Goal: Transaction & Acquisition: Purchase product/service

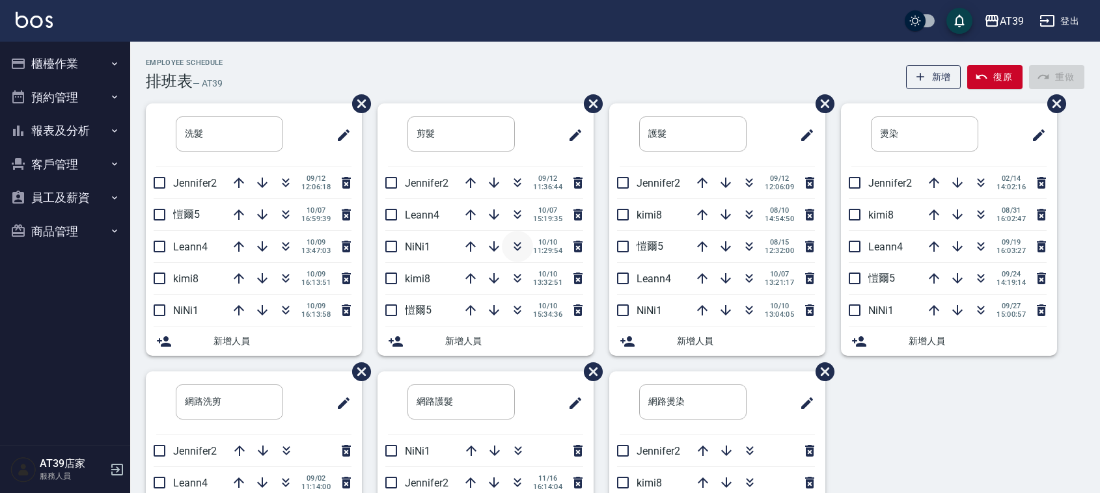
click at [518, 242] on icon "button" at bounding box center [518, 247] width 16 height 16
click at [469, 307] on icon "button" at bounding box center [470, 310] width 10 height 10
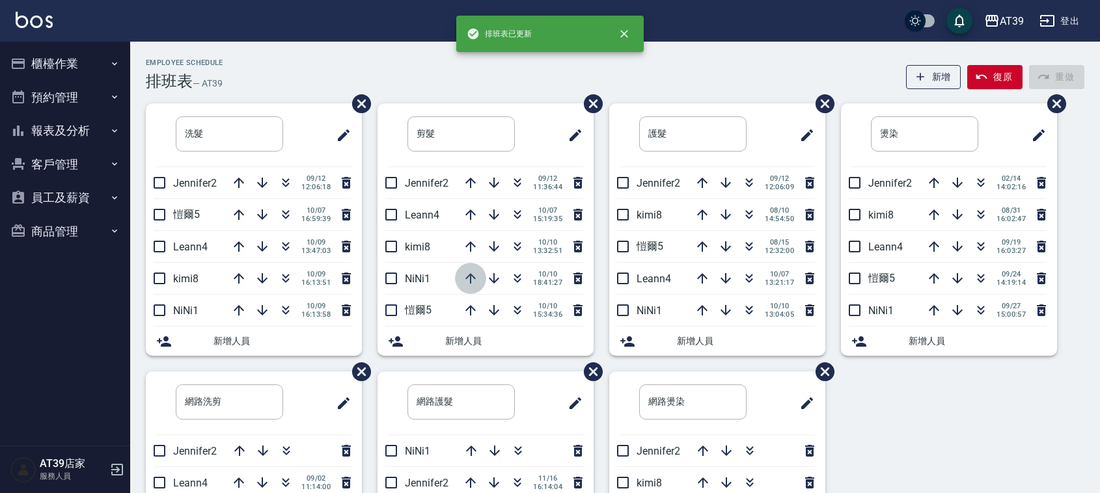
click at [463, 277] on icon "button" at bounding box center [471, 279] width 16 height 16
click at [472, 243] on icon "button" at bounding box center [471, 247] width 16 height 16
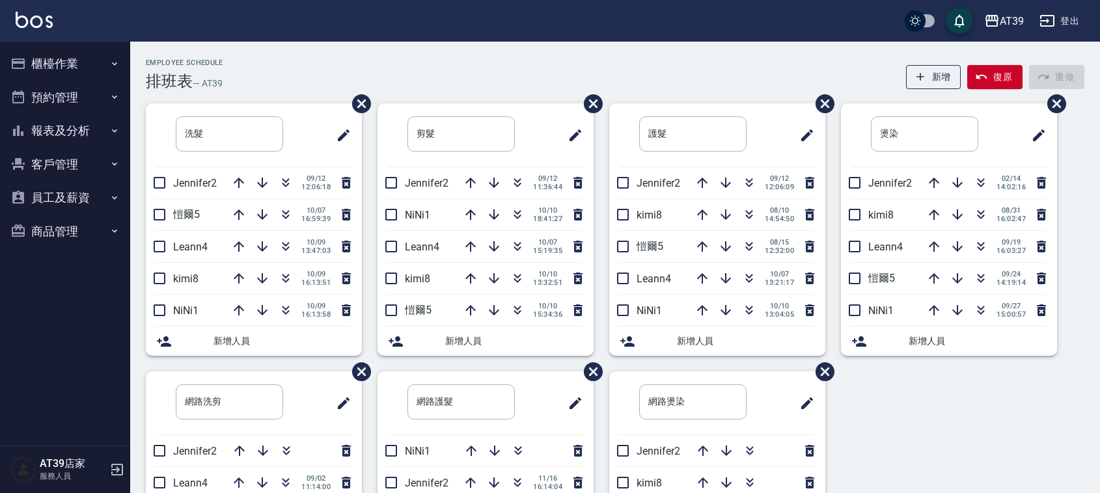
drag, startPoint x: 472, startPoint y: 248, endPoint x: 405, endPoint y: 98, distance: 164.3
click at [405, 98] on div "Employee Schedule 排班表 — AT39 新增 復原 重做 洗髮 ​ Jennifer2 09/12 12:06:18 愷爾5 10/07 1…" at bounding box center [615, 349] width 970 height 581
click at [510, 210] on icon "button" at bounding box center [518, 215] width 16 height 16
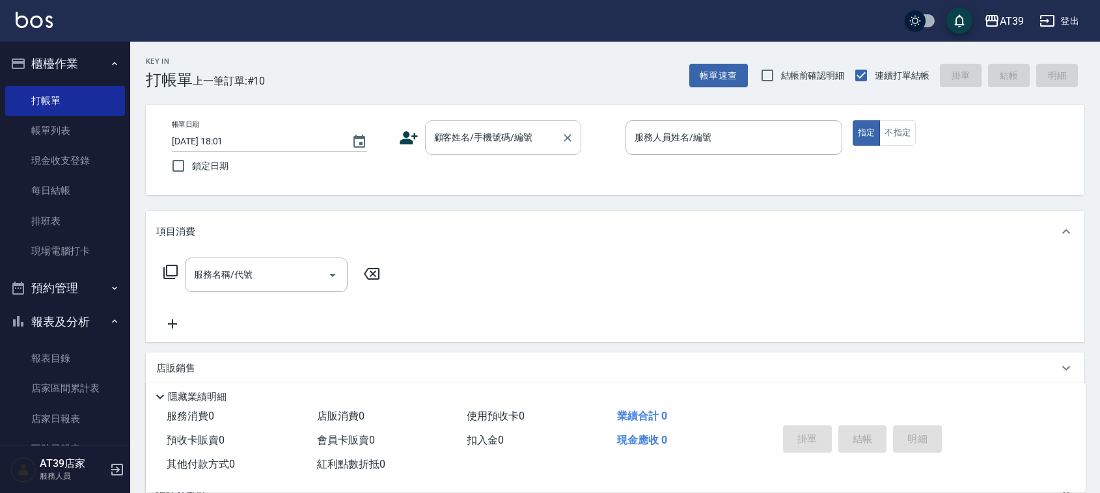
click at [482, 124] on div "顧客姓名/手機號碼/編號" at bounding box center [503, 137] width 156 height 34
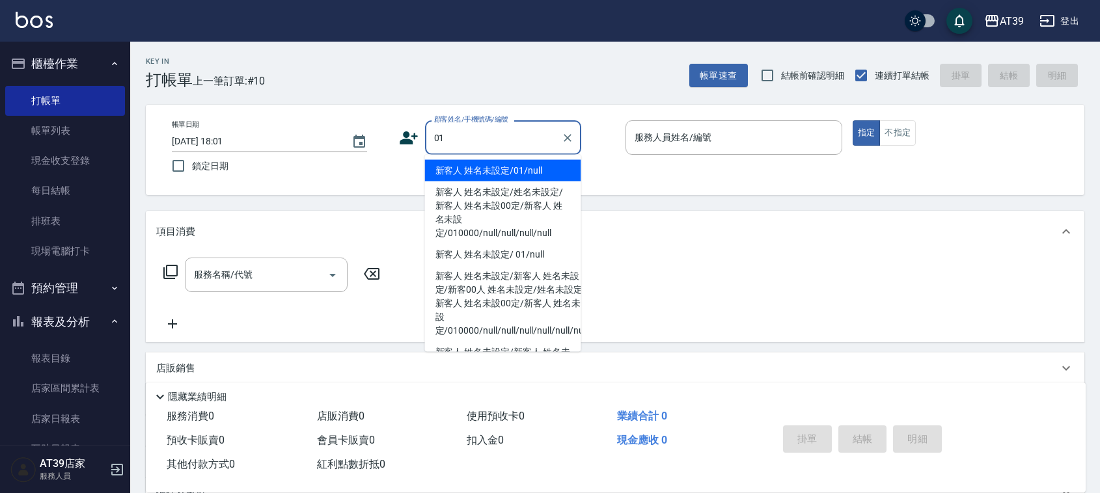
type input "新客人 姓名未設定/01/null"
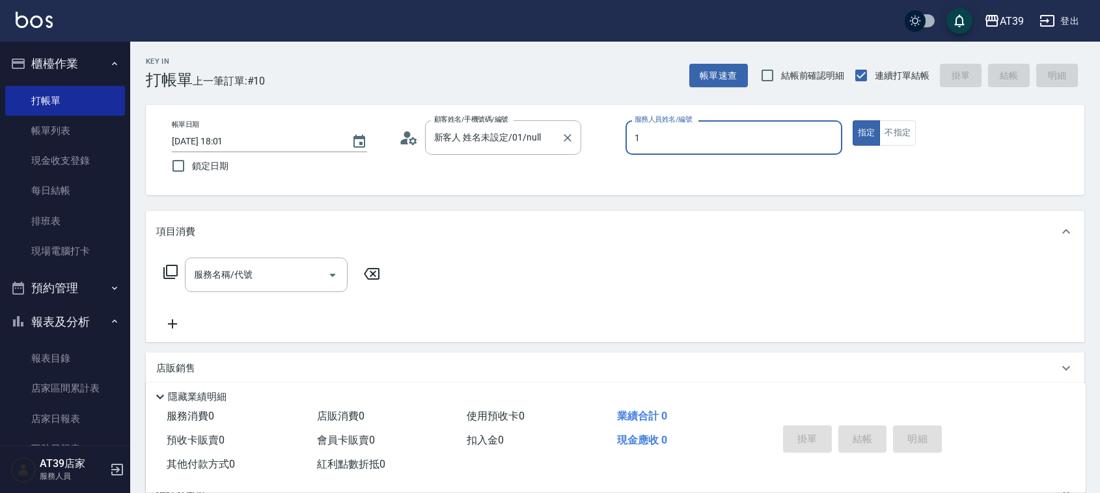
type input "NiNi-1"
type button "true"
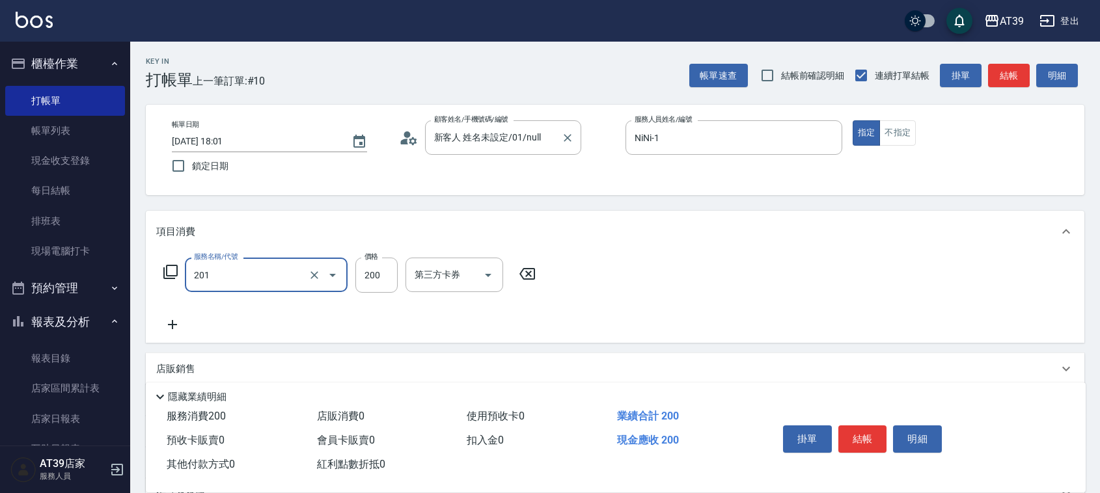
type input "B級單剪(201)"
type input "300"
click at [889, 133] on button "不指定" at bounding box center [897, 132] width 36 height 25
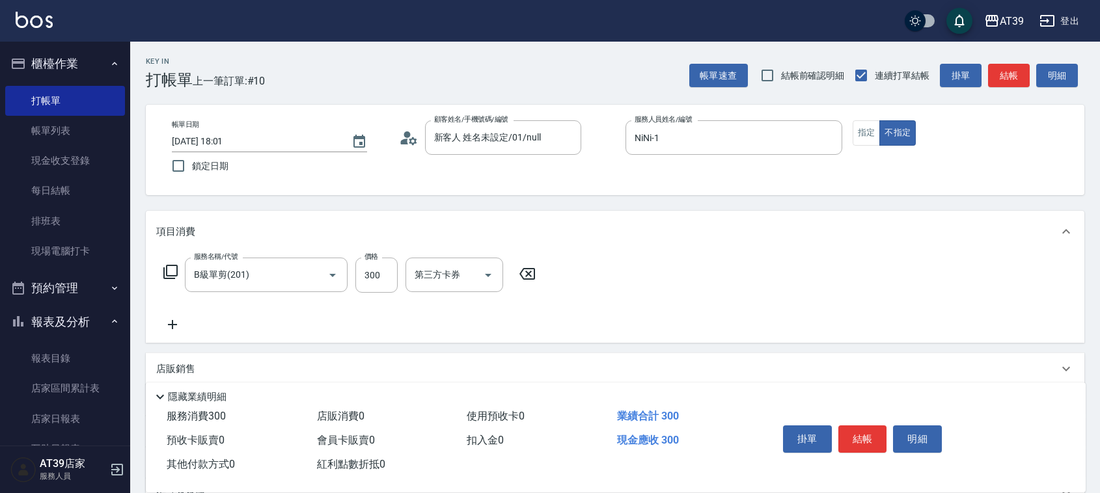
click at [1001, 79] on button "結帳" at bounding box center [1009, 76] width 42 height 24
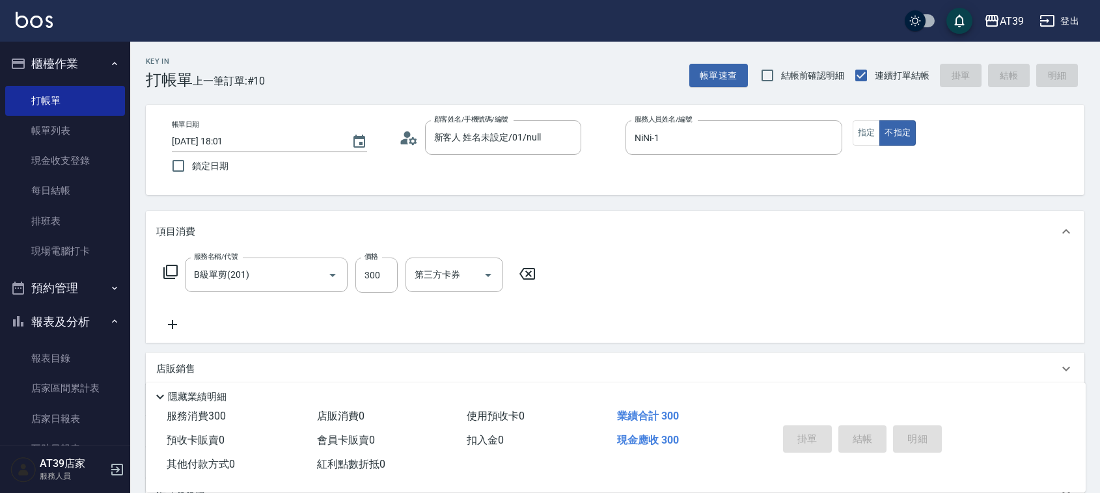
type input "2025/10/10 19:16"
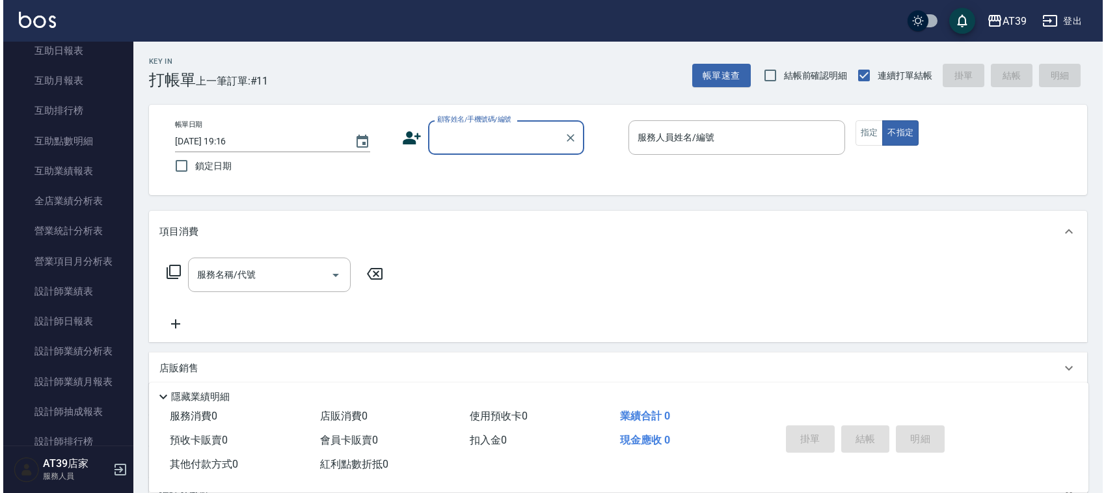
scroll to position [400, 0]
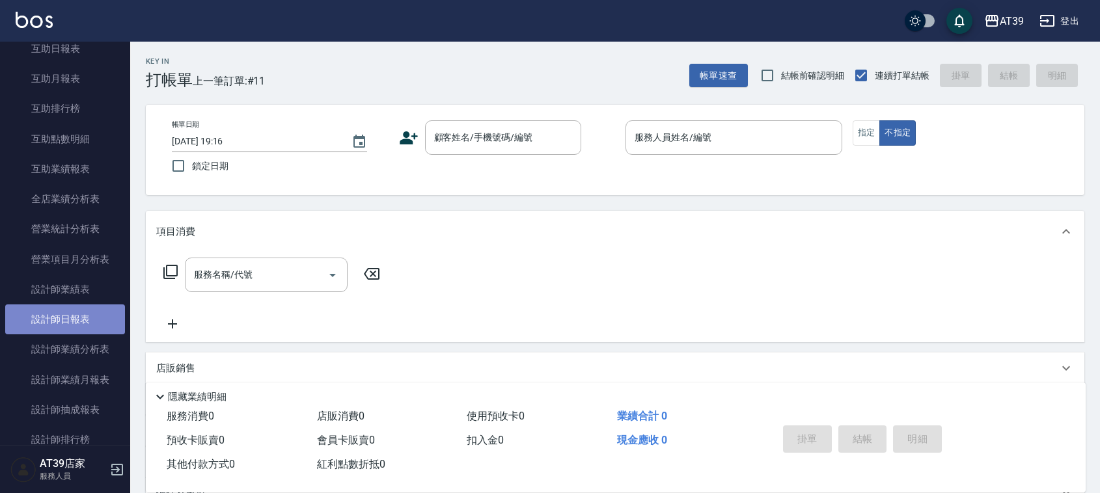
click at [88, 321] on link "設計師日報表" at bounding box center [65, 320] width 120 height 30
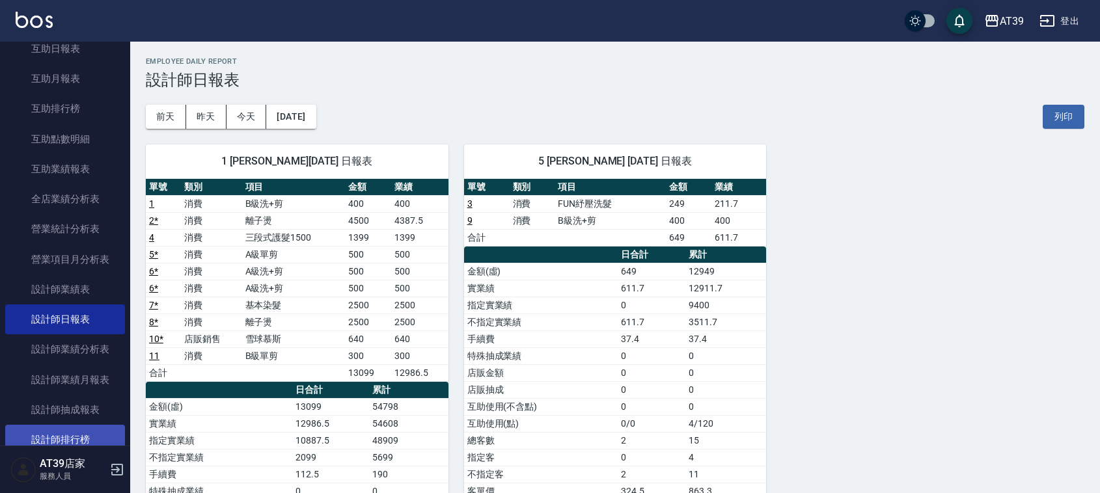
click at [92, 428] on link "設計師排行榜" at bounding box center [65, 440] width 120 height 30
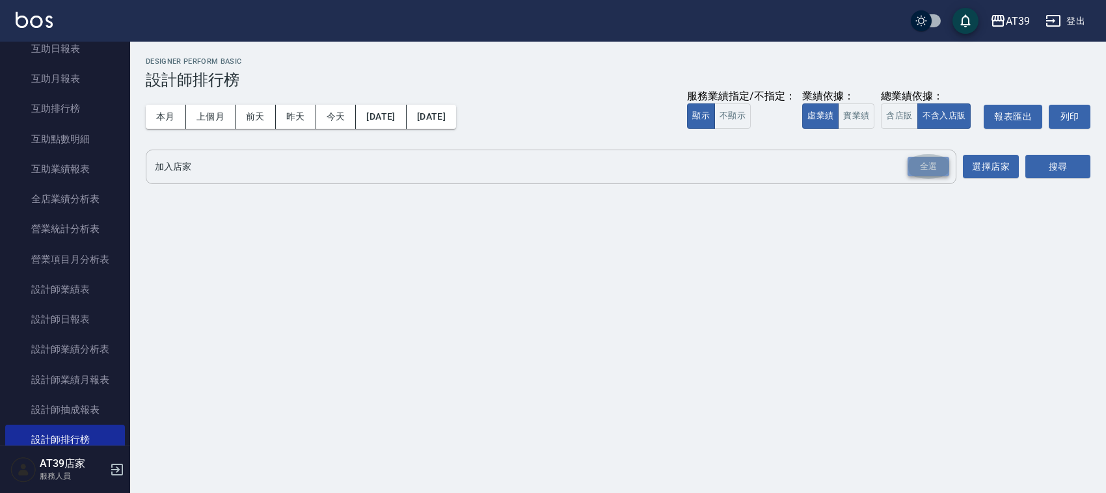
click at [927, 171] on div "全選" at bounding box center [929, 167] width 42 height 20
click at [1062, 169] on button "搜尋" at bounding box center [1058, 168] width 65 height 24
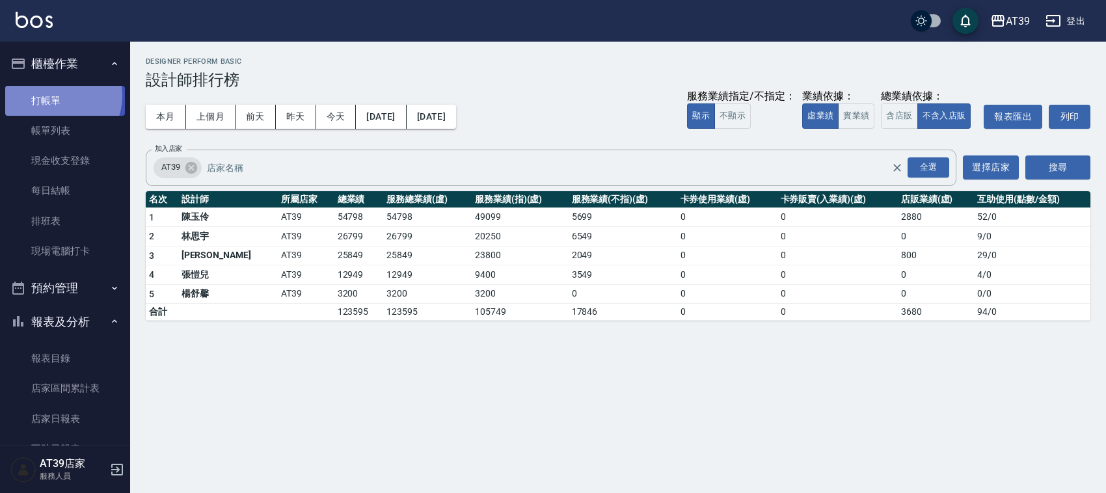
click at [53, 96] on link "打帳單" at bounding box center [65, 101] width 120 height 30
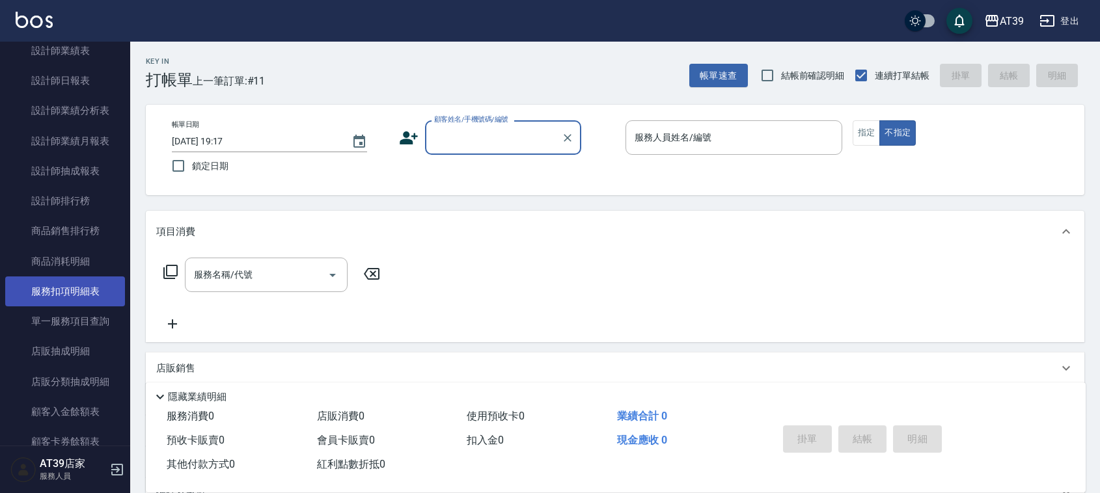
scroll to position [921, 0]
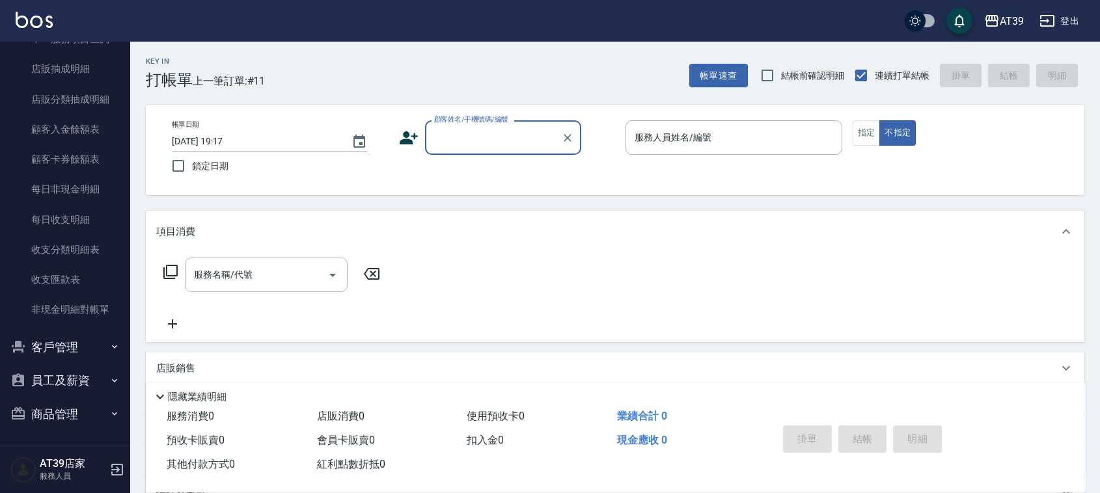
click at [94, 414] on button "商品管理" at bounding box center [65, 415] width 120 height 34
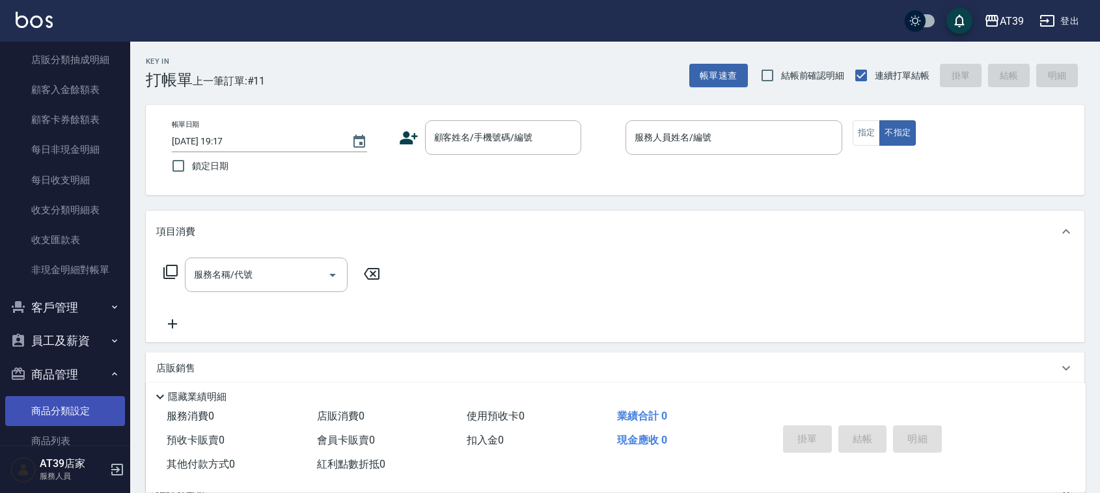
scroll to position [992, 0]
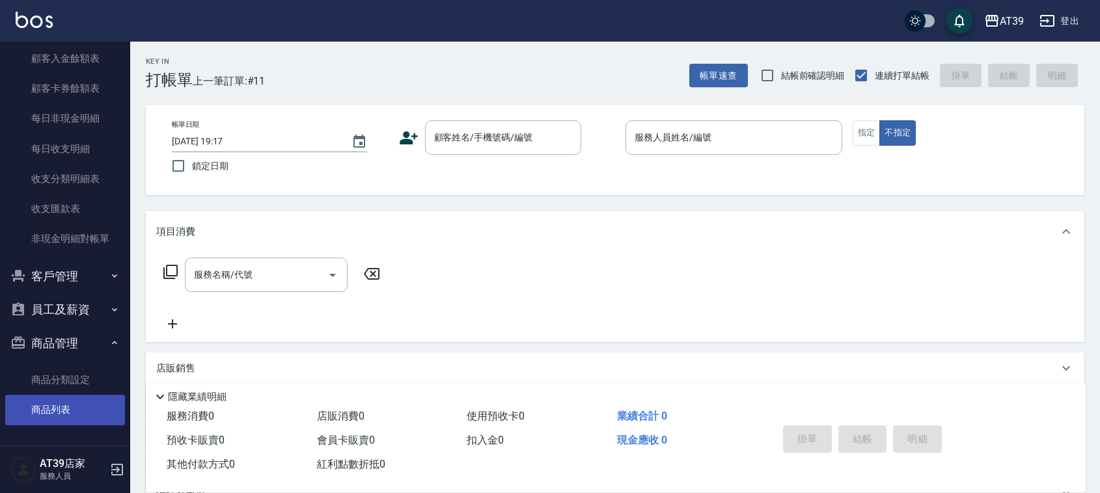
click at [85, 402] on link "商品列表" at bounding box center [65, 410] width 120 height 30
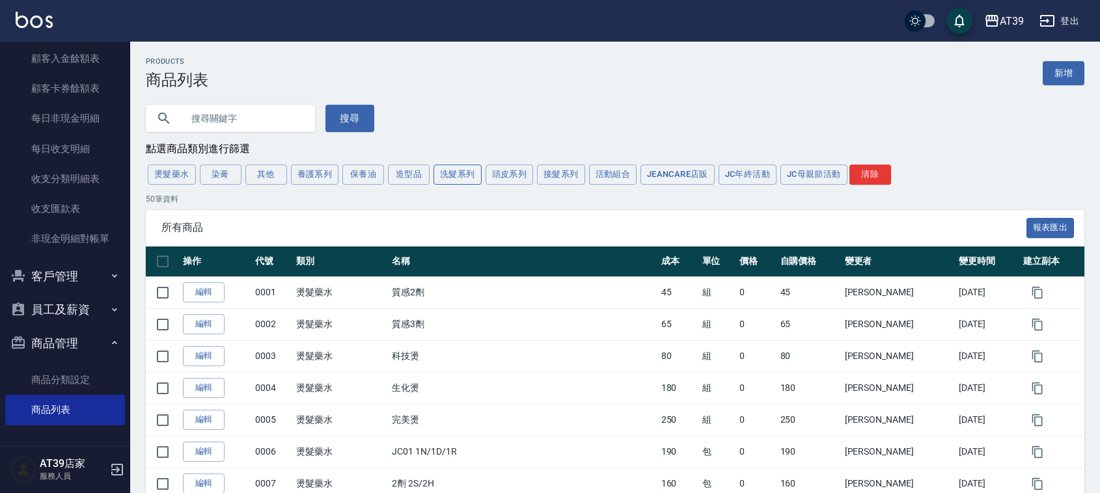
click at [459, 176] on button "洗髮系列" at bounding box center [457, 175] width 48 height 20
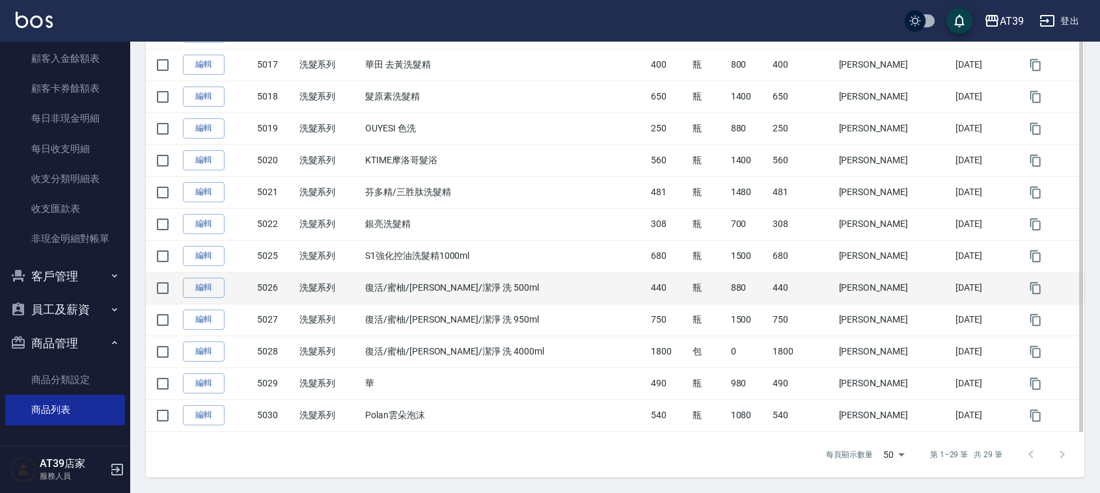
scroll to position [613, 0]
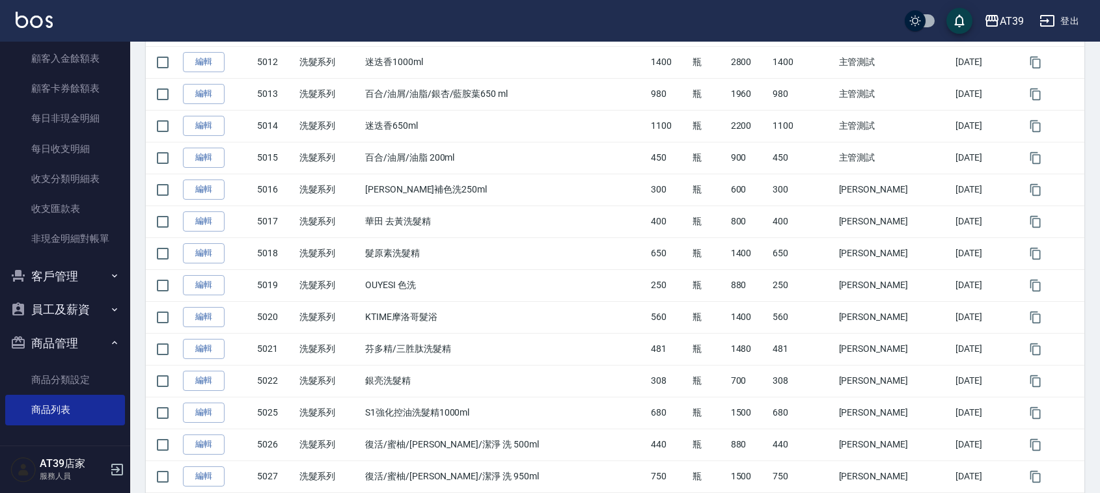
click at [40, 24] on img at bounding box center [34, 20] width 37 height 16
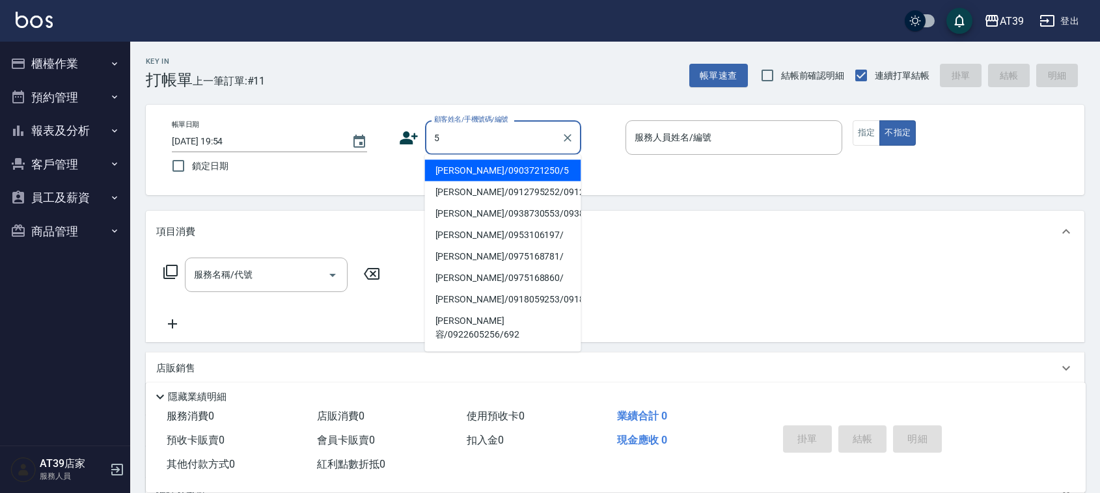
click at [535, 164] on li "Alan/0903721250/5" at bounding box center [503, 170] width 156 height 21
type input "Alan/0903721250/5"
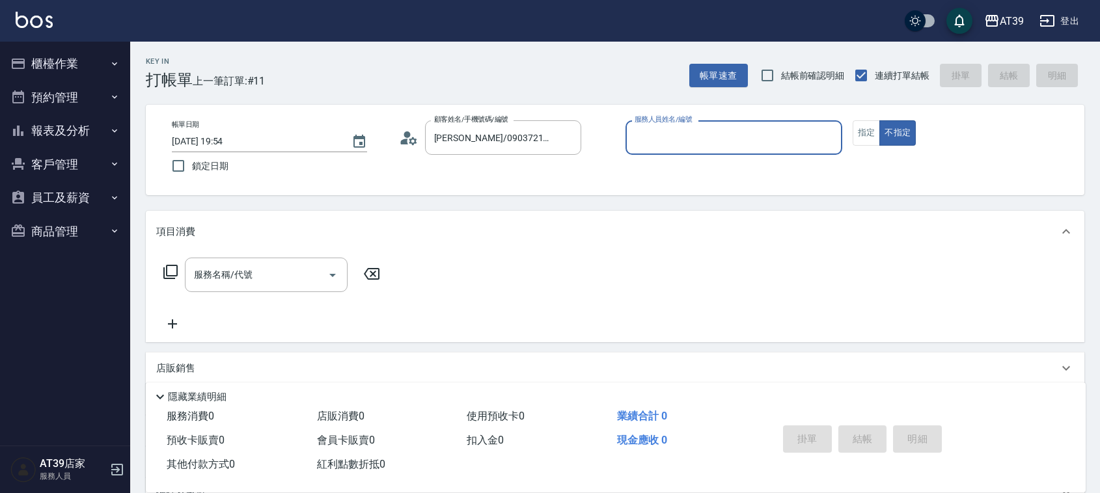
type input "愷爾-5"
click at [171, 268] on icon at bounding box center [171, 272] width 16 height 16
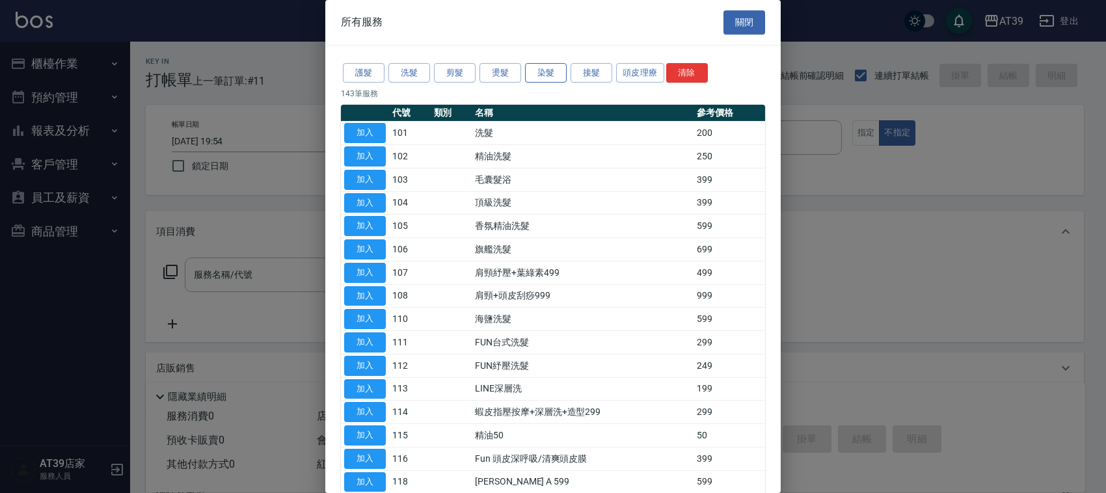
click at [534, 72] on button "染髮" at bounding box center [546, 73] width 42 height 20
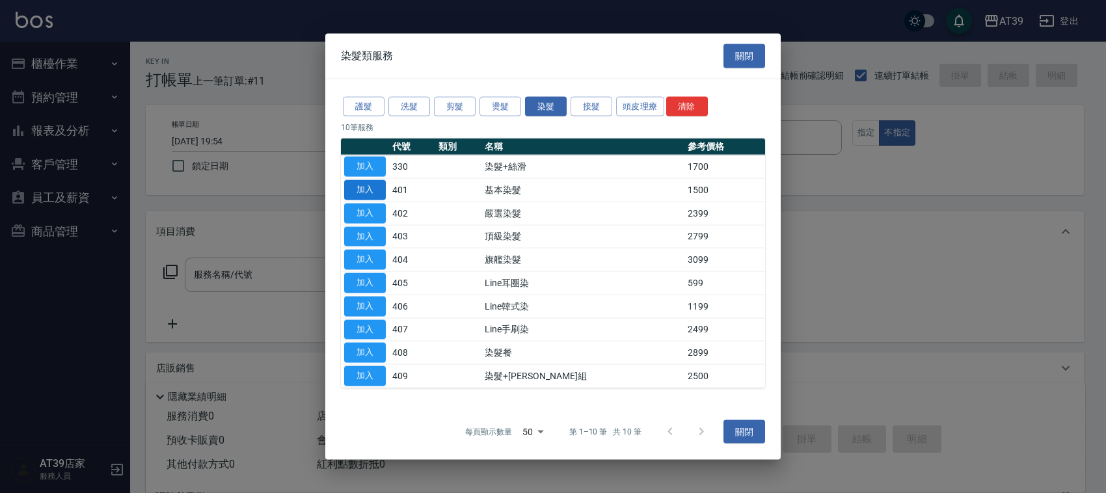
click at [375, 191] on button "加入" at bounding box center [365, 190] width 42 height 20
type input "基本染髮(401)"
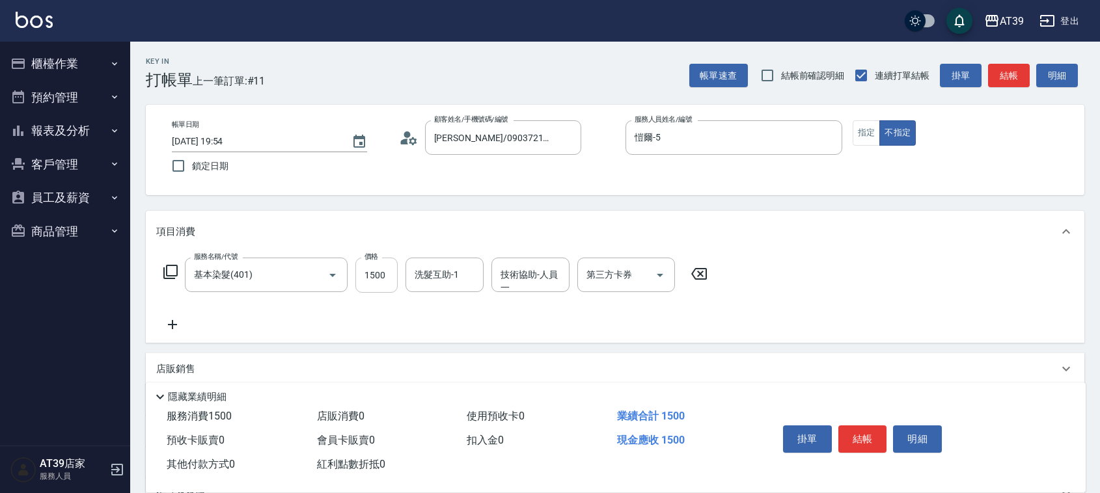
click at [386, 271] on input "1500" at bounding box center [376, 275] width 42 height 35
type input "3000"
click at [150, 375] on div "店販銷售" at bounding box center [615, 368] width 938 height 31
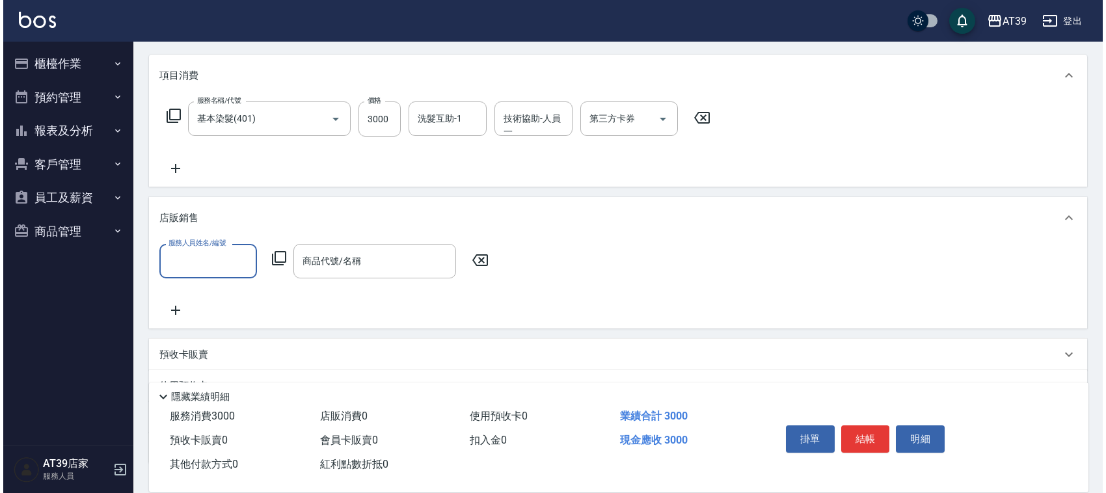
scroll to position [163, 0]
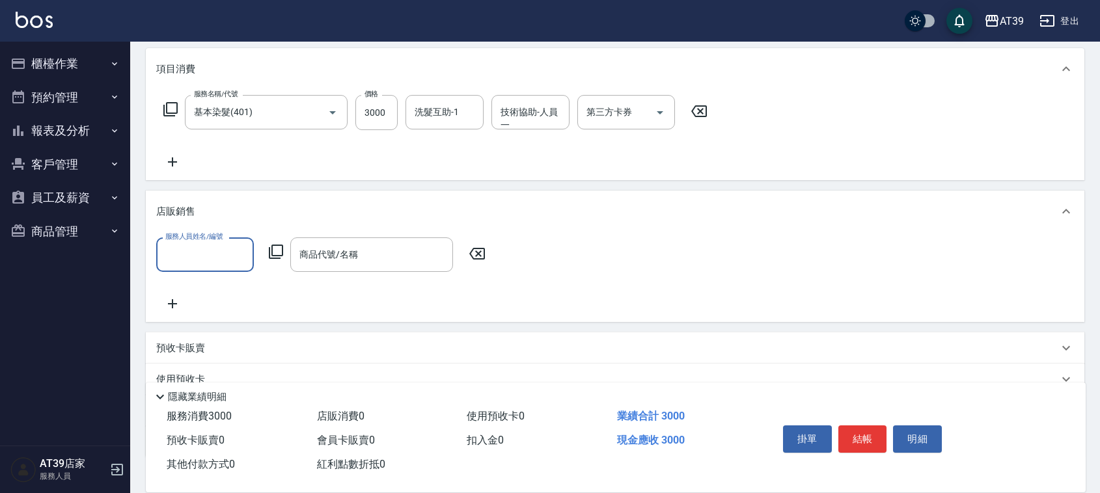
click at [215, 254] on input "服務人員姓名/編號" at bounding box center [205, 254] width 86 height 23
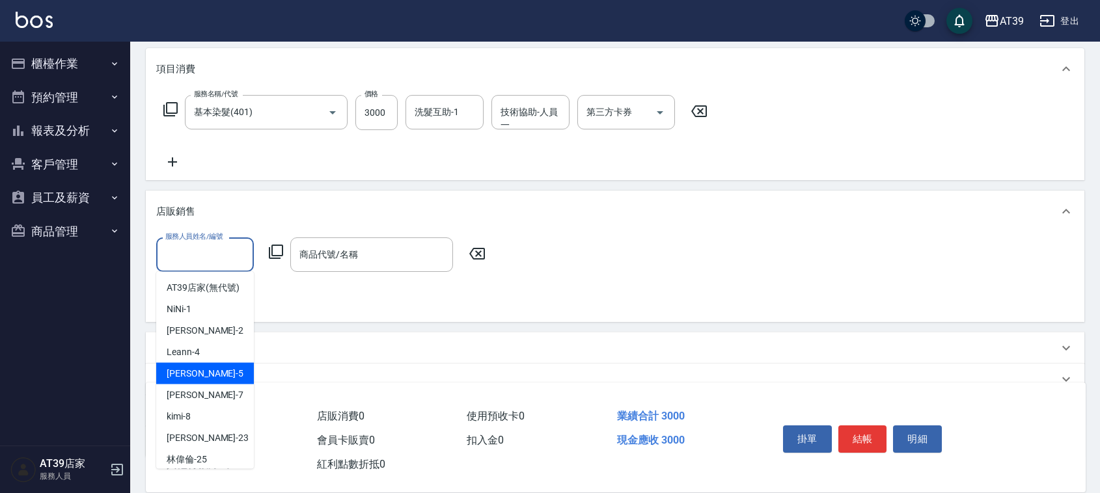
click at [232, 385] on div "愷爾 -5" at bounding box center [205, 373] width 98 height 21
type input "愷爾-5"
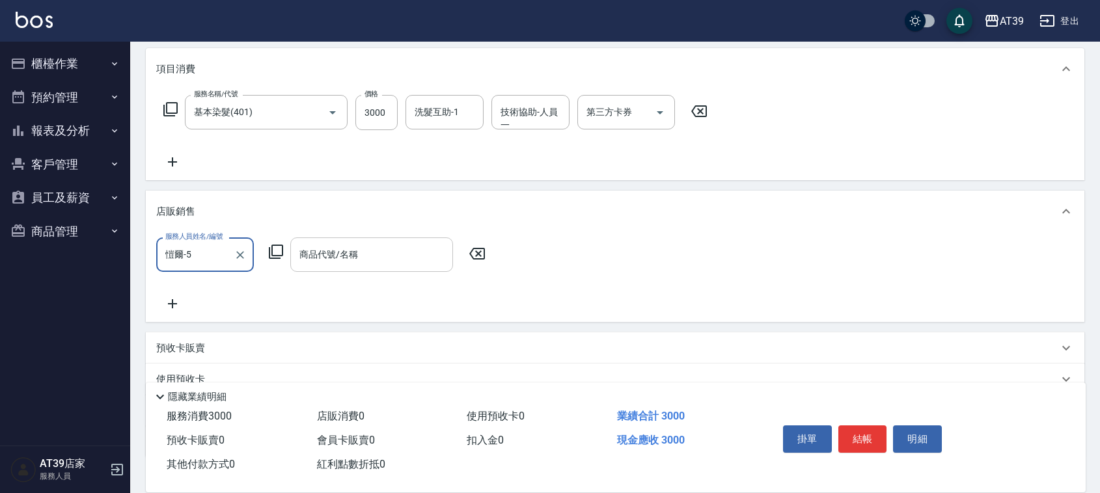
click at [372, 257] on input "商品代號/名稱" at bounding box center [371, 254] width 151 height 23
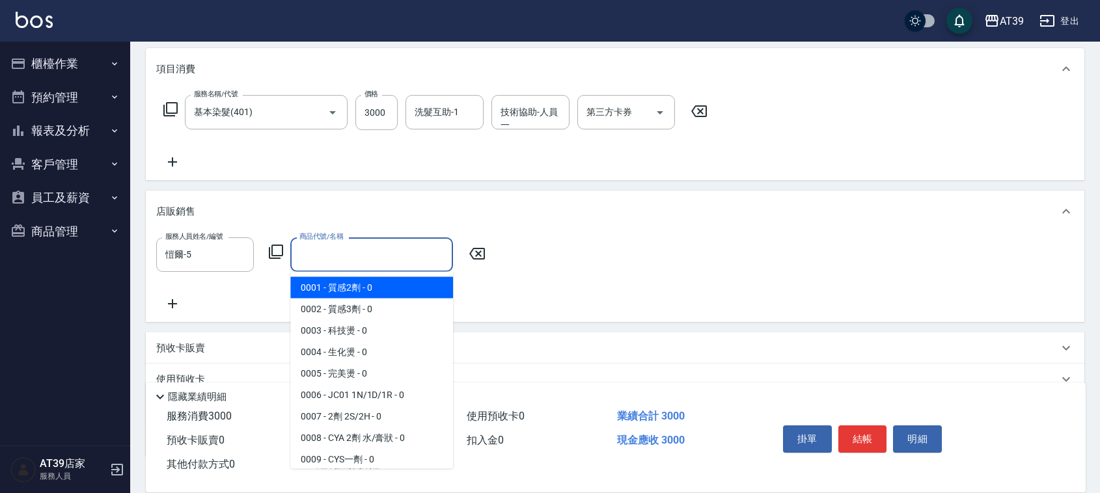
click at [273, 251] on icon at bounding box center [276, 252] width 16 height 16
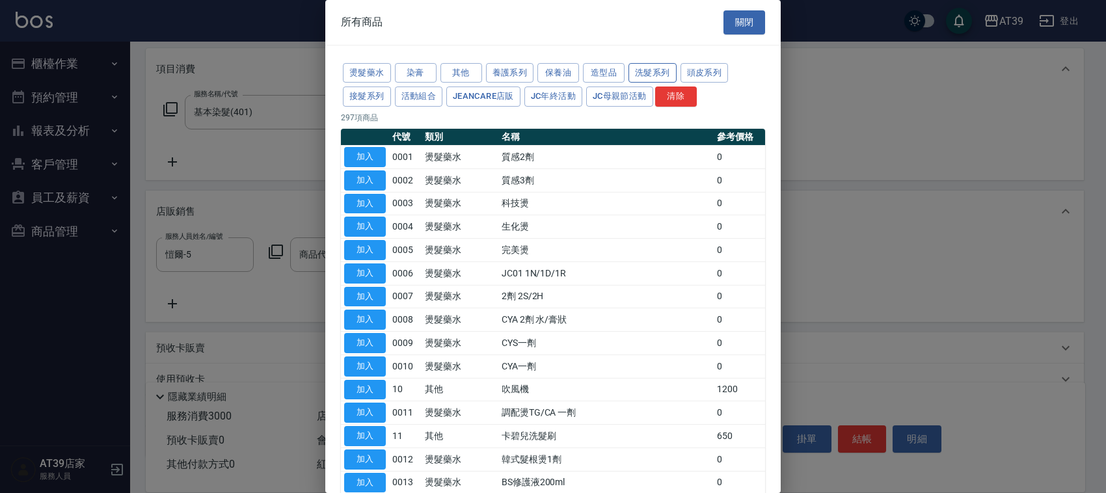
click at [651, 67] on button "洗髮系列" at bounding box center [653, 73] width 48 height 20
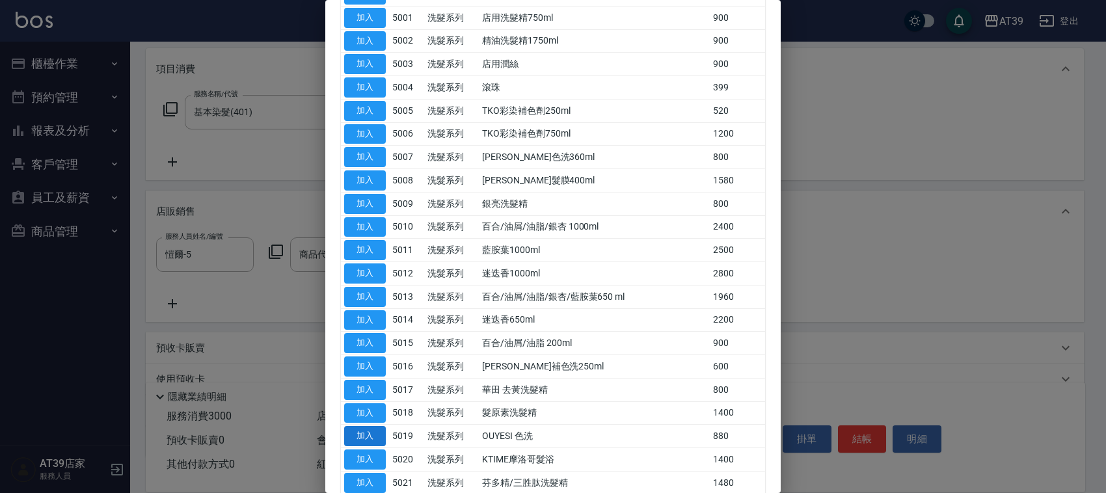
click at [375, 444] on button "加入" at bounding box center [365, 436] width 42 height 20
type input "OUYESI 色洗"
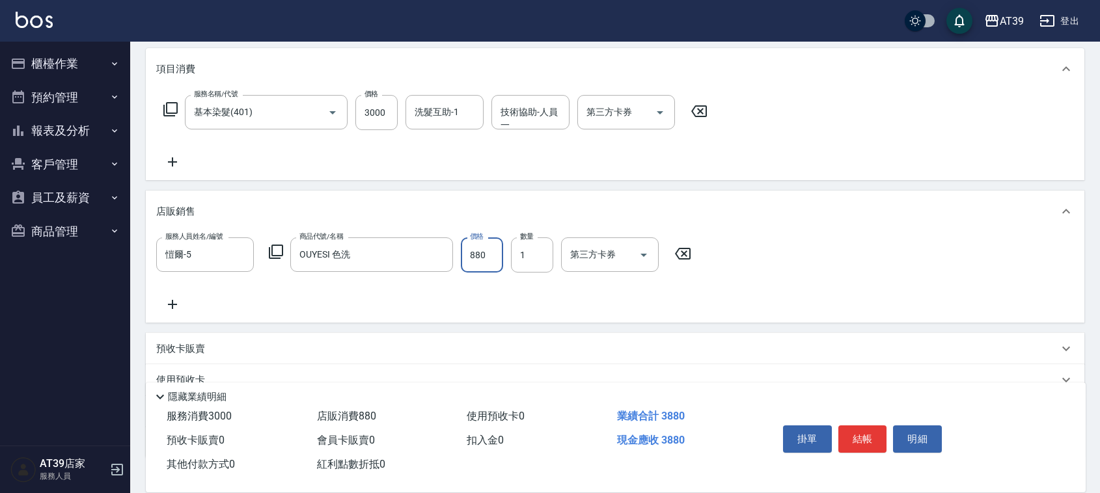
click at [482, 252] on input "880" at bounding box center [482, 255] width 42 height 35
click at [911, 239] on div "服務人員姓名/編號 愷爾-5 服務人員姓名/編號 商品代號/名稱 OUYESI 色洗 商品代號/名稱 價格 880 價格 數量 1 數量 第三方卡券 第三方卡券" at bounding box center [615, 275] width 918 height 75
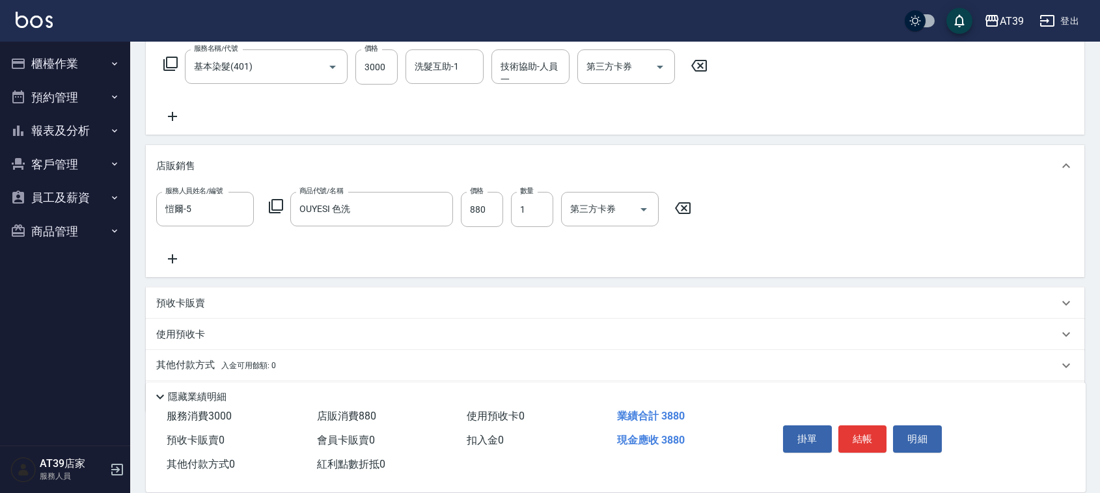
scroll to position [251, 0]
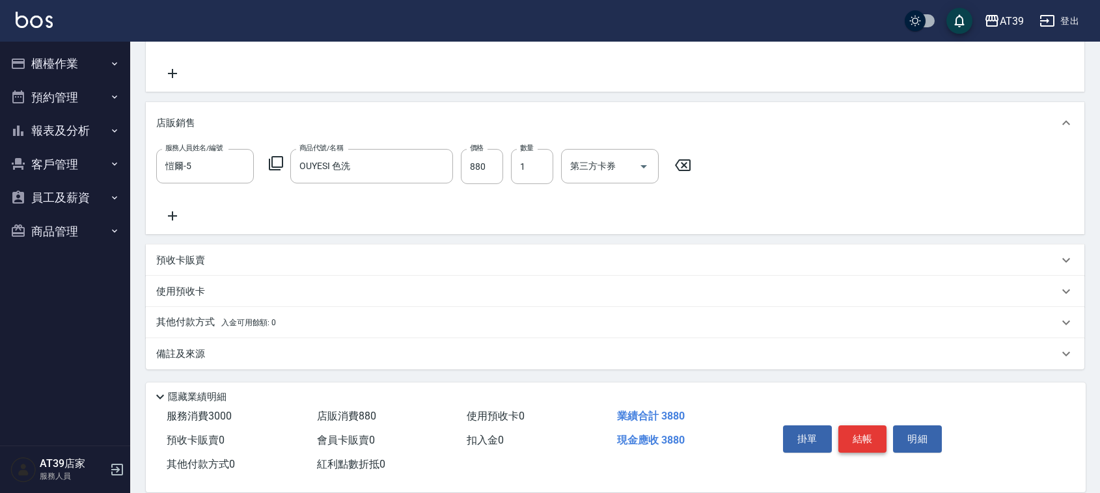
click at [875, 428] on button "結帳" at bounding box center [862, 439] width 49 height 27
type input "2025/10/10 20:05"
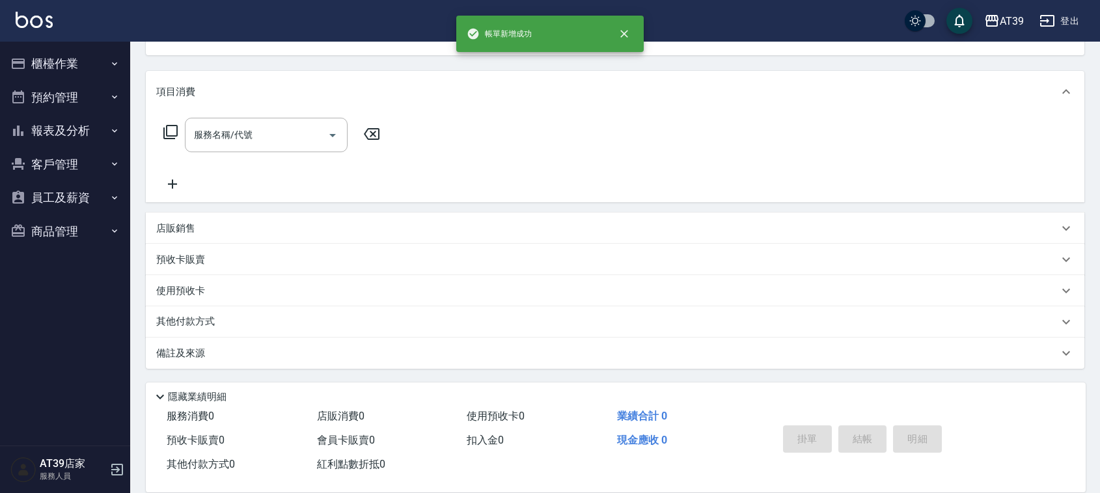
scroll to position [0, 0]
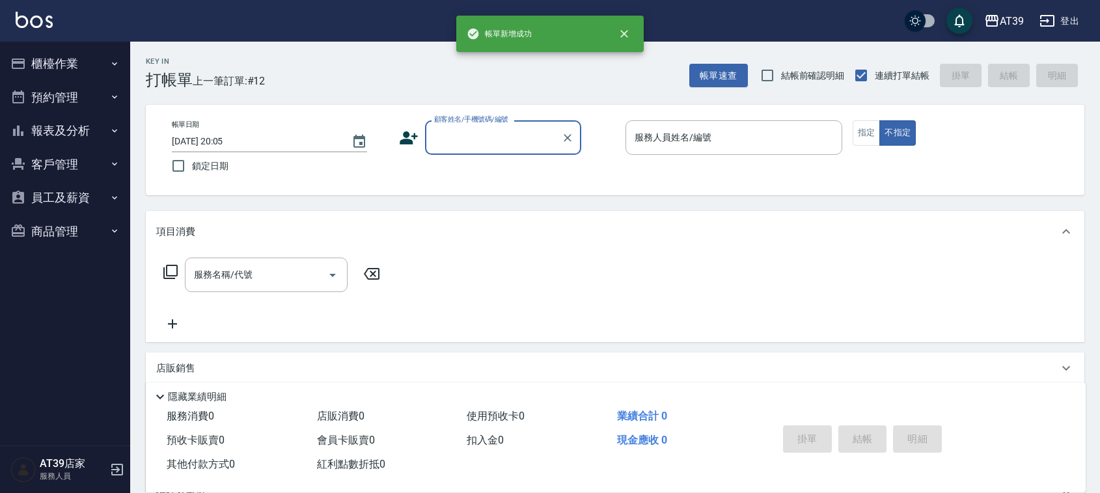
click at [85, 132] on button "報表及分析" at bounding box center [65, 131] width 120 height 34
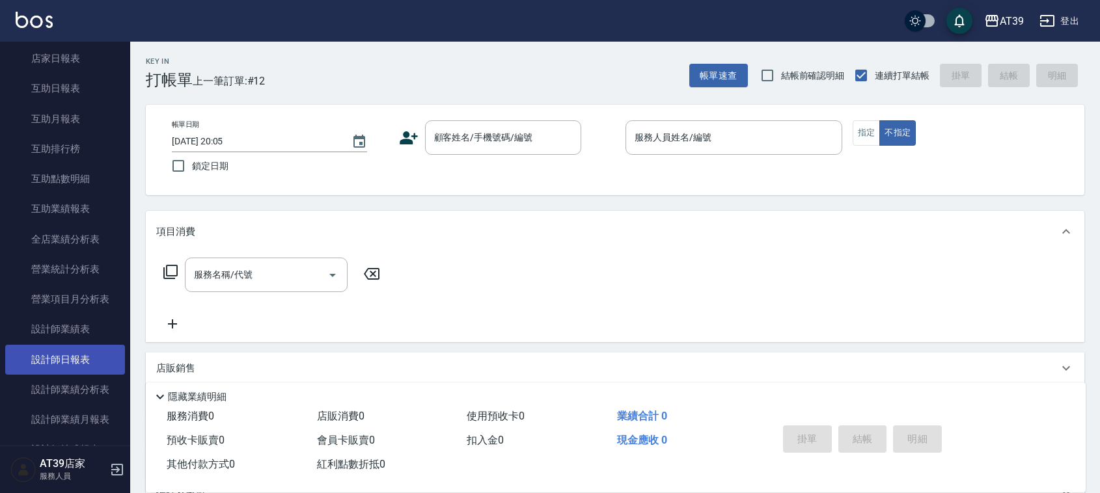
scroll to position [244, 0]
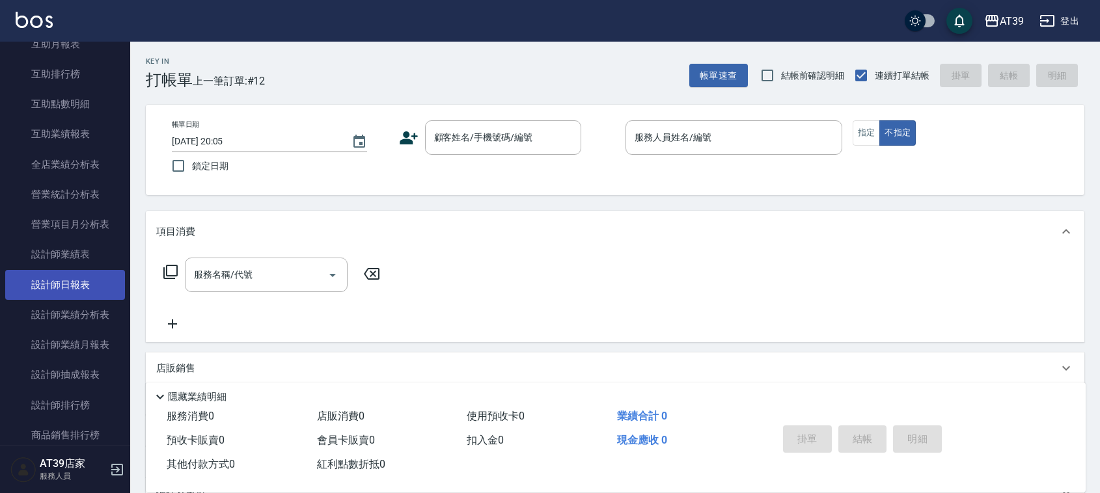
click at [95, 278] on link "設計師日報表" at bounding box center [65, 285] width 120 height 30
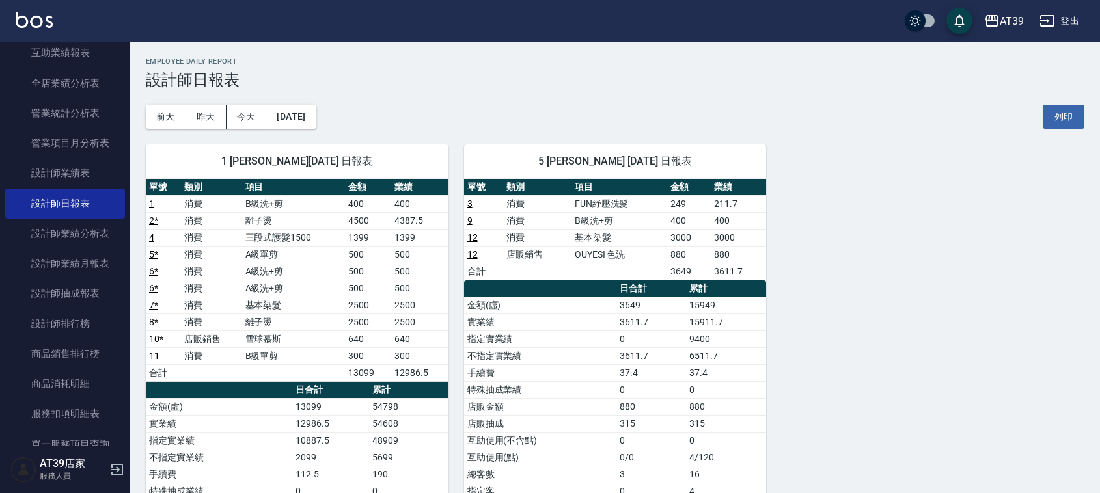
scroll to position [81, 0]
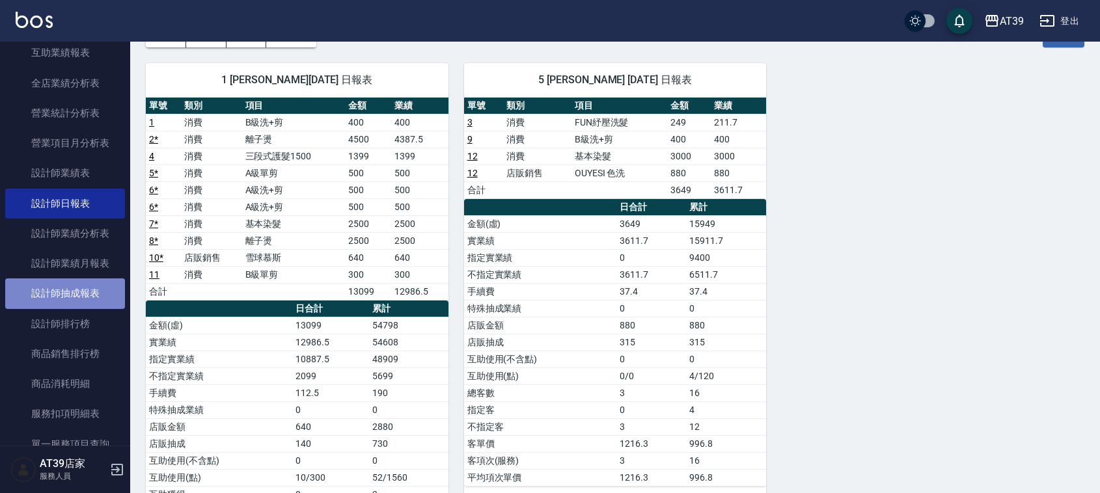
click at [100, 301] on link "設計師抽成報表" at bounding box center [65, 294] width 120 height 30
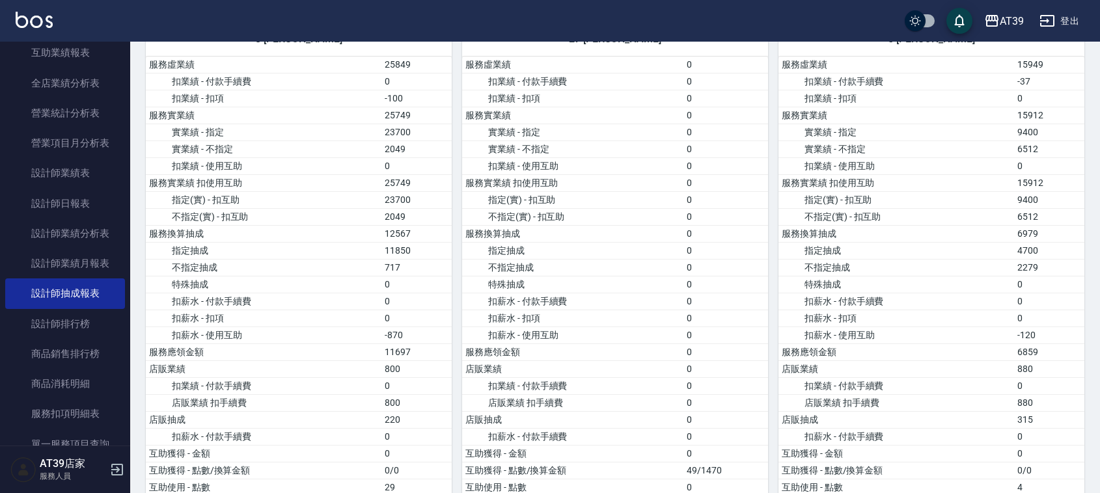
scroll to position [488, 0]
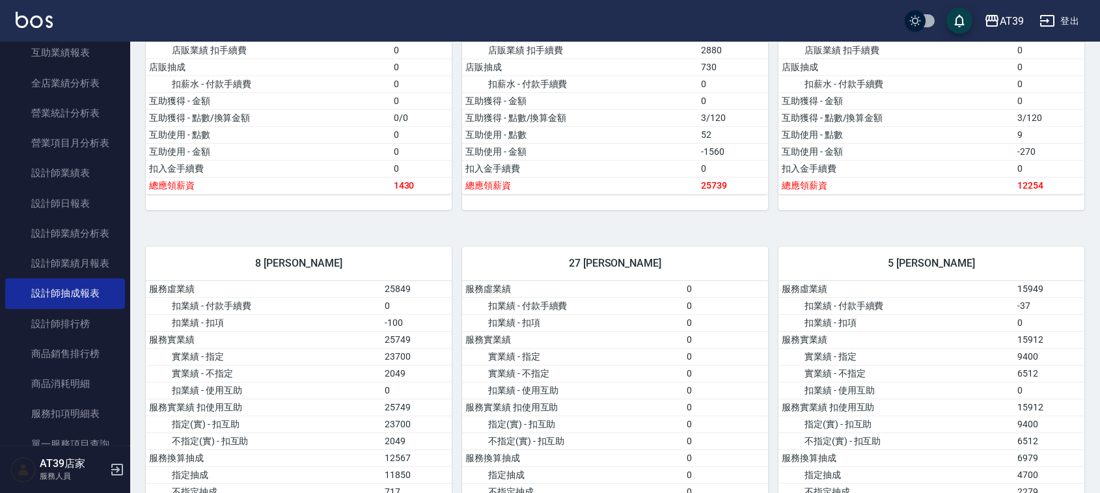
click at [40, 18] on img at bounding box center [34, 20] width 37 height 16
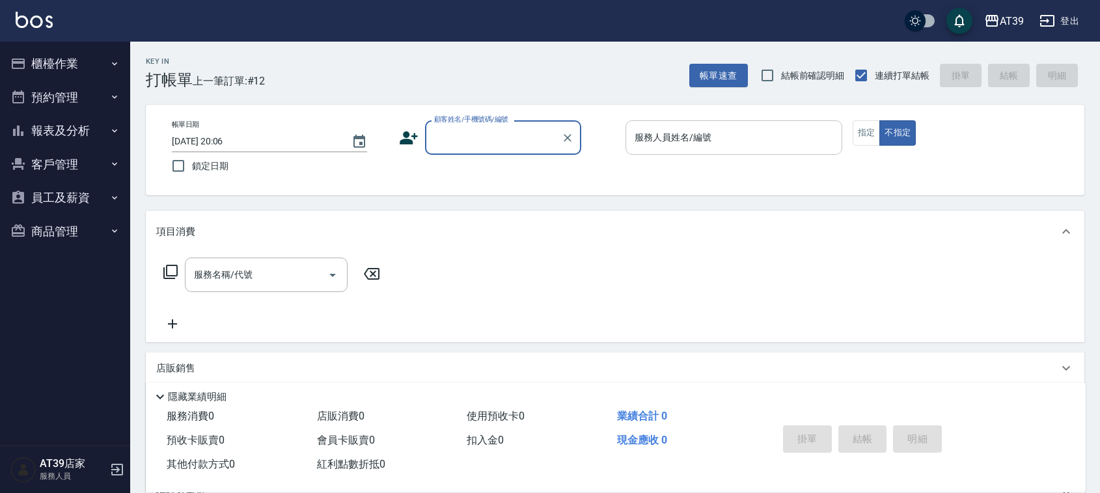
click at [638, 135] on div "服務人員姓名/編號 服務人員姓名/編號" at bounding box center [733, 137] width 217 height 34
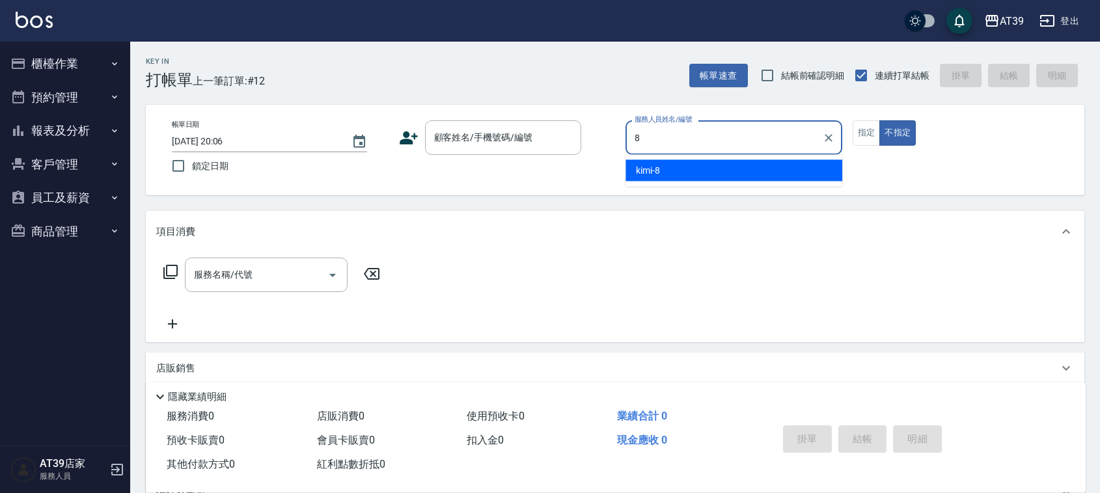
click at [735, 167] on div "kimi -8" at bounding box center [733, 170] width 217 height 21
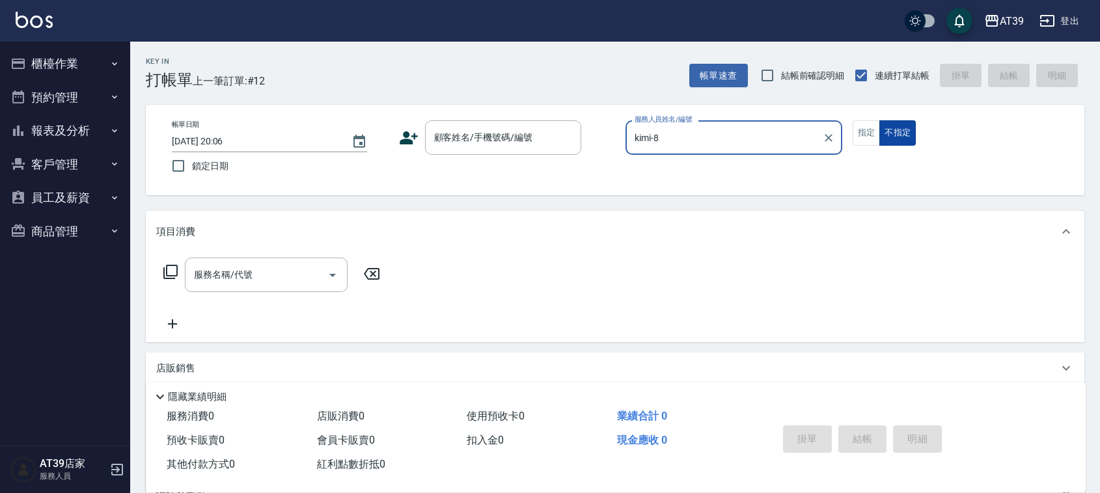
type input "kimi-8"
click at [899, 125] on button "不指定" at bounding box center [897, 132] width 36 height 25
click at [873, 131] on button "指定" at bounding box center [866, 132] width 28 height 25
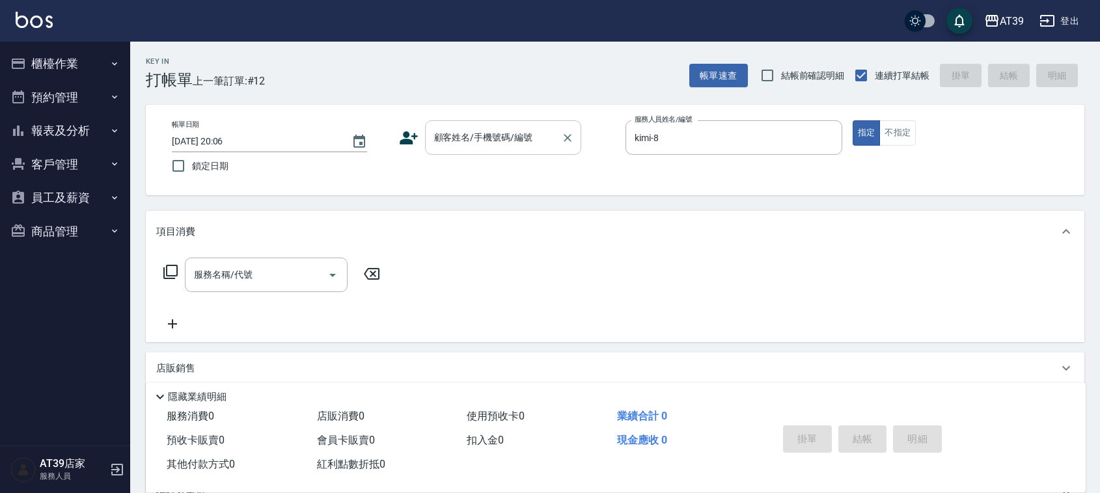
click at [548, 131] on input "顧客姓名/手機號碼/編號" at bounding box center [493, 137] width 125 height 23
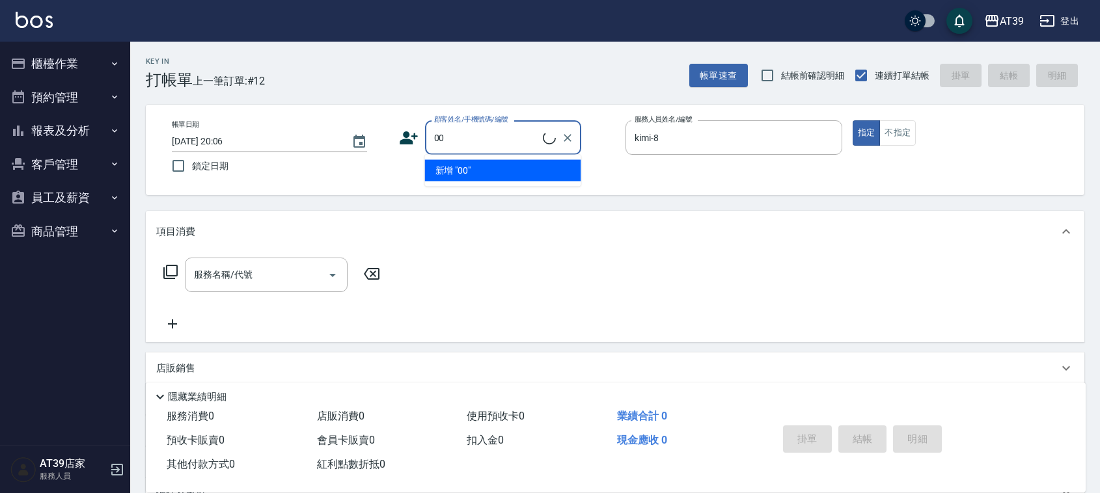
click at [524, 185] on ul "新增 "00"" at bounding box center [503, 171] width 156 height 32
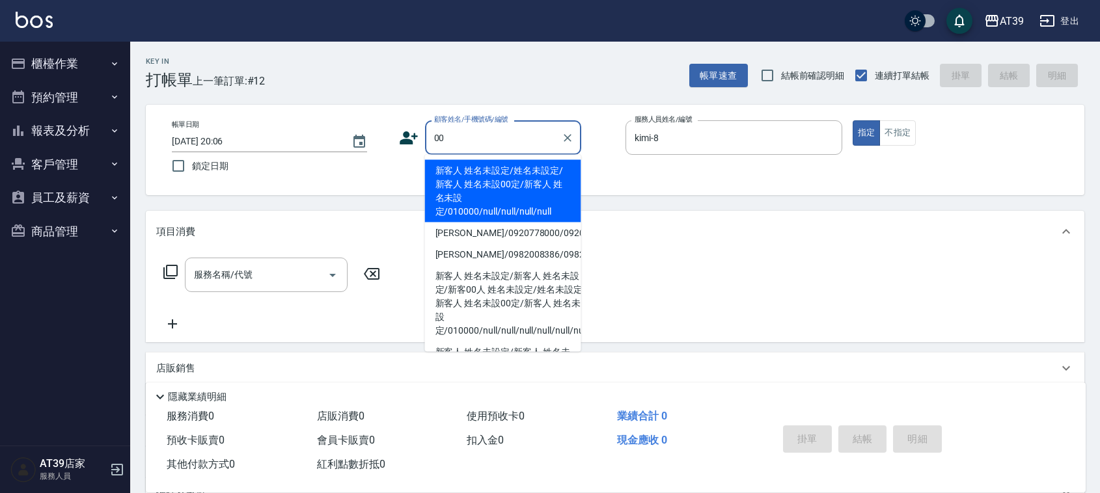
click at [532, 164] on li "新客人 姓名未設定/姓名未設定/新客人 姓名未設00定/新客人 姓名未設定/010000/null/null/null/null" at bounding box center [503, 191] width 156 height 62
type input "新客人 姓名未設定/姓名未設定/新客人 姓名未設00定/新客人 姓名未設定/010000/null/null/null/null"
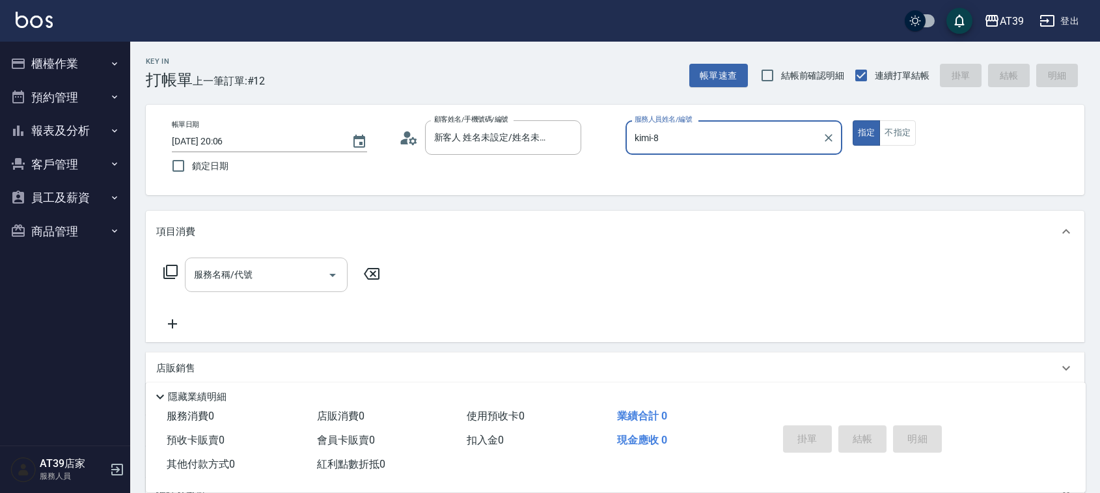
click at [267, 271] on input "服務名稱/代號" at bounding box center [256, 275] width 131 height 23
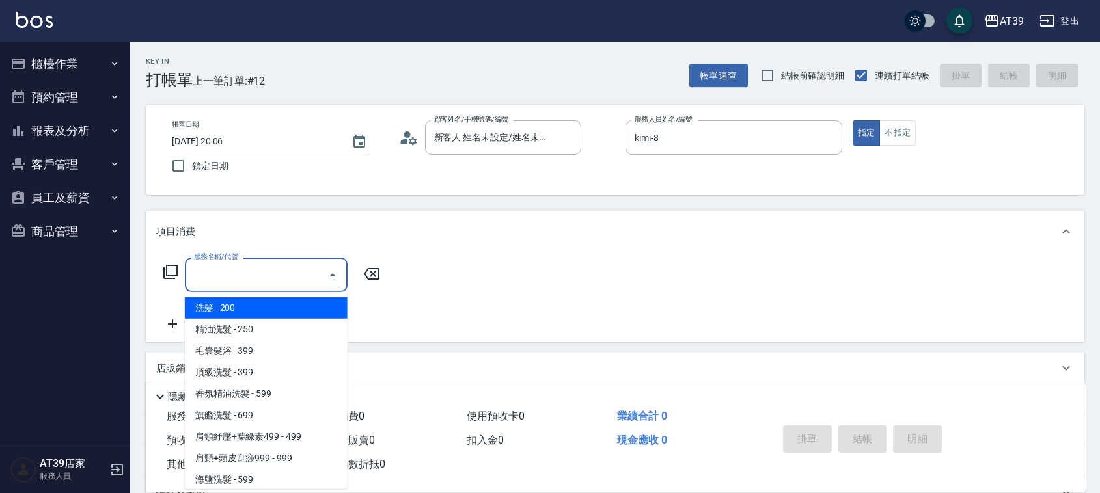
type input "0"
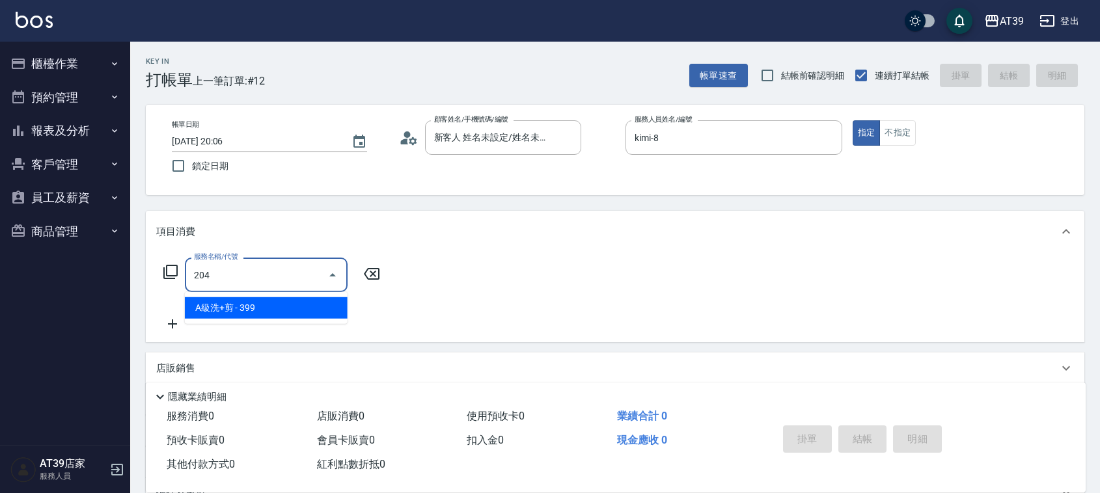
click at [270, 301] on span "A級洗+剪 - 399" at bounding box center [266, 307] width 163 height 21
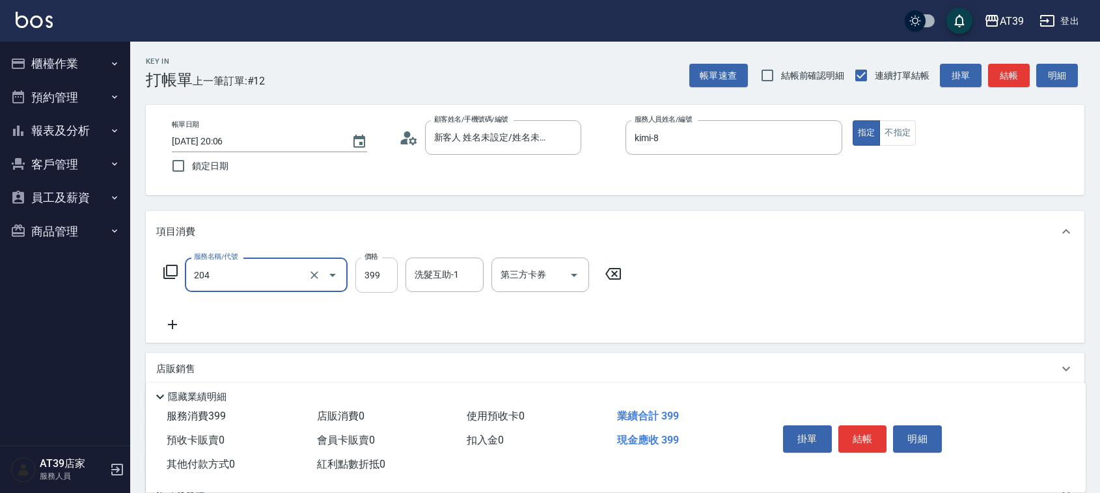
type input "A級洗+剪(204)"
click at [366, 275] on input "399" at bounding box center [376, 275] width 42 height 35
type input "500"
click at [1016, 72] on button "結帳" at bounding box center [1009, 76] width 42 height 24
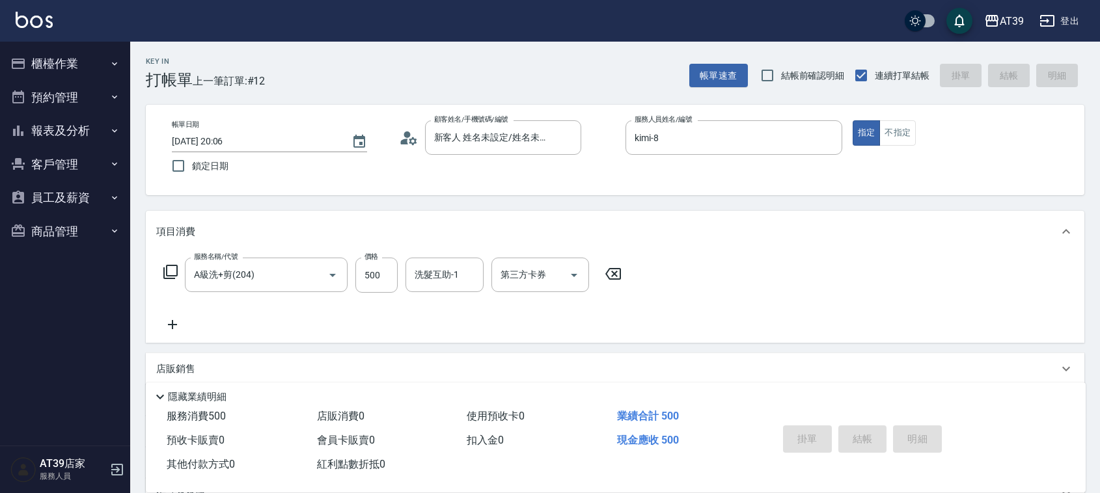
type input "2025/10/10 20:35"
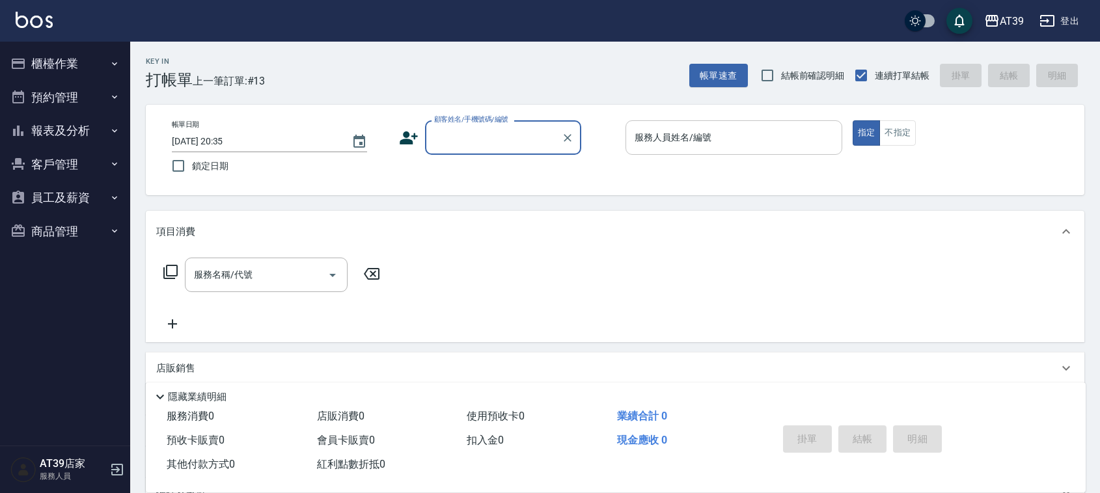
click at [646, 127] on div "服務人員姓名/編號 服務人員姓名/編號" at bounding box center [733, 137] width 217 height 34
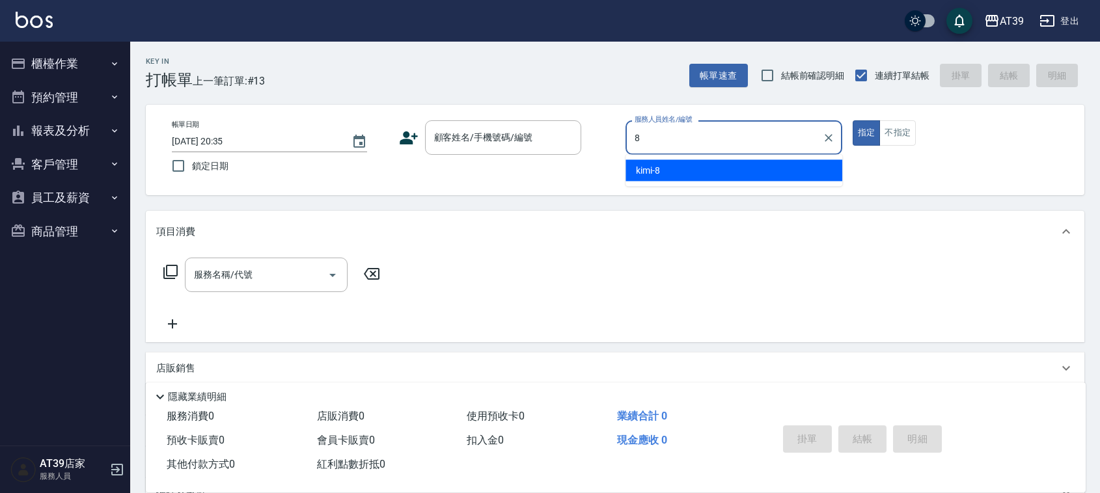
click at [664, 168] on div "kimi -8" at bounding box center [733, 170] width 217 height 21
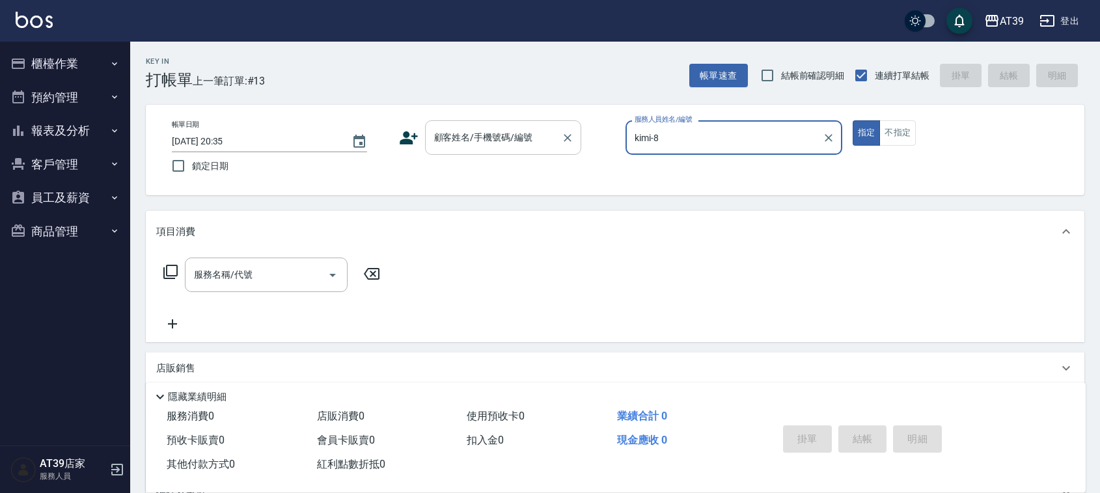
type input "kimi-8"
click at [545, 148] on input "顧客姓名/手機號碼/編號" at bounding box center [493, 137] width 125 height 23
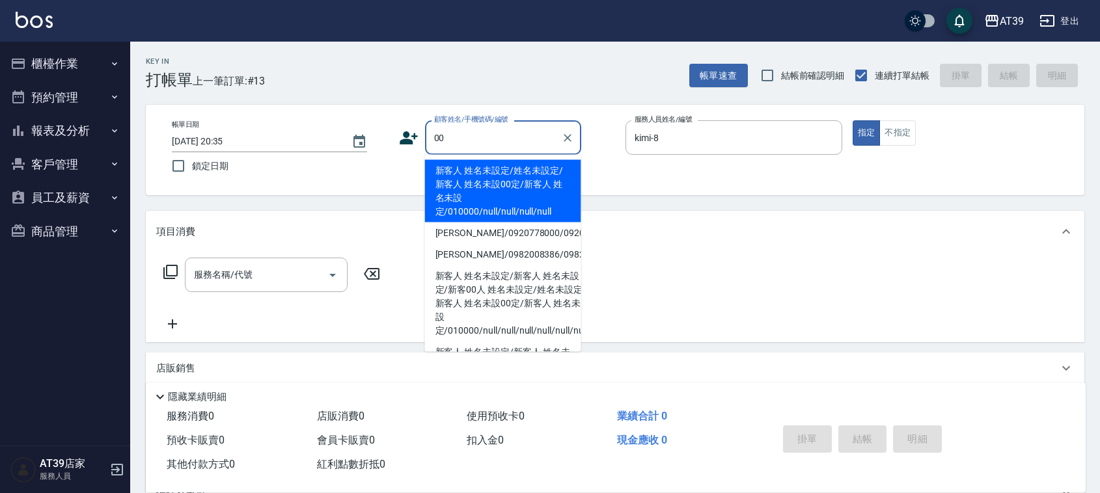
click at [519, 173] on li "新客人 姓名未設定/姓名未設定/新客人 姓名未設00定/新客人 姓名未設定/010000/null/null/null/null" at bounding box center [503, 191] width 156 height 62
type input "新客人 姓名未設定/姓名未設定/新客人 姓名未設00定/新客人 姓名未設定/010000/null/null/null/null"
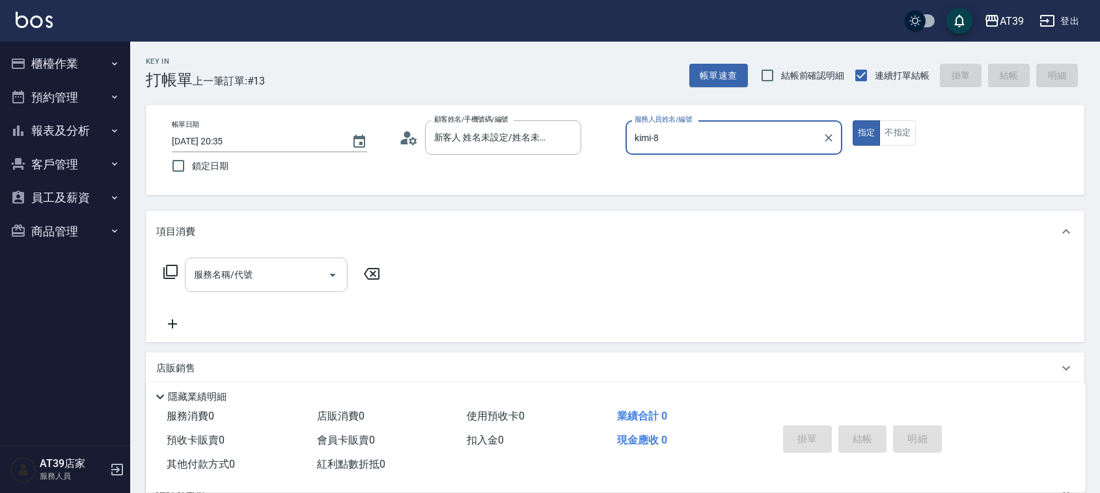
click at [229, 275] on div "服務名稱/代號 服務名稱/代號" at bounding box center [266, 275] width 163 height 34
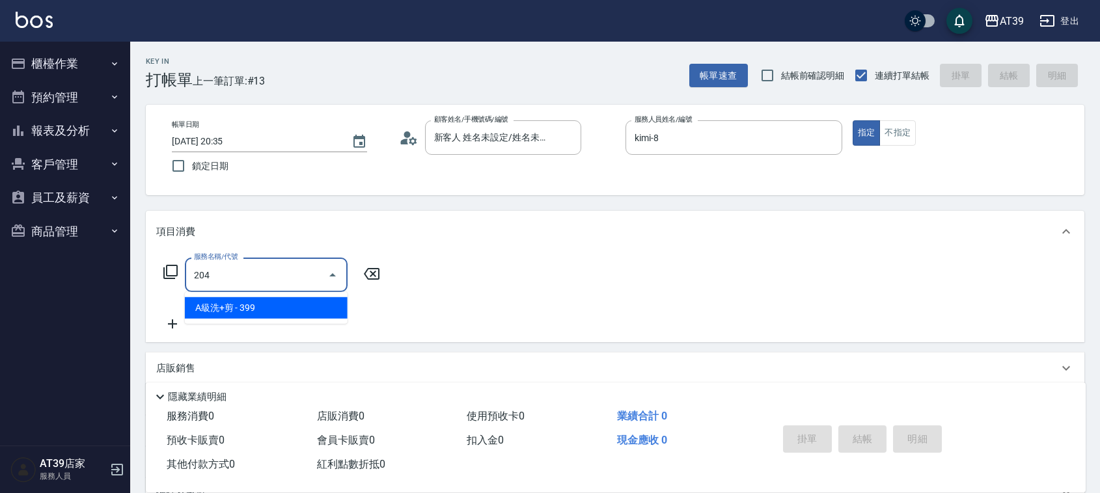
click at [251, 305] on span "A級洗+剪 - 399" at bounding box center [266, 307] width 163 height 21
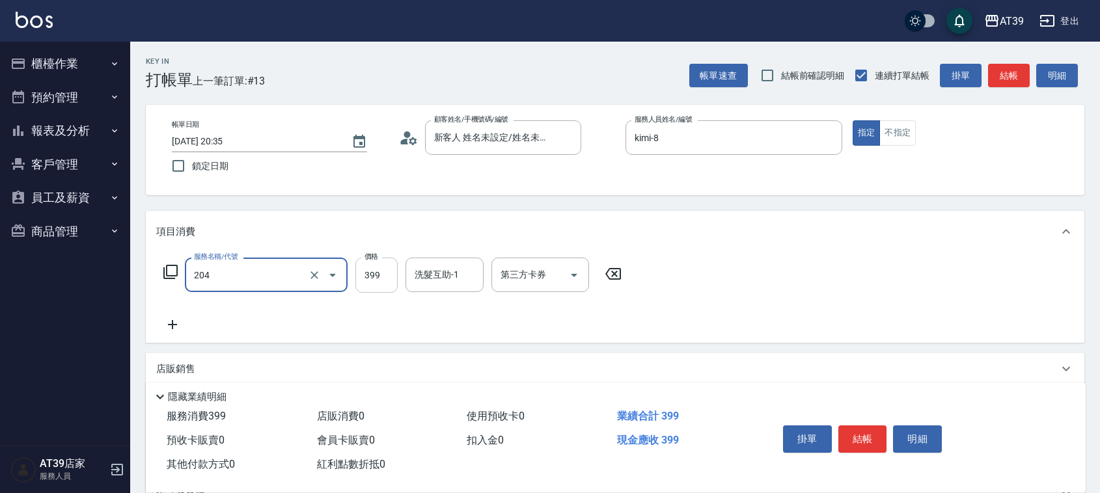
click at [364, 278] on input "399" at bounding box center [376, 275] width 42 height 35
type input "A級洗+剪(204)"
click at [381, 279] on input "44" at bounding box center [376, 275] width 42 height 35
type input "400"
click at [996, 72] on button "結帳" at bounding box center [1009, 76] width 42 height 24
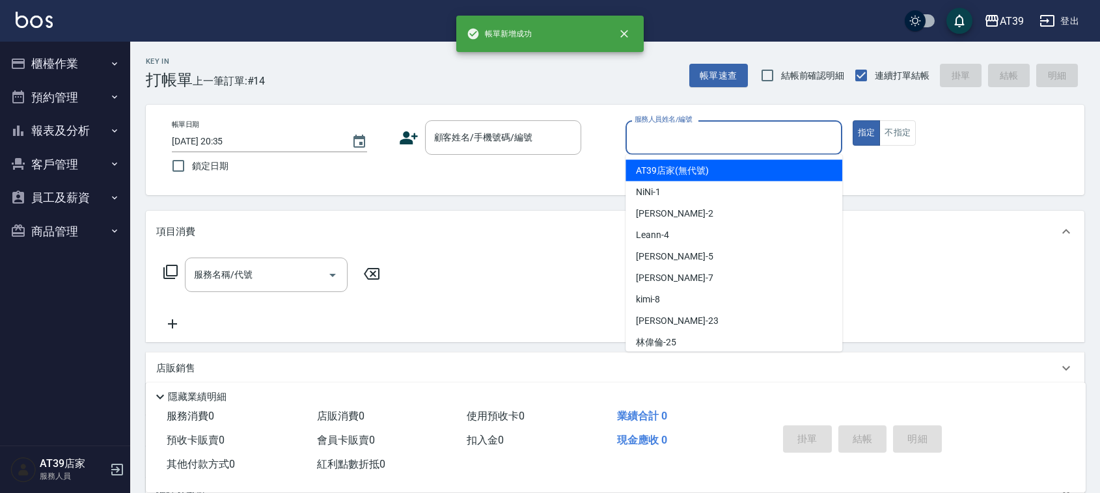
click at [746, 141] on input "服務人員姓名/編號" at bounding box center [733, 137] width 205 height 23
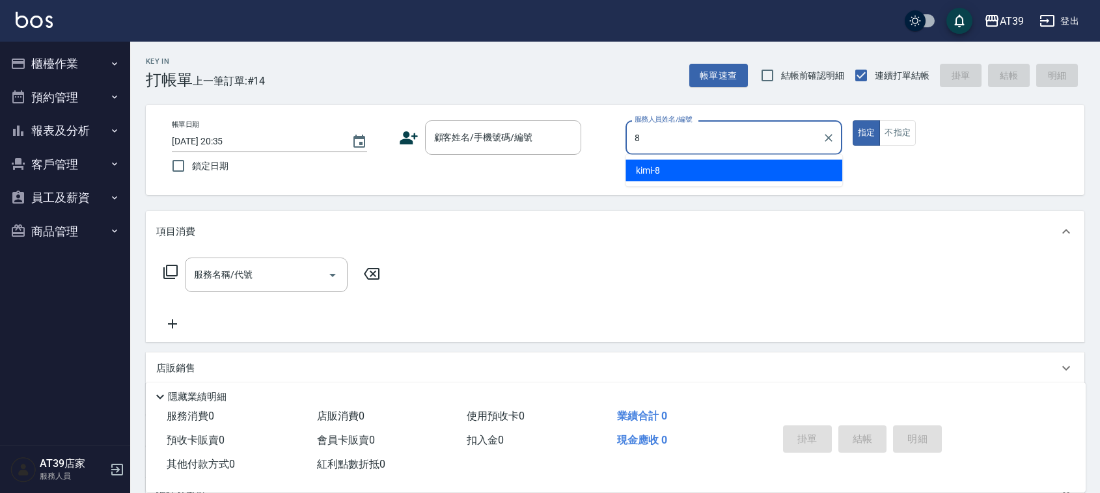
click at [737, 169] on div "kimi -8" at bounding box center [733, 170] width 217 height 21
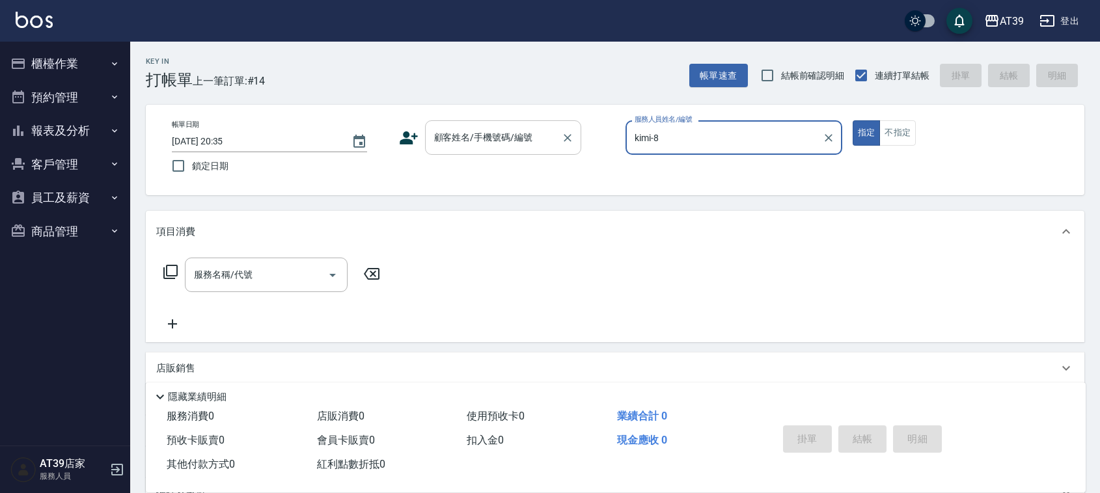
type input "kimi-8"
click at [524, 139] on div "顧客姓名/手機號碼/編號 顧客姓名/手機號碼/編號" at bounding box center [503, 137] width 156 height 34
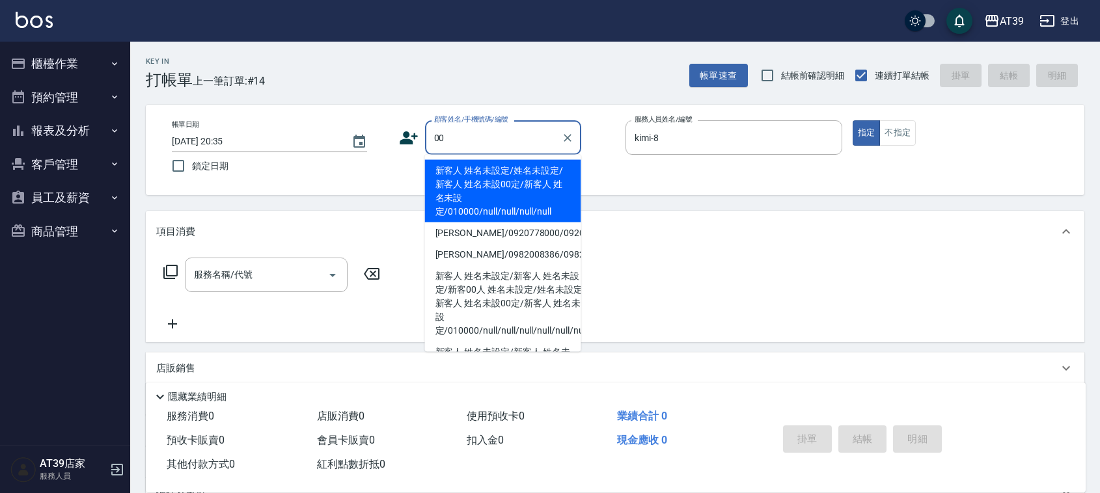
click at [509, 167] on li "新客人 姓名未設定/姓名未設定/新客人 姓名未設00定/新客人 姓名未設定/010000/null/null/null/null" at bounding box center [503, 191] width 156 height 62
type input "新客人 姓名未設定/姓名未設定/新客人 姓名未設00定/新客人 姓名未設定/010000/null/null/null/null"
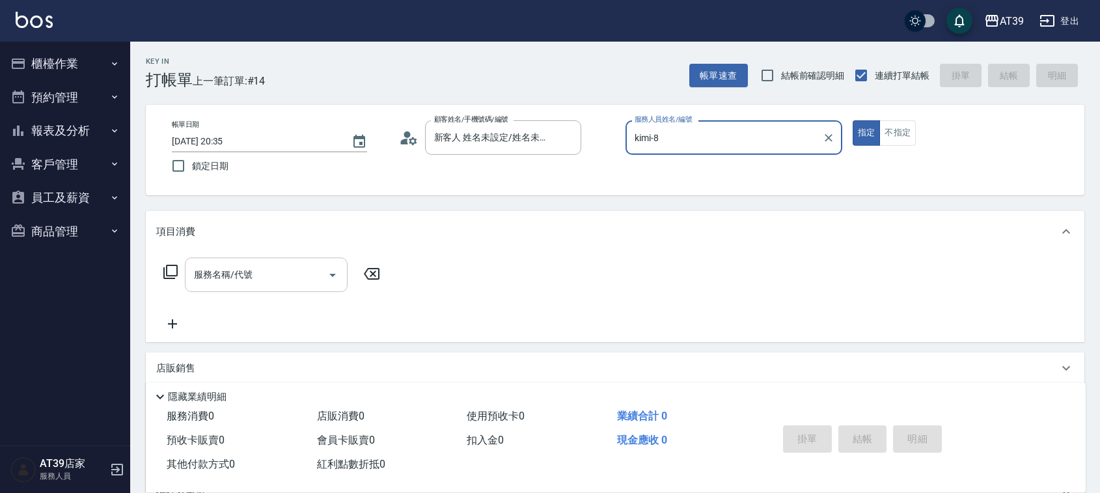
click at [274, 283] on input "服務名稱/代號" at bounding box center [256, 275] width 131 height 23
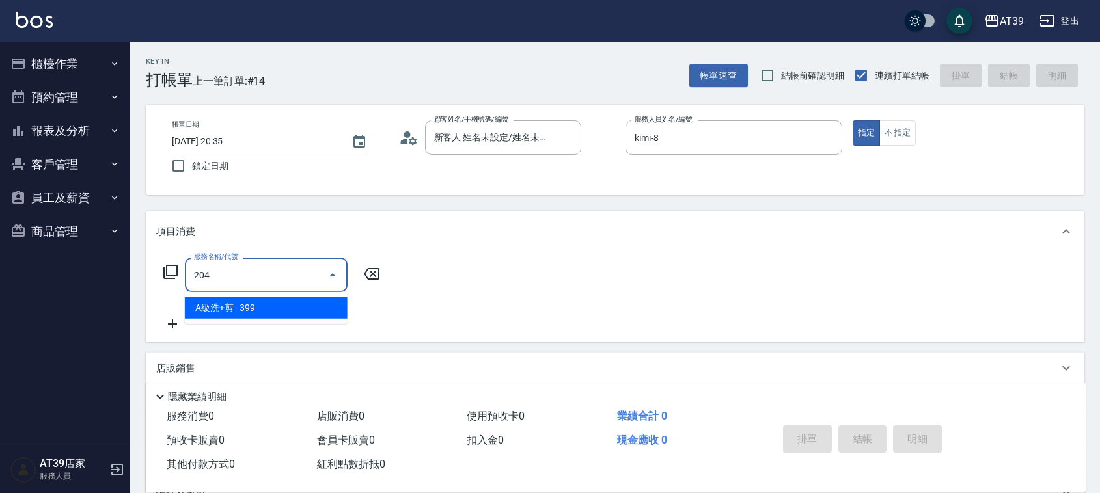
click at [279, 310] on span "A級洗+剪 - 399" at bounding box center [266, 307] width 163 height 21
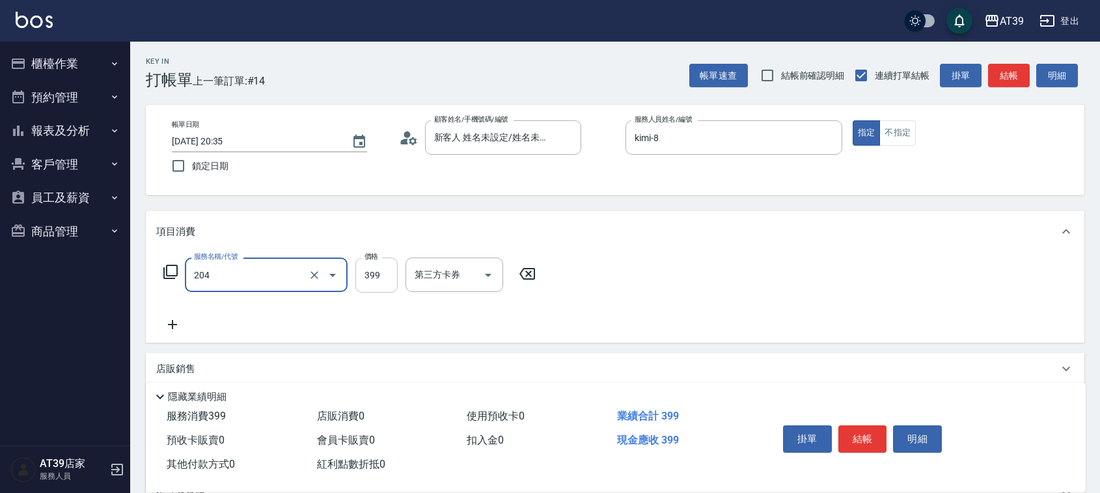
click at [381, 280] on input "399" at bounding box center [376, 275] width 42 height 35
type input "A級洗+剪(204)"
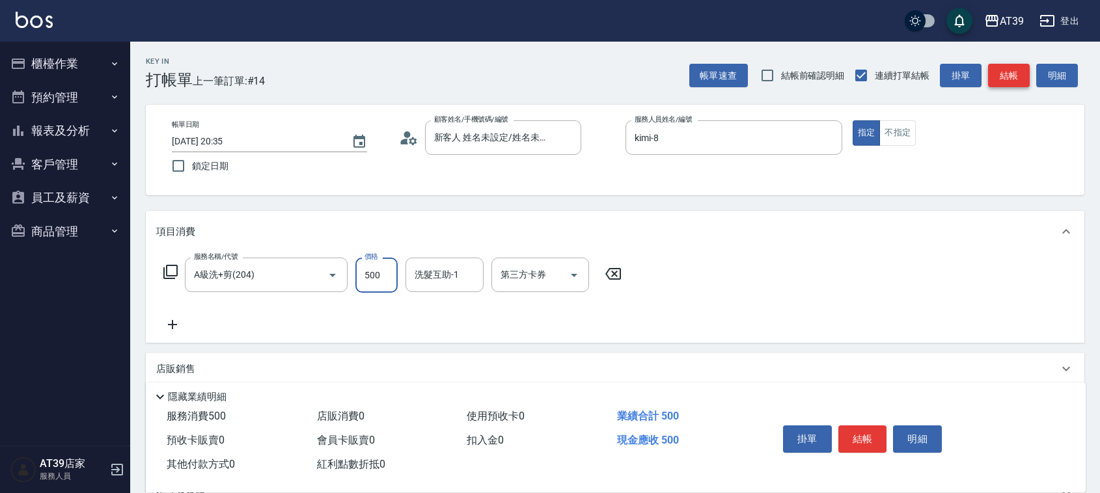
type input "500"
click at [994, 76] on button "結帳" at bounding box center [1009, 76] width 42 height 24
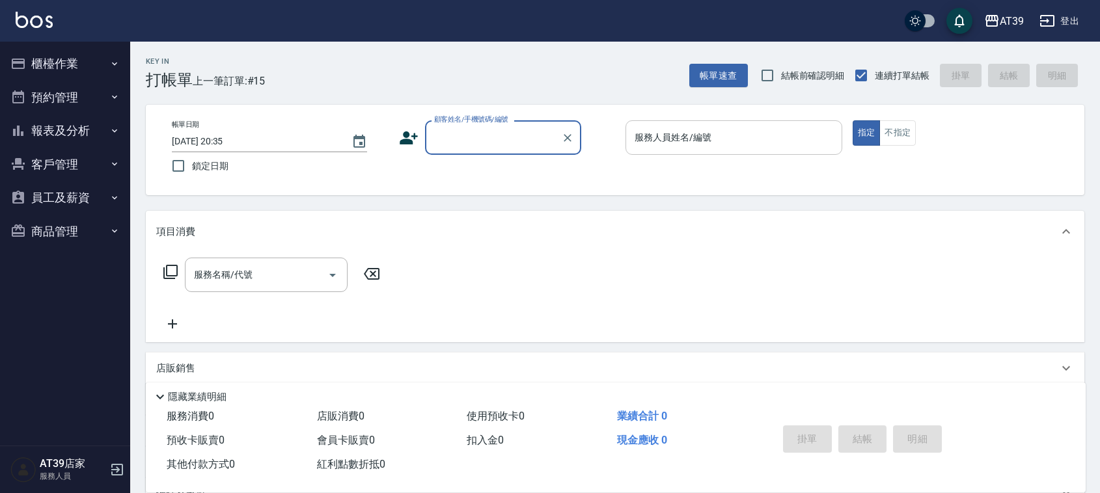
click at [717, 154] on div "服務人員姓名/編號" at bounding box center [733, 137] width 217 height 34
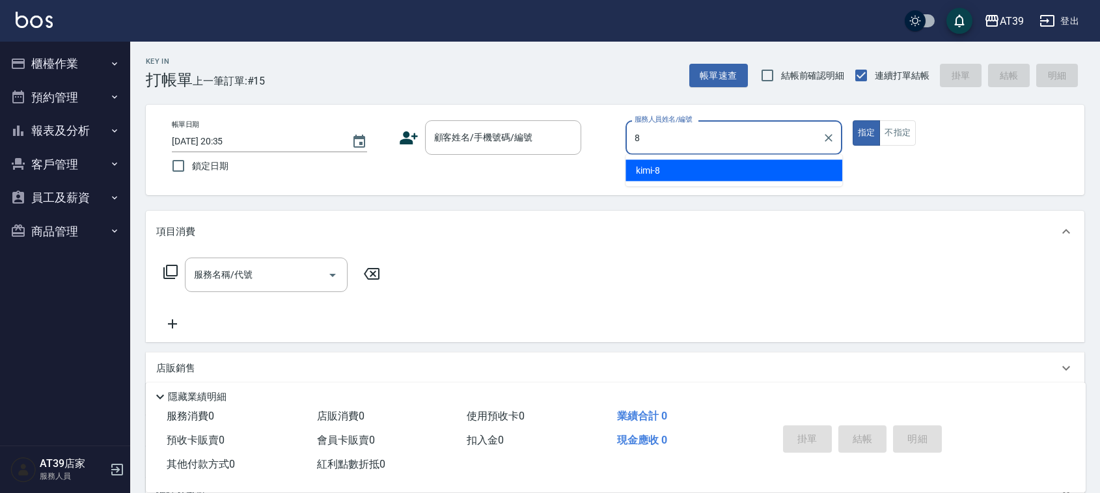
click at [720, 167] on div "kimi -8" at bounding box center [733, 170] width 217 height 21
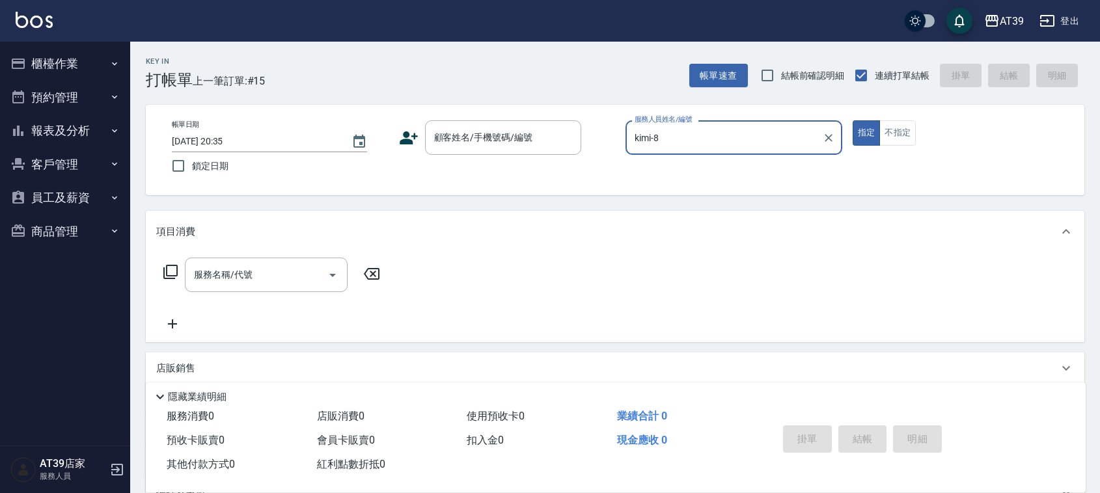
type input "kimi-8"
click at [480, 118] on div "帳單日期 2025/10/10 20:35 鎖定日期 顧客姓名/手機號碼/編號 顧客姓名/手機號碼/編號 服務人員姓名/編號 kimi-8 服務人員姓名/編號…" at bounding box center [615, 150] width 938 height 90
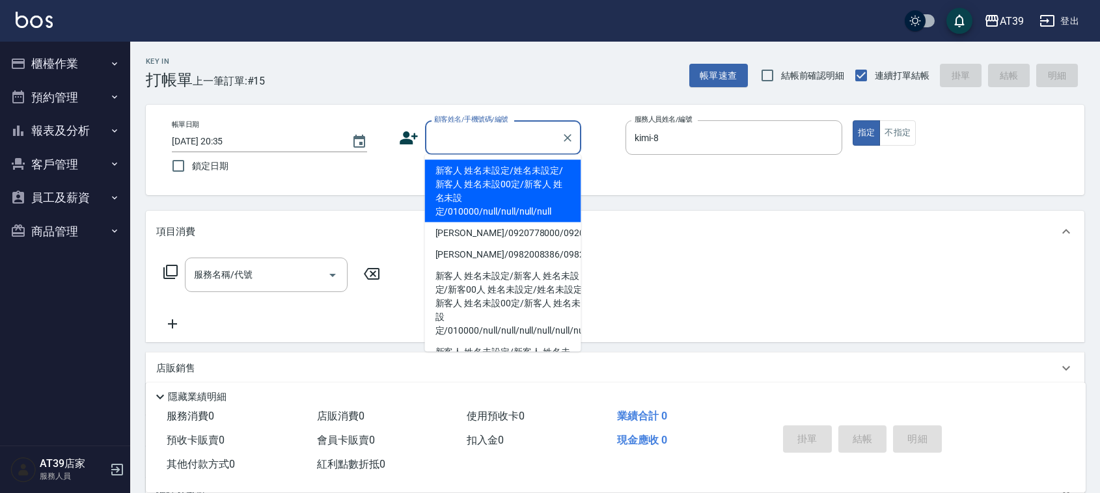
click at [485, 141] on div "顧客姓名/手機號碼/編號 顧客姓名/手機號碼/編號" at bounding box center [503, 137] width 156 height 34
click at [476, 180] on li "新客人 姓名未設定/姓名未設定/新客人 姓名未設00定/新客人 姓名未設定/010000/null/null/null/null" at bounding box center [503, 191] width 156 height 62
type input "新客人 姓名未設定/姓名未設定/新客人 姓名未設00定/新客人 姓名未設定/010000/null/null/null/null"
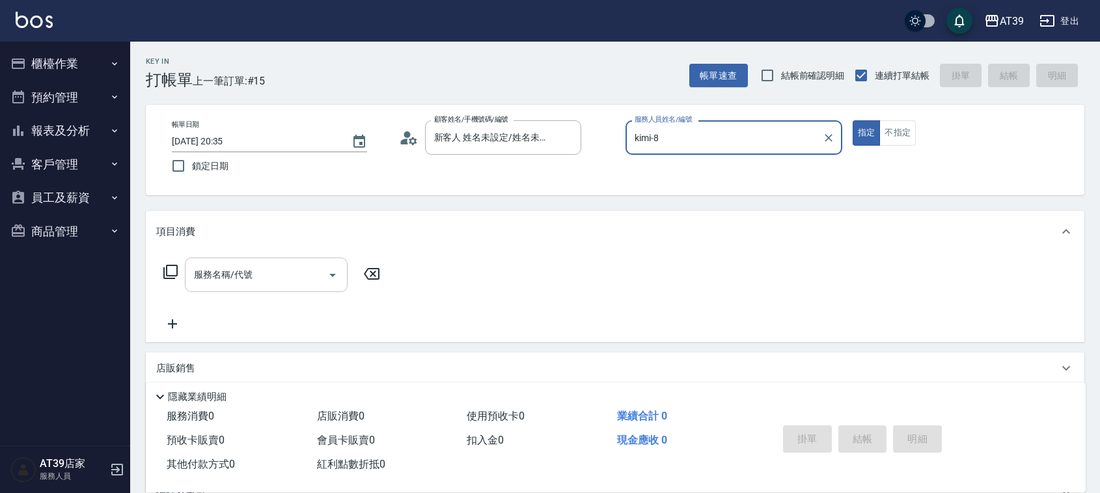
click at [307, 269] on input "服務名稱/代號" at bounding box center [256, 275] width 131 height 23
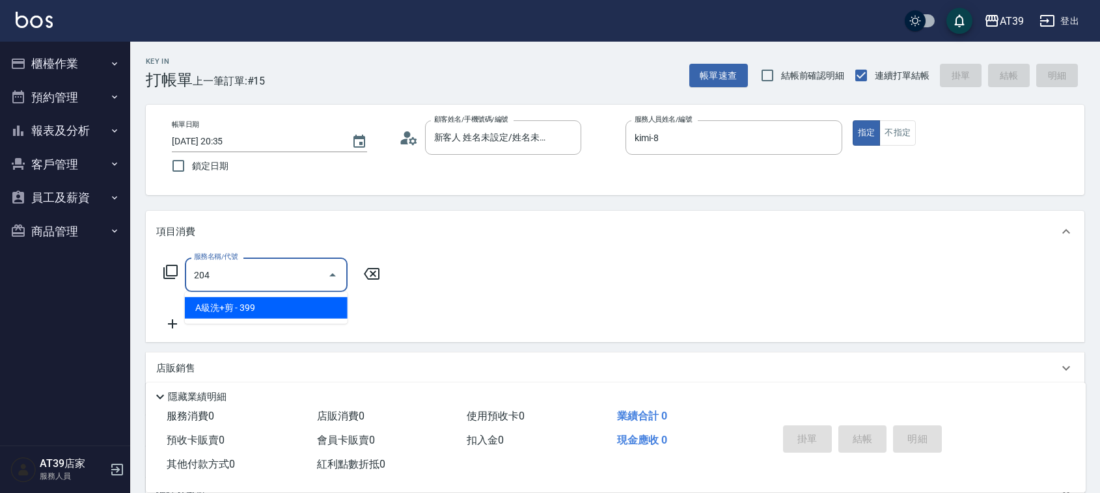
click at [310, 304] on span "A級洗+剪 - 399" at bounding box center [266, 307] width 163 height 21
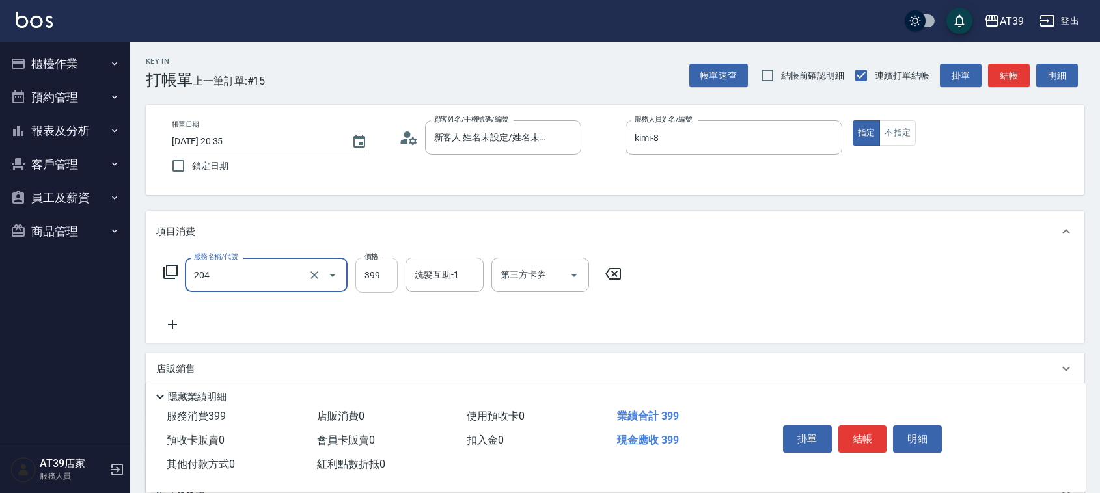
type input "A級洗+剪(204)"
click at [388, 288] on input "399" at bounding box center [376, 275] width 42 height 35
type input "500"
drag, startPoint x: 999, startPoint y: 77, endPoint x: 988, endPoint y: 77, distance: 11.1
click at [999, 77] on button "結帳" at bounding box center [1009, 76] width 42 height 24
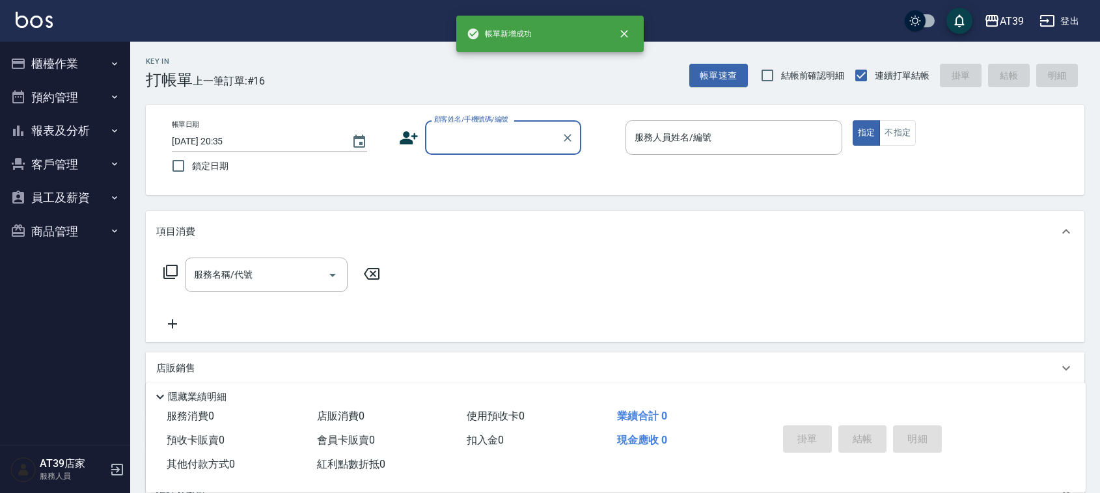
click at [789, 116] on div "帳單日期 2025/10/10 20:35 鎖定日期 顧客姓名/手機號碼/編號 顧客姓名/手機號碼/編號 服務人員姓名/編號 服務人員姓名/編號 指定 不指定" at bounding box center [615, 150] width 938 height 90
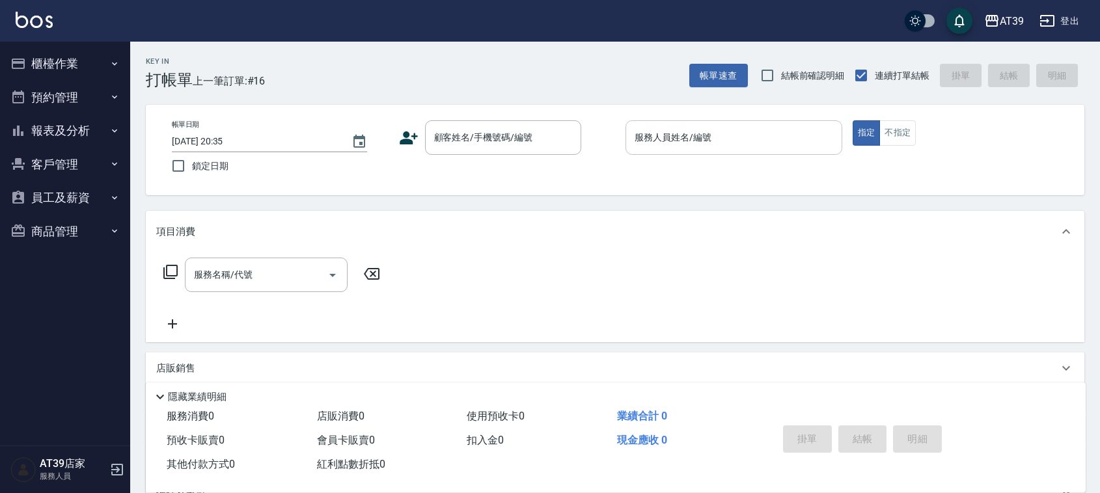
click at [785, 129] on input "服務人員姓名/編號" at bounding box center [733, 137] width 205 height 23
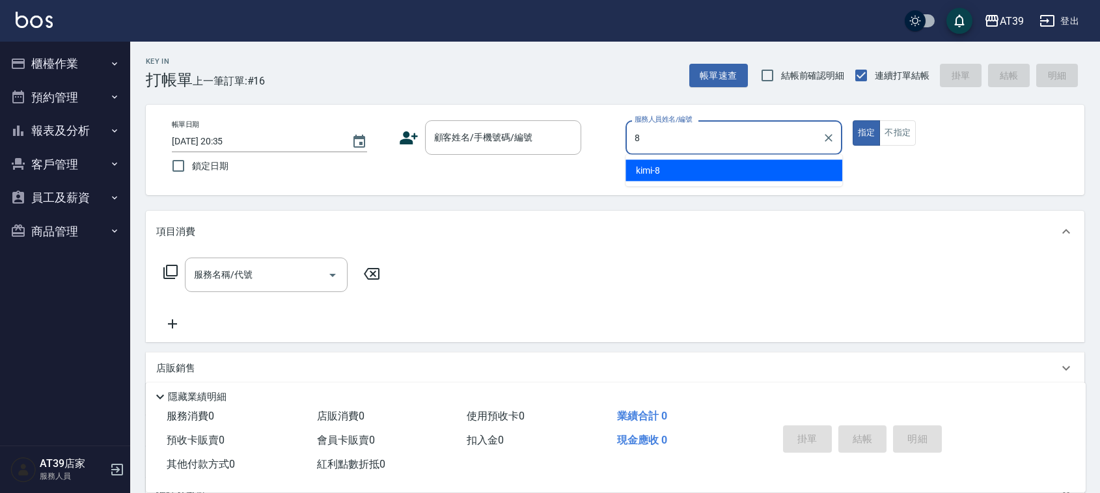
drag, startPoint x: 752, startPoint y: 181, endPoint x: 659, endPoint y: 154, distance: 97.4
click at [752, 181] on ul "kimi -8" at bounding box center [733, 171] width 217 height 32
click at [659, 155] on ul "kimi -8" at bounding box center [733, 171] width 217 height 32
click at [655, 165] on span "kimi -8" at bounding box center [648, 171] width 24 height 14
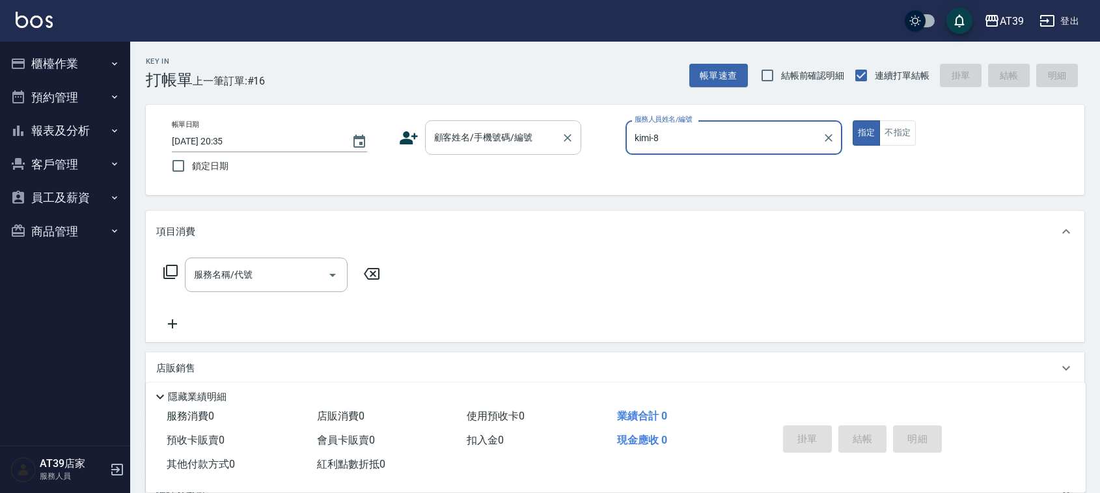
type input "kimi-8"
click at [532, 148] on input "顧客姓名/手機號碼/編號" at bounding box center [493, 137] width 125 height 23
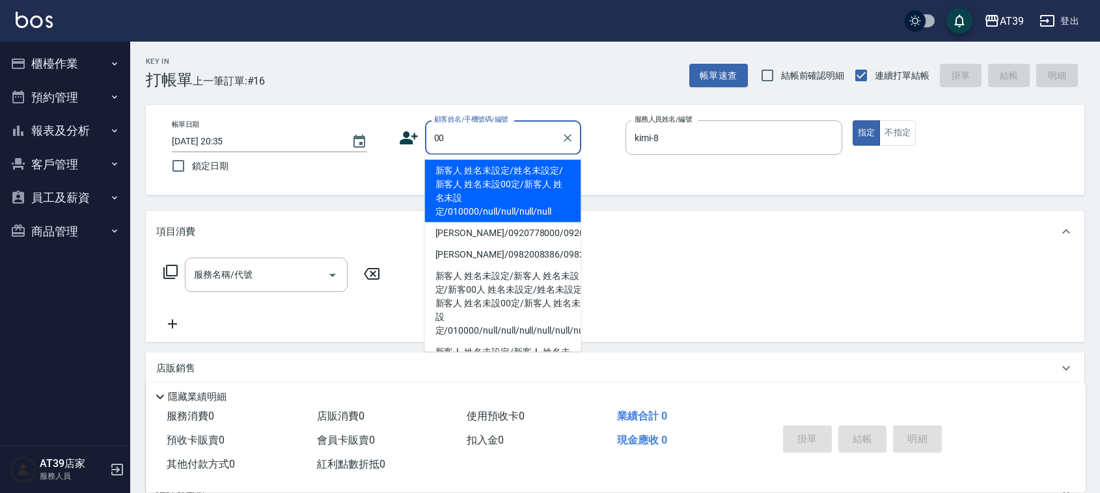
click at [462, 192] on li "新客人 姓名未設定/姓名未設定/新客人 姓名未設00定/新客人 姓名未設定/010000/null/null/null/null" at bounding box center [503, 191] width 156 height 62
type input "新客人 姓名未設定/姓名未設定/新客人 姓名未設00定/新客人 姓名未設定/010000/null/null/null/null"
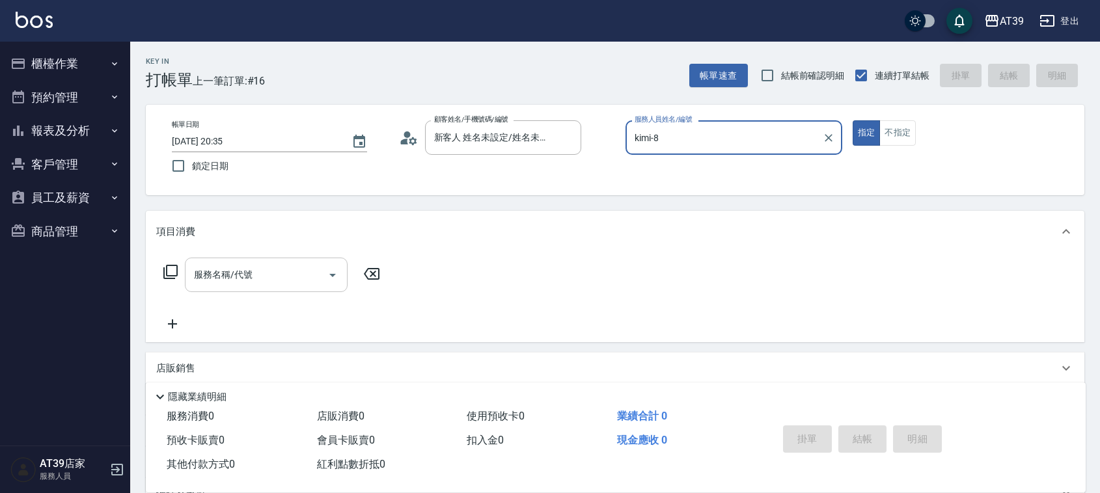
click at [254, 277] on input "服務名稱/代號" at bounding box center [256, 275] width 131 height 23
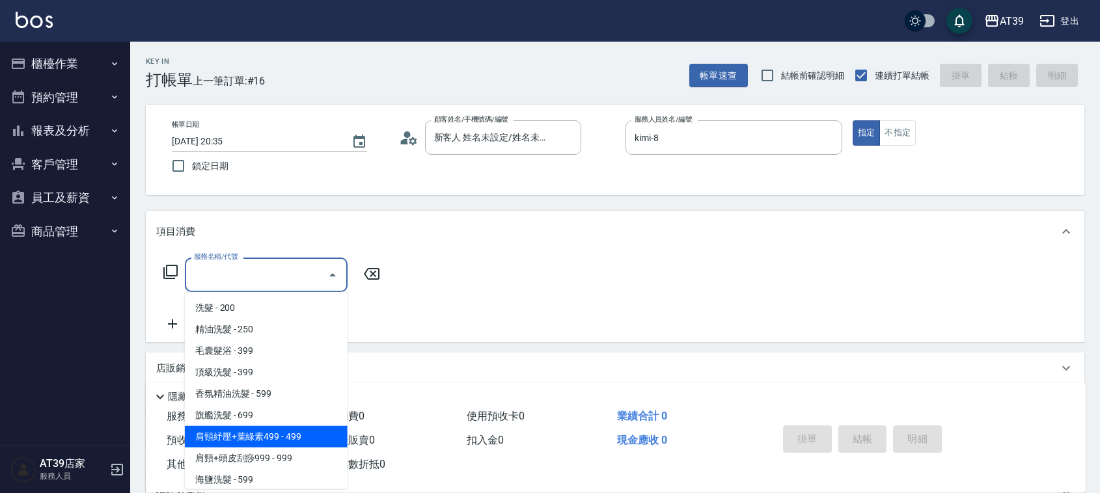
click at [260, 436] on span "肩頸紓壓+葉綠素499 - 499" at bounding box center [266, 436] width 163 height 21
type input "肩頸紓壓+葉綠素499(107)"
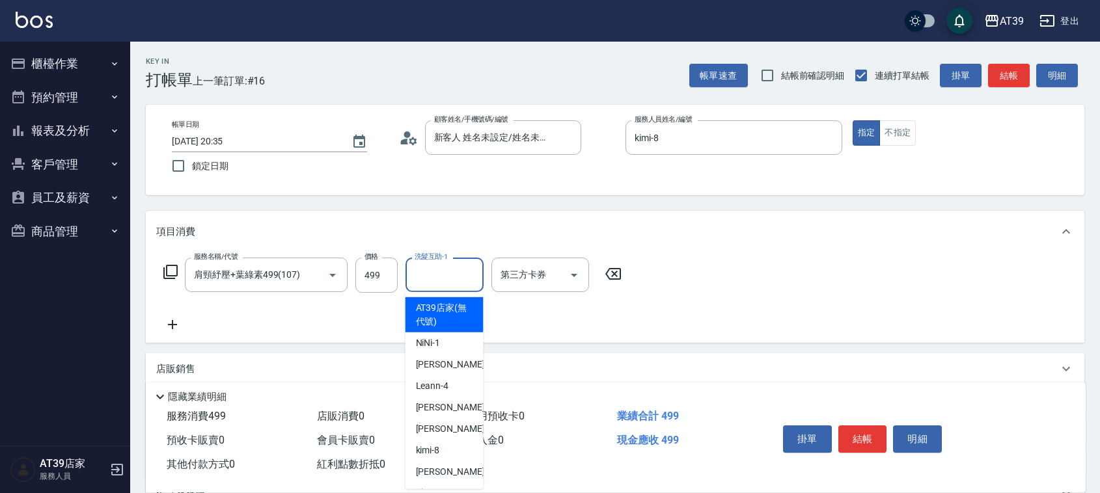
click at [433, 268] on div "洗髮互助-1 洗髮互助-1" at bounding box center [444, 275] width 78 height 34
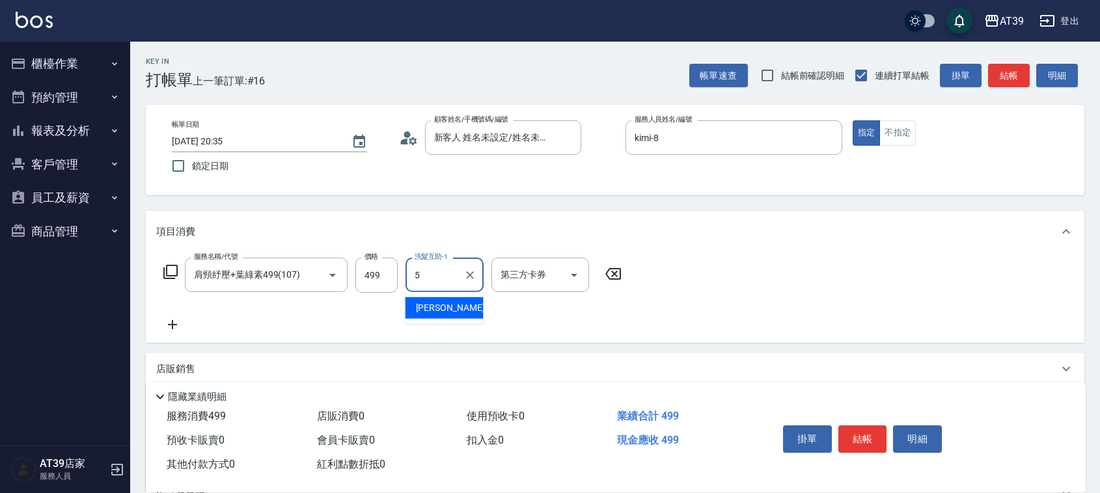
click at [444, 306] on div "愷爾 -5" at bounding box center [444, 307] width 78 height 21
type input "愷爾-5"
click at [362, 280] on input "499" at bounding box center [376, 275] width 42 height 35
type input "699"
click at [900, 132] on button "不指定" at bounding box center [897, 132] width 36 height 25
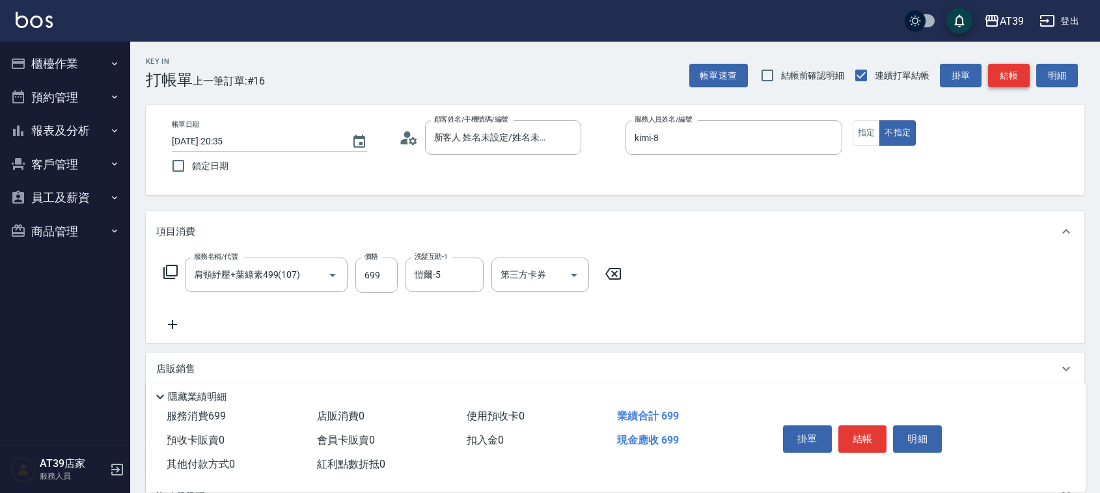
click at [1023, 64] on button "結帳" at bounding box center [1009, 76] width 42 height 24
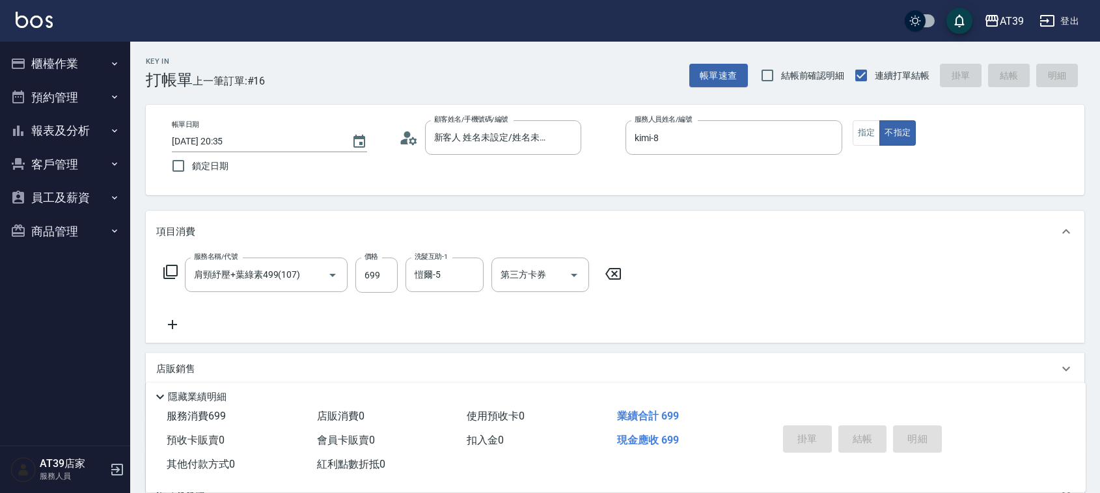
type input "2025/10/10 20:36"
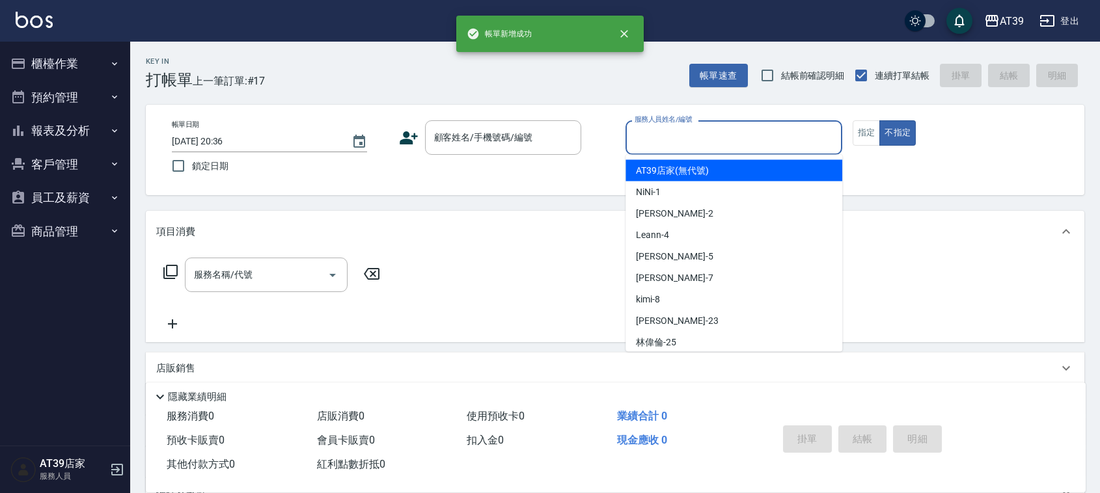
click at [748, 131] on input "服務人員姓名/編號" at bounding box center [733, 137] width 205 height 23
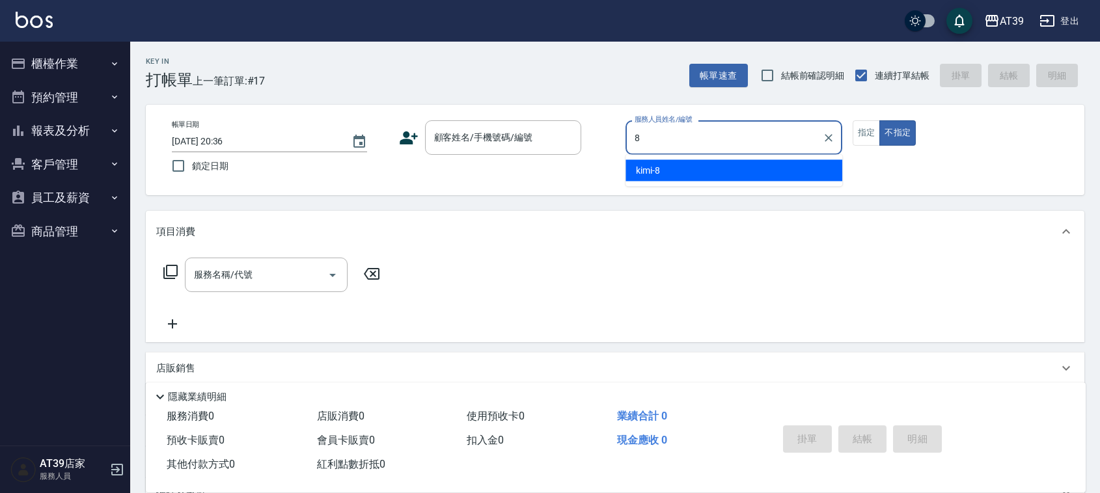
click at [772, 180] on div "kimi -8" at bounding box center [733, 170] width 217 height 21
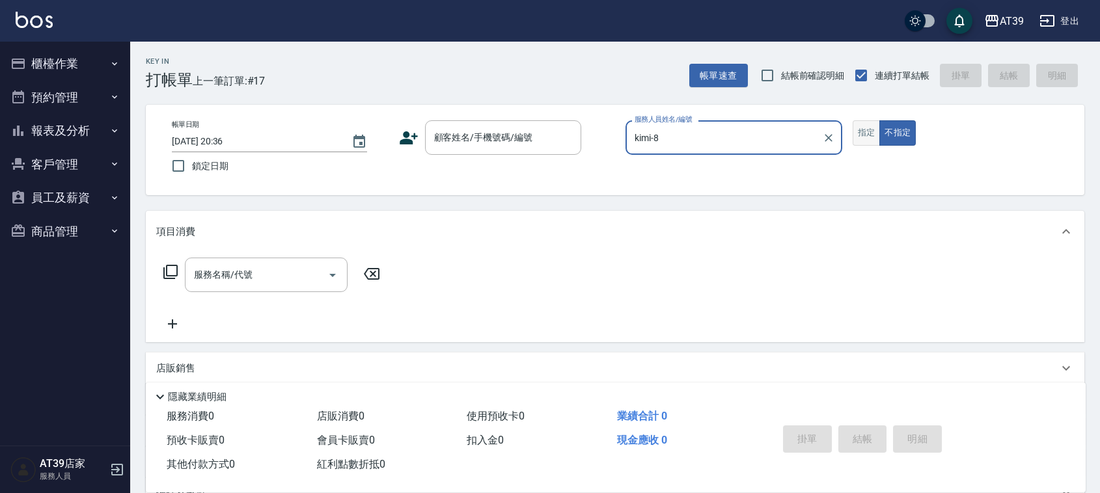
type input "kimi-8"
click at [869, 137] on button "指定" at bounding box center [866, 132] width 28 height 25
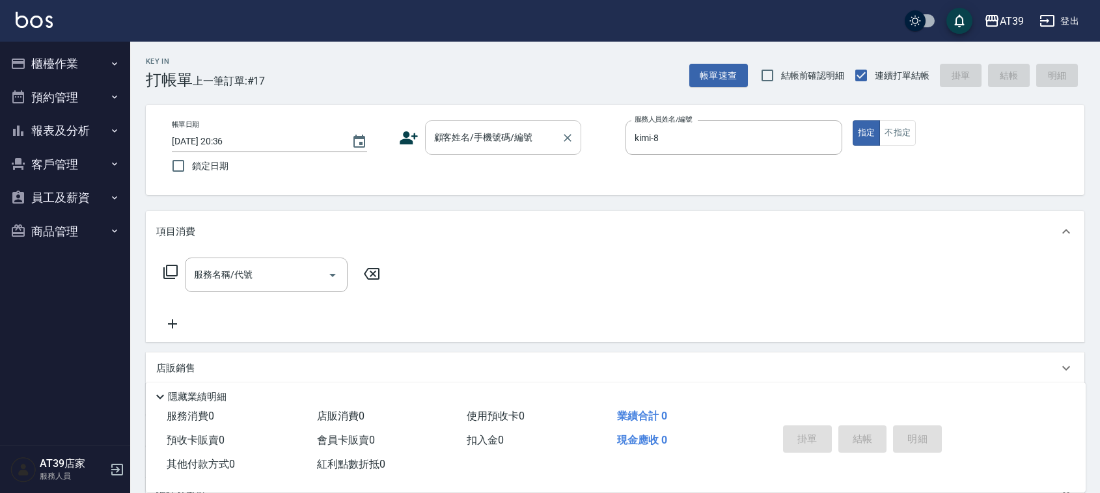
click at [511, 135] on input "顧客姓名/手機號碼/編號" at bounding box center [493, 137] width 125 height 23
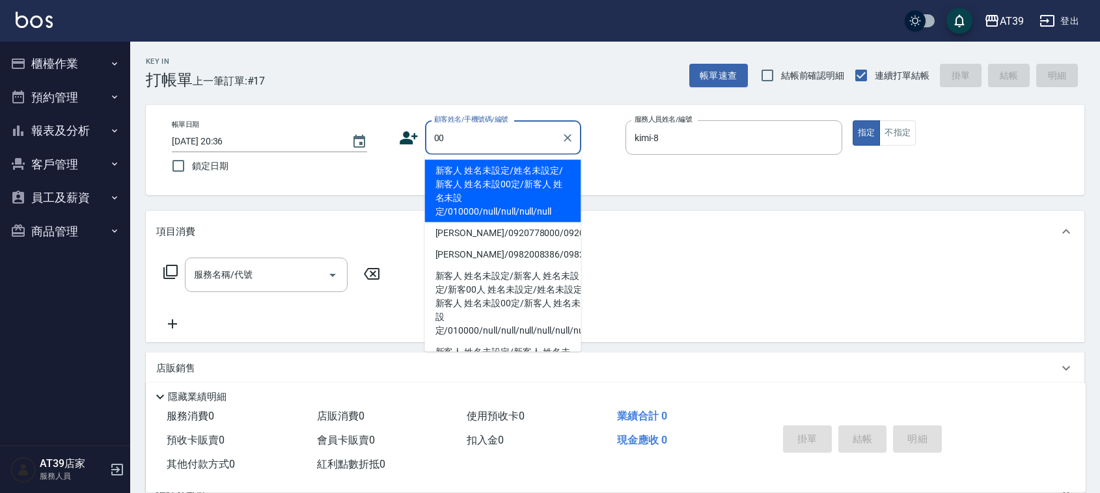
click at [485, 170] on li "新客人 姓名未設定/姓名未設定/新客人 姓名未設00定/新客人 姓名未設定/010000/null/null/null/null" at bounding box center [503, 191] width 156 height 62
type input "新客人 姓名未設定/姓名未設定/新客人 姓名未設00定/新客人 姓名未設定/010000/null/null/null/null"
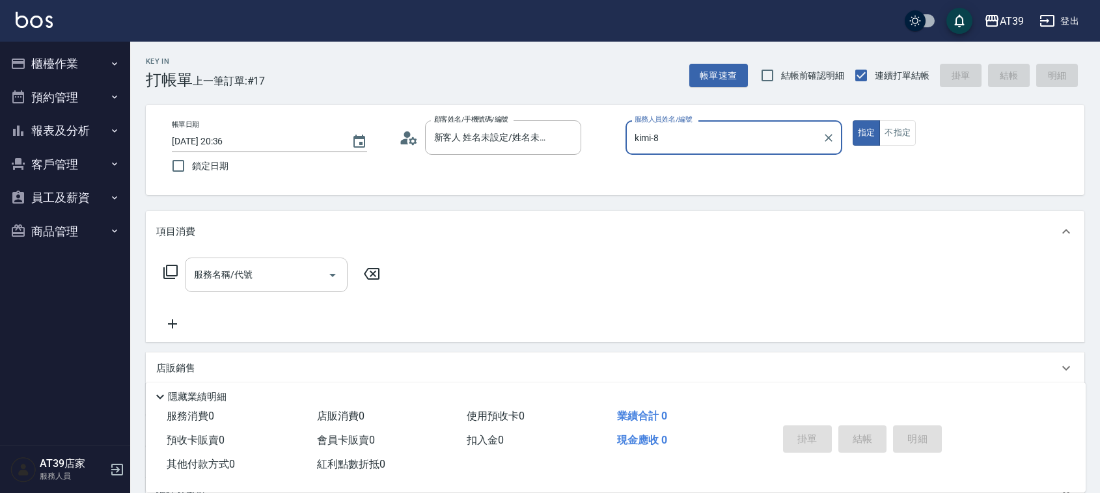
click at [306, 270] on input "服務名稱/代號" at bounding box center [256, 275] width 131 height 23
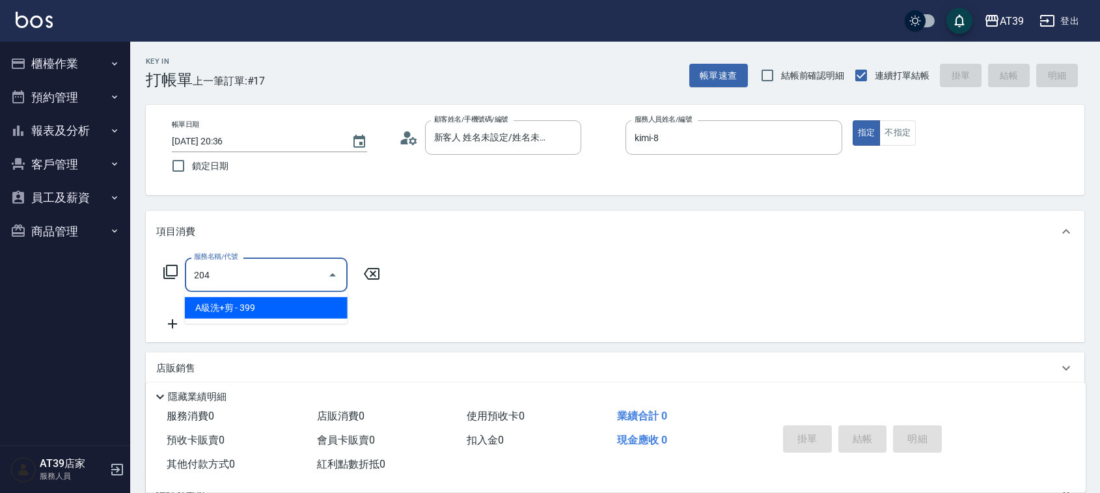
click at [298, 306] on span "A級洗+剪 - 399" at bounding box center [266, 307] width 163 height 21
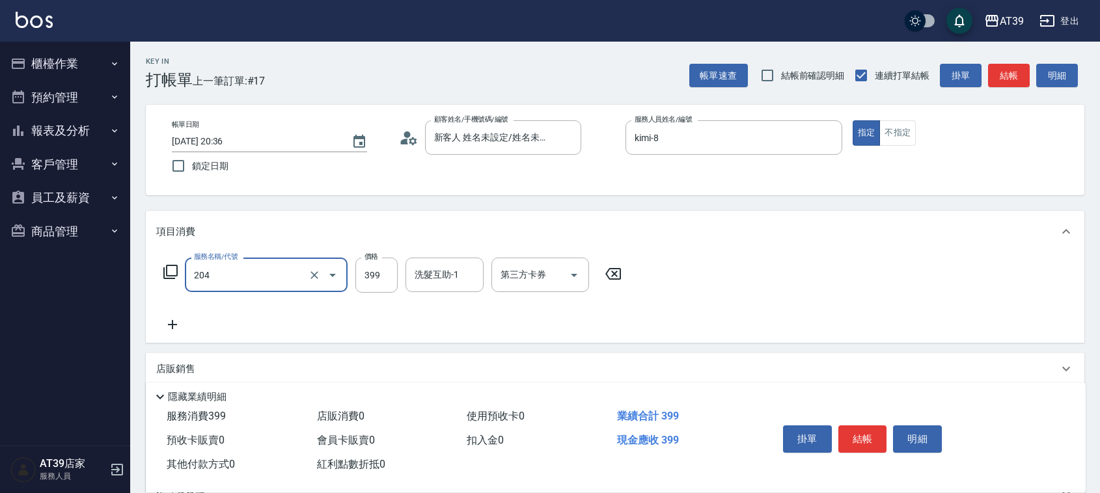
type input "A級洗+剪(204)"
click at [350, 288] on div "服務名稱/代號 A級洗+剪(204) 服務名稱/代號 價格 399 價格 洗髮互助-1 洗髮互助-1 第三方卡券 第三方卡券" at bounding box center [392, 275] width 473 height 35
click at [365, 281] on input "399" at bounding box center [376, 275] width 42 height 35
type input "500"
click at [446, 271] on div "洗髮互助-1 洗髮互助-1" at bounding box center [444, 275] width 78 height 34
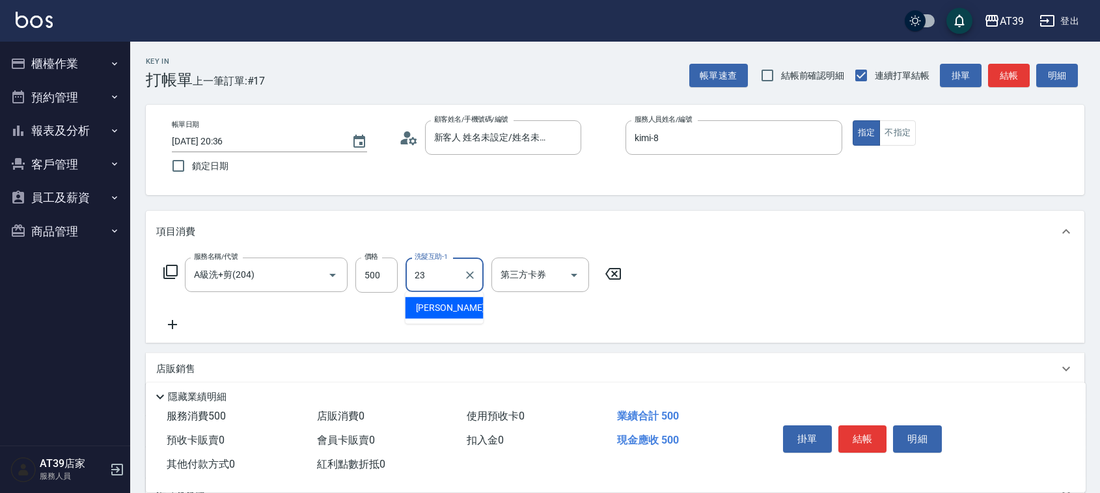
click at [451, 306] on div "孝恩 -23" at bounding box center [444, 307] width 78 height 21
type input "孝恩-23"
click at [1011, 72] on button "結帳" at bounding box center [1009, 76] width 42 height 24
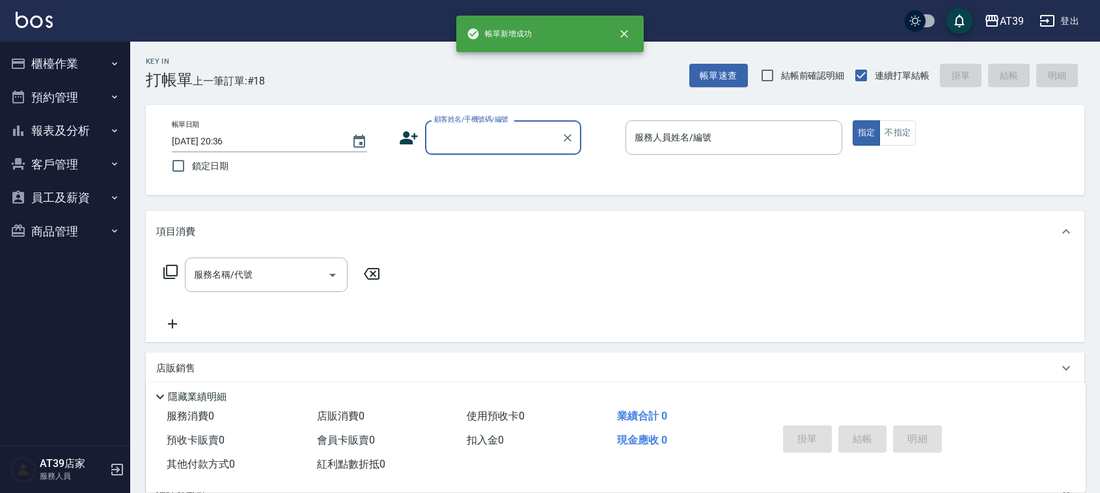
click at [720, 161] on p at bounding box center [733, 162] width 217 height 14
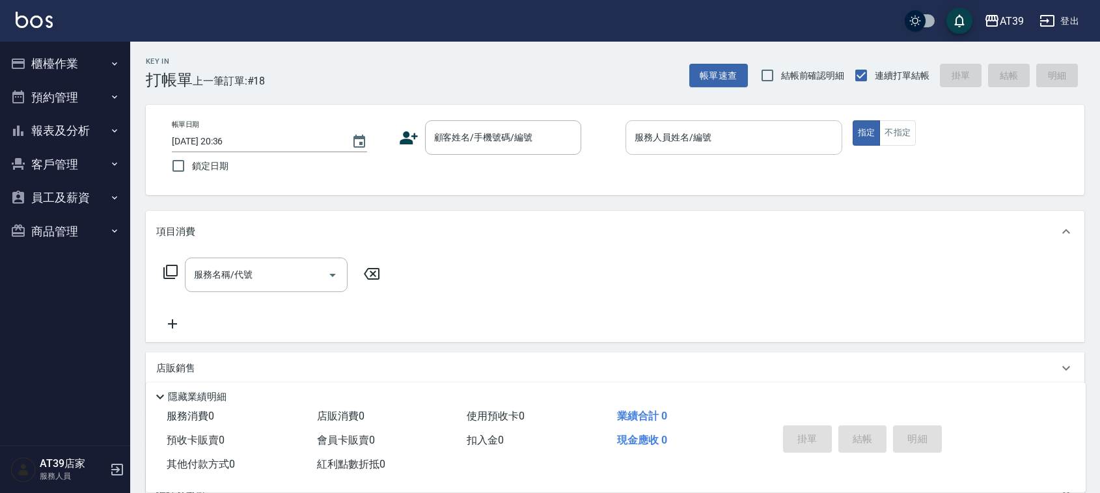
click at [734, 135] on input "服務人員姓名/編號" at bounding box center [733, 137] width 205 height 23
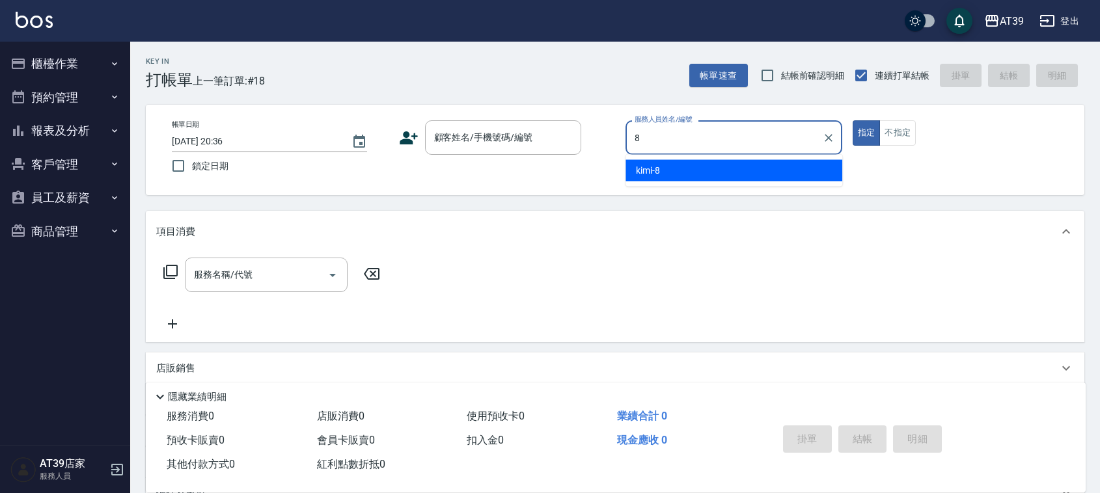
click at [714, 168] on div "kimi -8" at bounding box center [733, 170] width 217 height 21
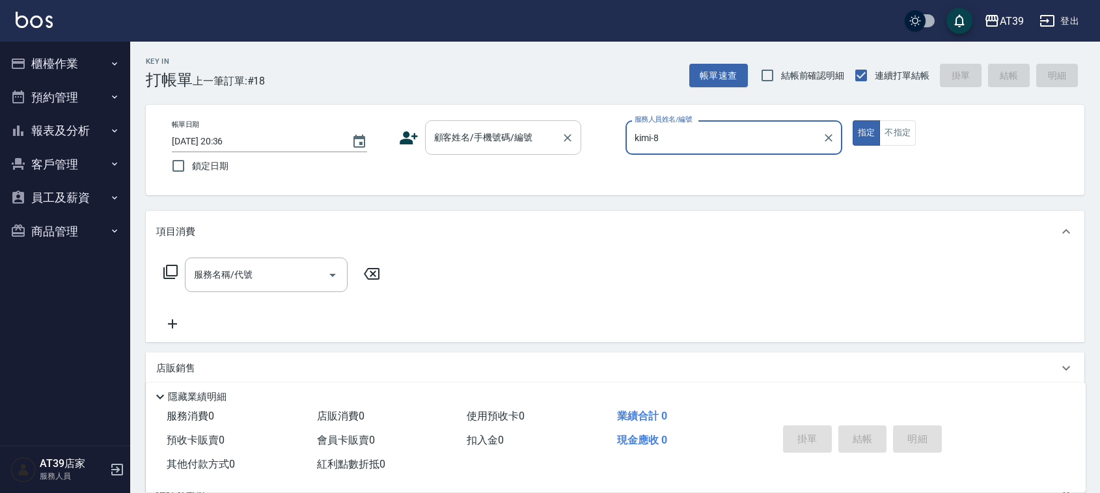
type input "kimi-8"
click at [551, 145] on input "顧客姓名/手機號碼/編號" at bounding box center [493, 137] width 125 height 23
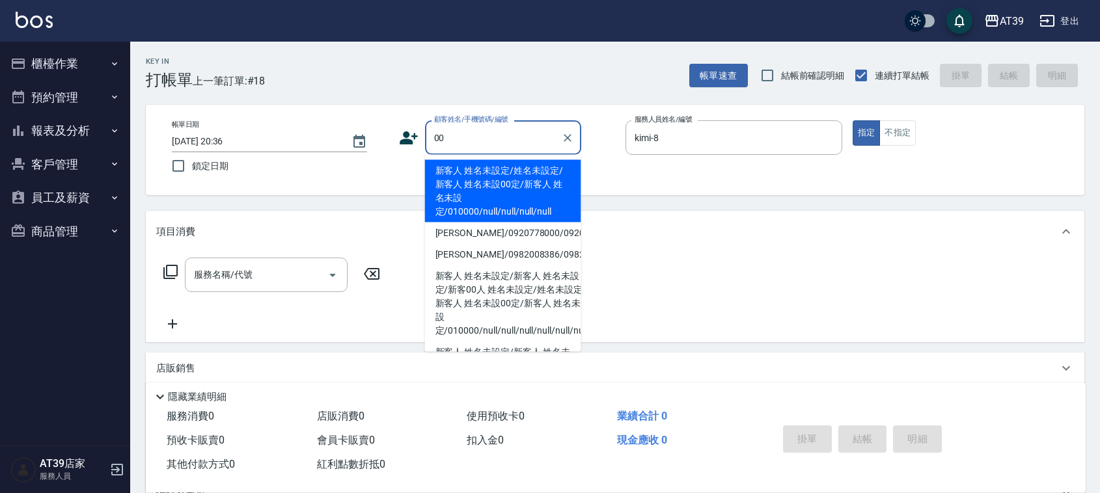
click at [495, 180] on li "新客人 姓名未設定/姓名未設定/新客人 姓名未設00定/新客人 姓名未設定/010000/null/null/null/null" at bounding box center [503, 191] width 156 height 62
type input "新客人 姓名未設定/姓名未設定/新客人 姓名未設00定/新客人 姓名未設定/010000/null/null/null/null"
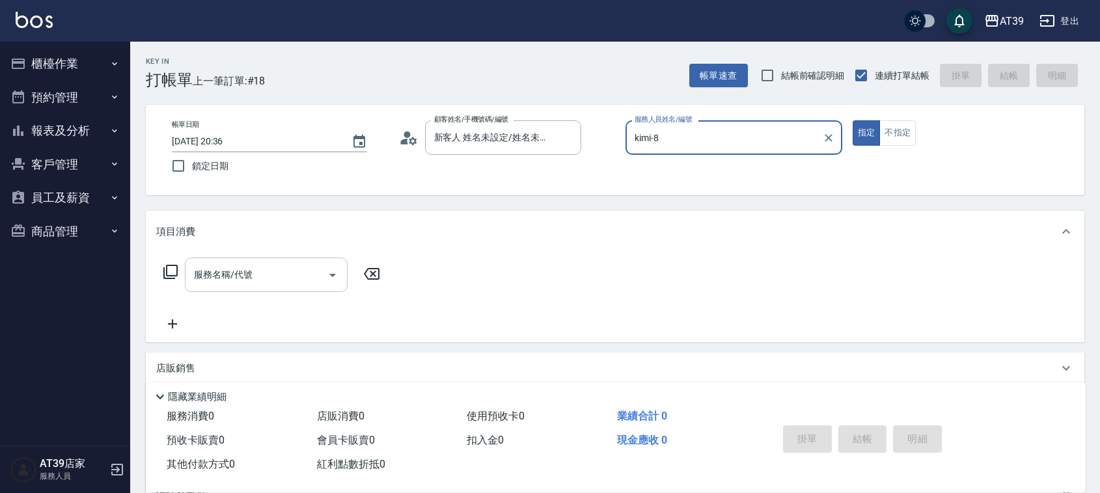
click at [278, 270] on input "服務名稱/代號" at bounding box center [256, 275] width 131 height 23
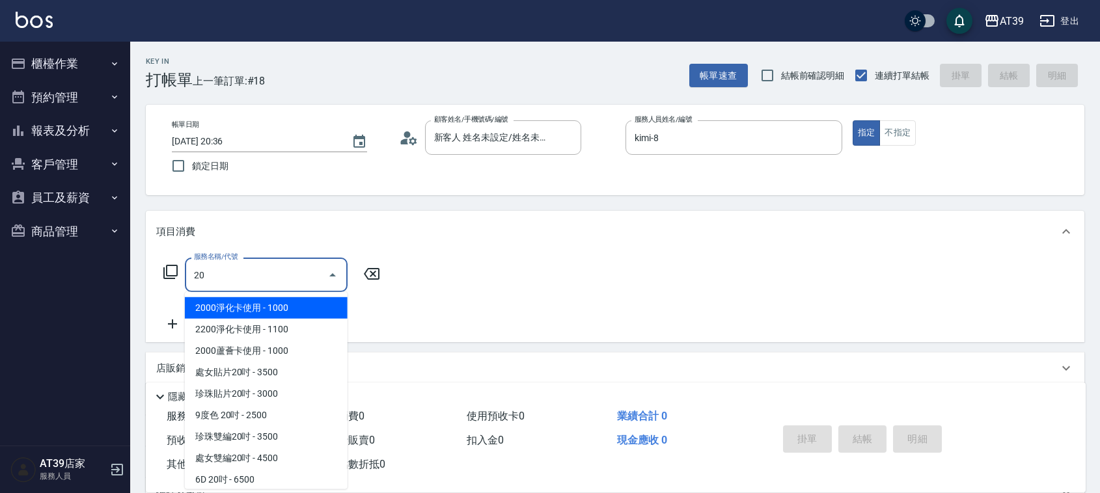
click at [287, 306] on span "2000淨化卡使用 - 1000" at bounding box center [266, 307] width 163 height 21
drag, startPoint x: 212, startPoint y: 280, endPoint x: 124, endPoint y: 295, distance: 89.0
click at [124, 295] on div "AT39 登出 櫃檯作業 打帳單 帳單列表 現金收支登錄 每日結帳 排班表 現場電腦打卡 預約管理 預約管理 單日預約紀錄 單週預約紀錄 報表及分析 報表目錄…" at bounding box center [550, 316] width 1100 height 633
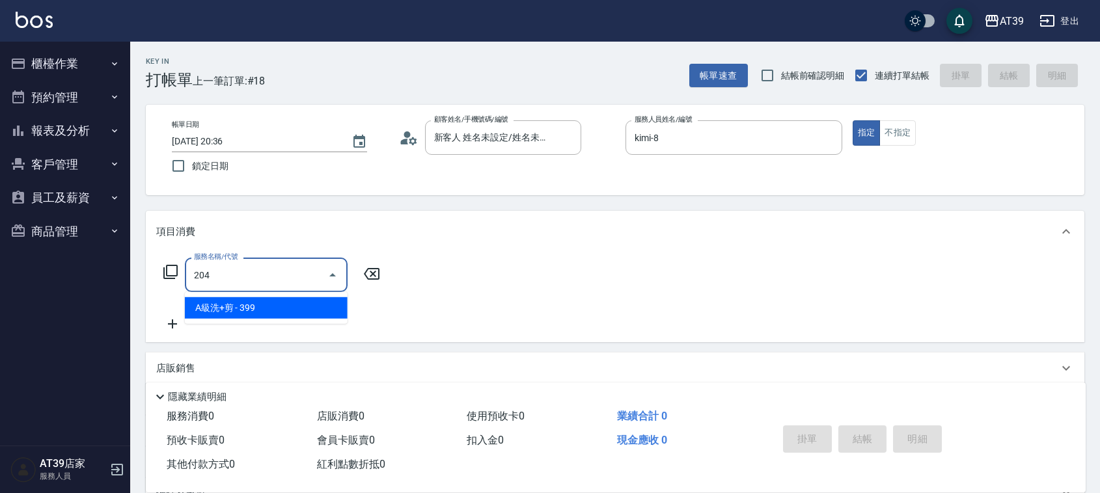
click at [293, 295] on ul "A級洗+剪 - 399" at bounding box center [266, 308] width 163 height 32
click at [293, 306] on span "A級洗+剪 - 399" at bounding box center [266, 307] width 163 height 21
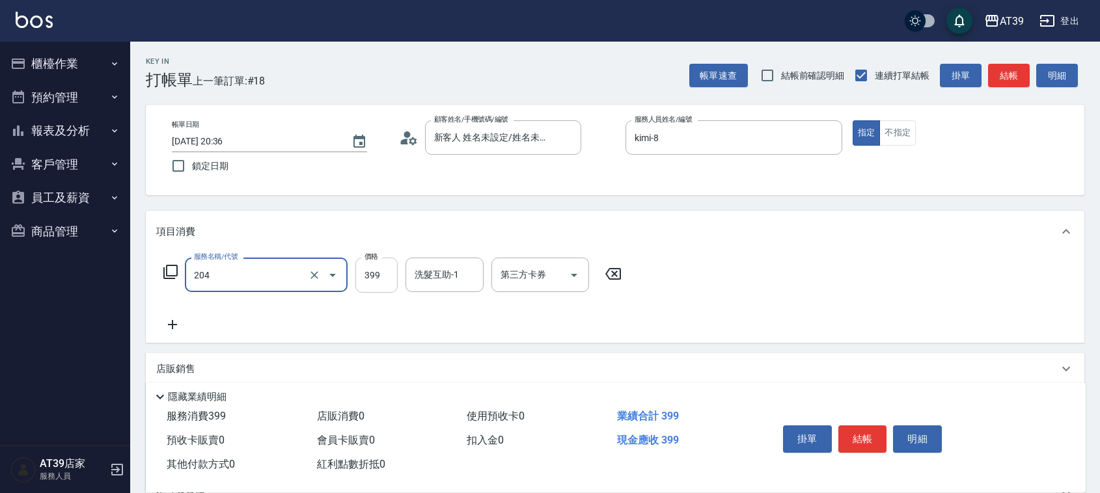
type input "A級洗+剪(204)"
click at [364, 284] on input "399" at bounding box center [376, 275] width 42 height 35
type input "500"
click at [1015, 76] on button "結帳" at bounding box center [1009, 76] width 42 height 24
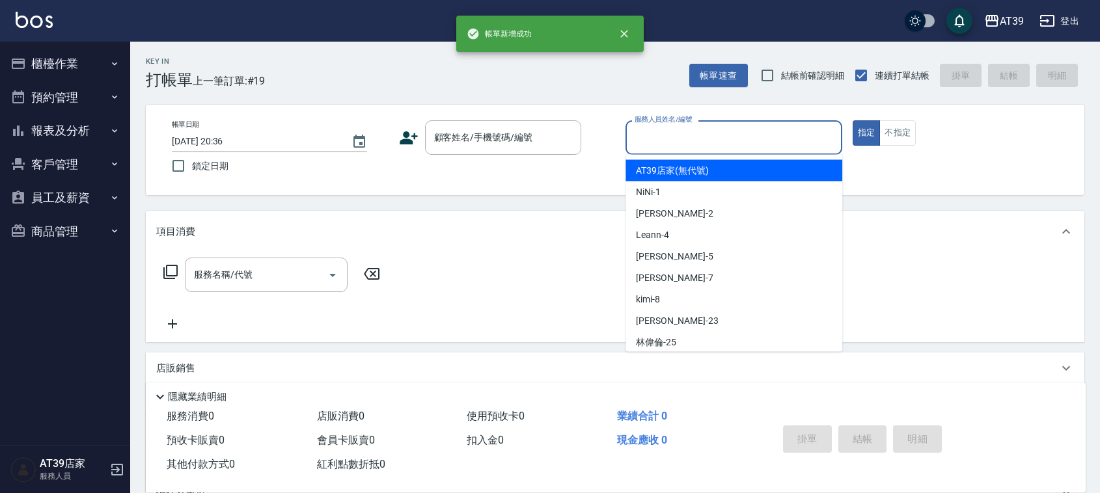
click at [709, 135] on input "服務人員姓名/編號" at bounding box center [733, 137] width 205 height 23
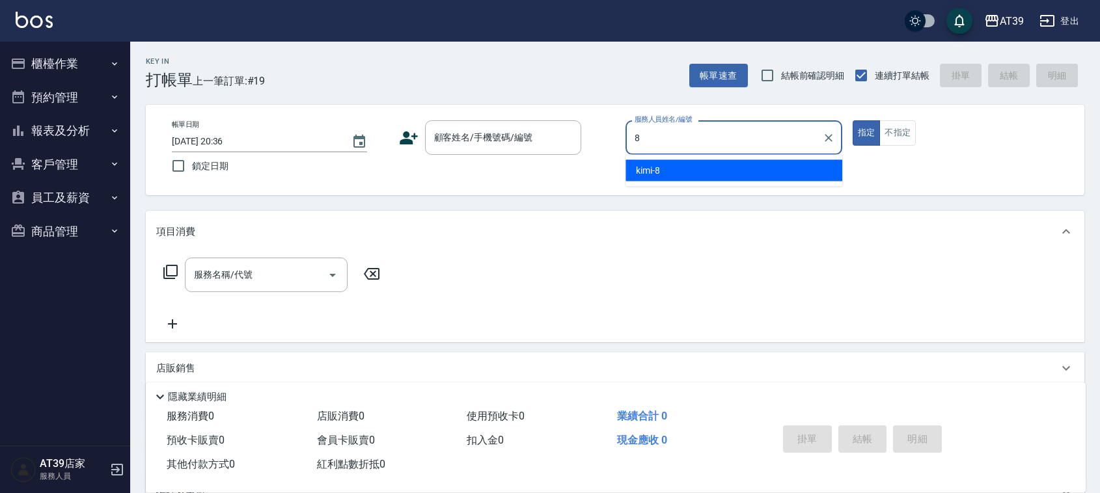
click at [698, 177] on div "kimi -8" at bounding box center [733, 170] width 217 height 21
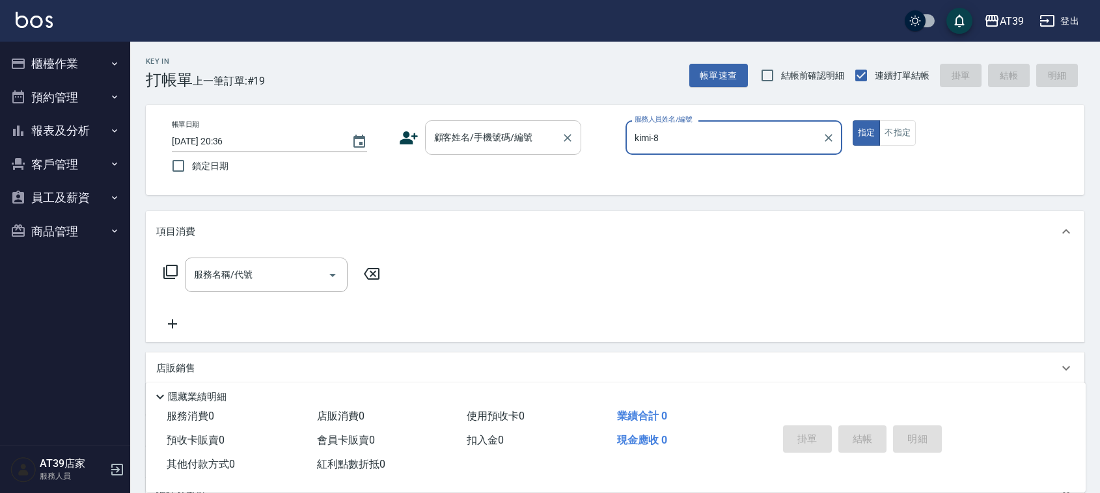
click at [555, 146] on div "顧客姓名/手機號碼/編號" at bounding box center [503, 137] width 156 height 34
type input "kimi-8"
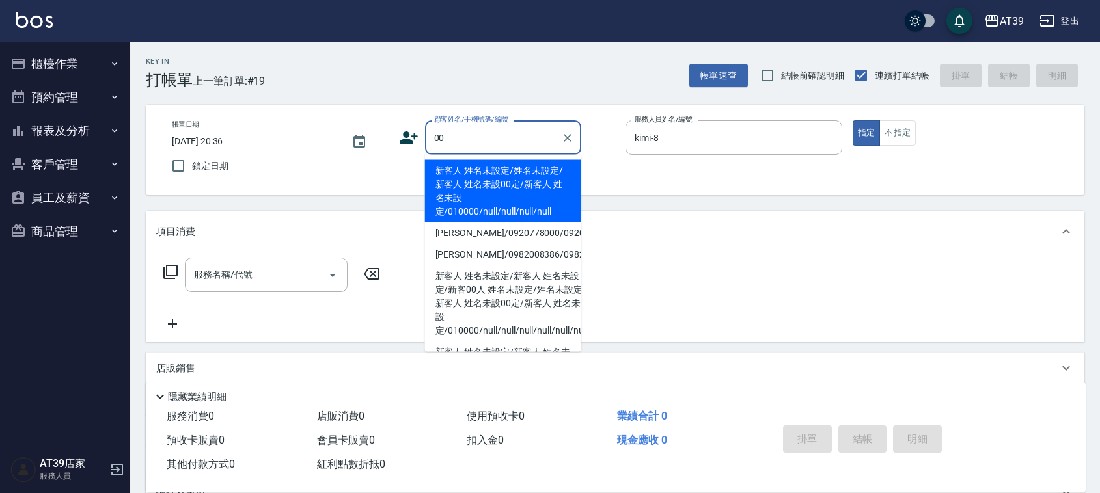
click at [512, 174] on li "新客人 姓名未設定/姓名未設定/新客人 姓名未設00定/新客人 姓名未設定/010000/null/null/null/null" at bounding box center [503, 191] width 156 height 62
type input "新客人 姓名未設定/姓名未設定/新客人 姓名未設00定/新客人 姓名未設定/010000/null/null/null/null"
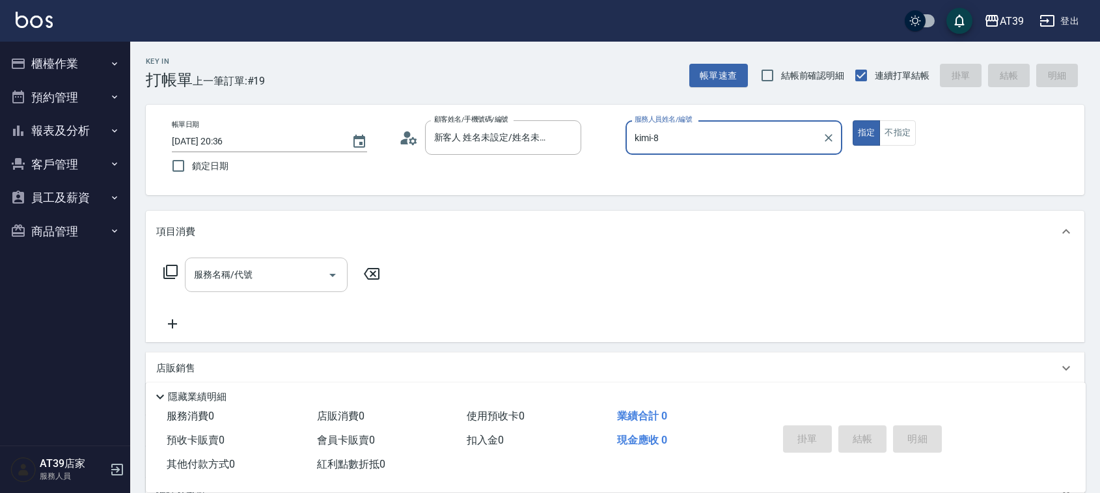
click at [284, 273] on input "服務名稱/代號" at bounding box center [256, 275] width 131 height 23
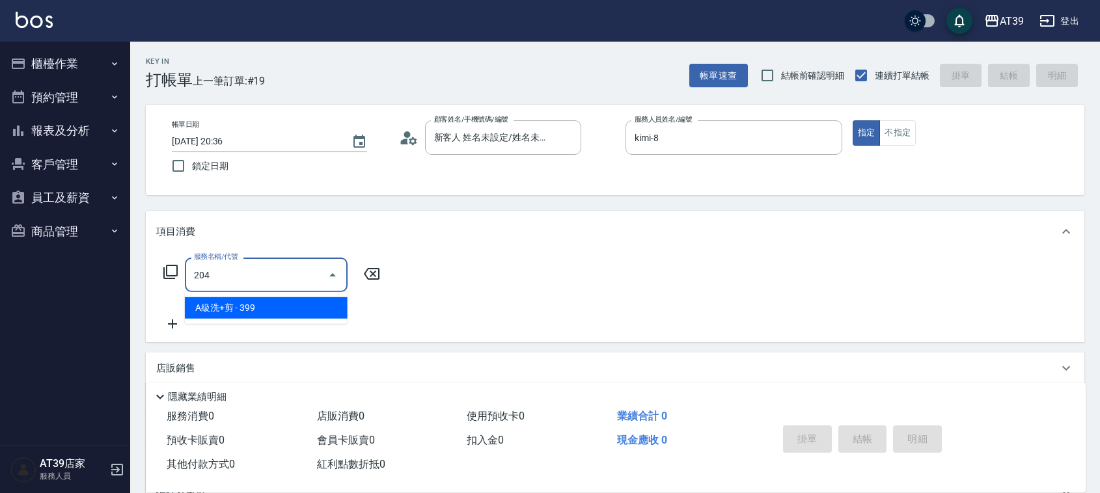
click at [303, 310] on span "A級洗+剪 - 399" at bounding box center [266, 307] width 163 height 21
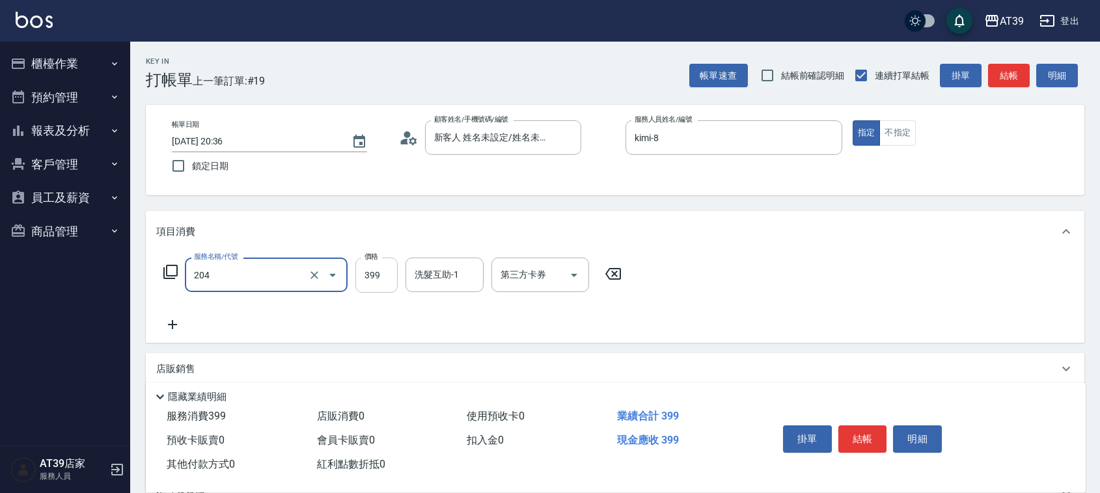
type input "A級洗+剪(204)"
click at [379, 275] on input "399" at bounding box center [376, 275] width 42 height 35
type input "500"
click at [1003, 73] on button "結帳" at bounding box center [1009, 76] width 42 height 24
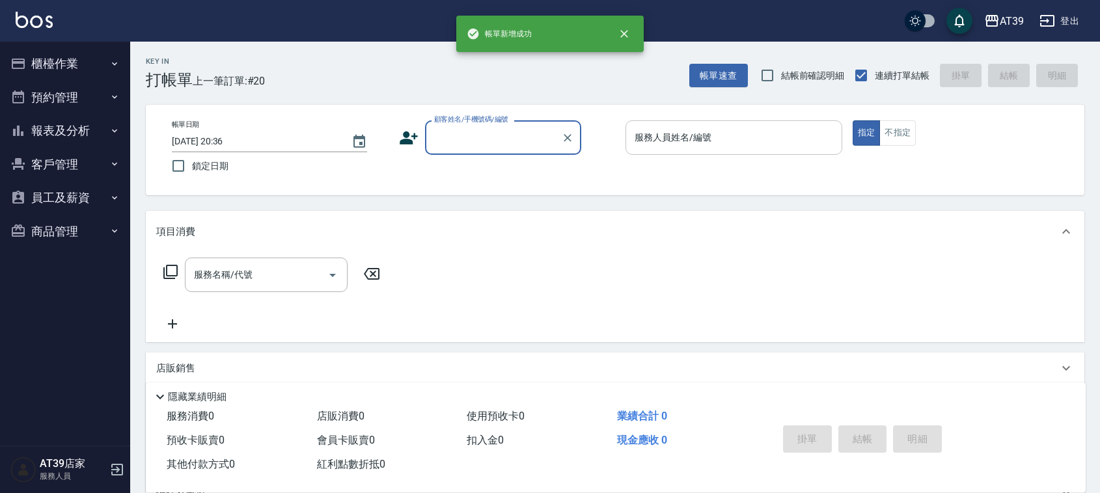
click at [736, 130] on input "服務人員姓名/編號" at bounding box center [733, 137] width 205 height 23
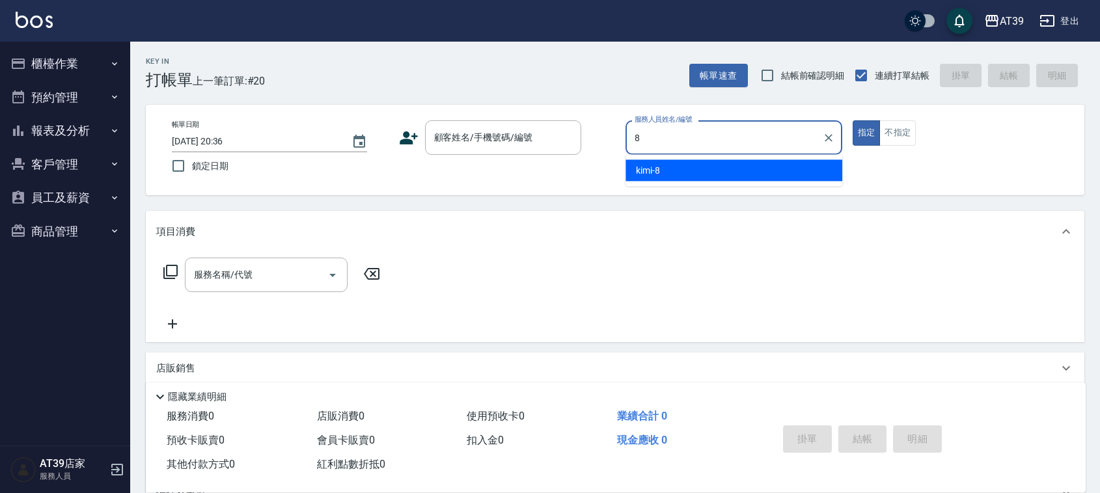
drag, startPoint x: 720, startPoint y: 154, endPoint x: 706, endPoint y: 179, distance: 28.6
click at [720, 155] on ul "kimi -8" at bounding box center [733, 171] width 217 height 32
click at [706, 179] on div "kimi -8" at bounding box center [733, 170] width 217 height 21
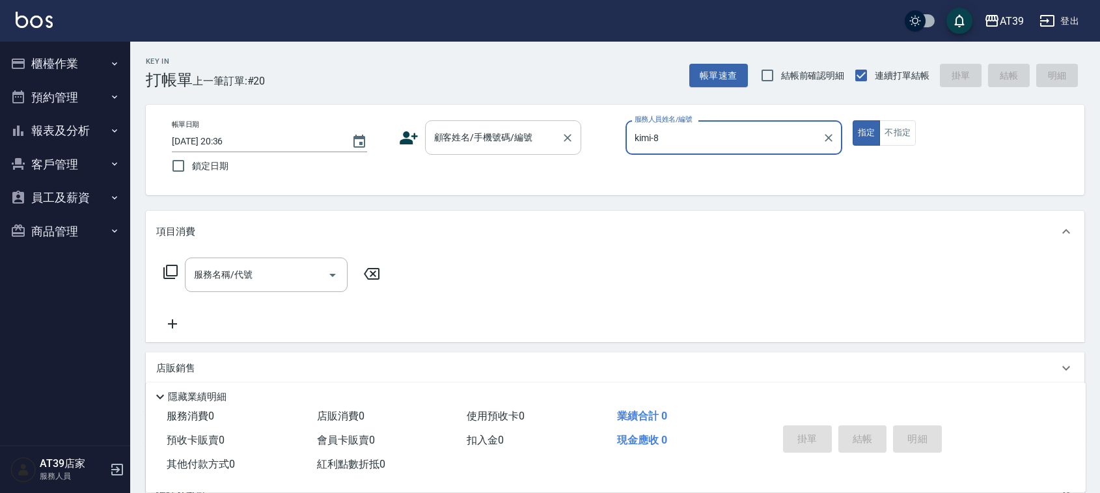
type input "kimi-8"
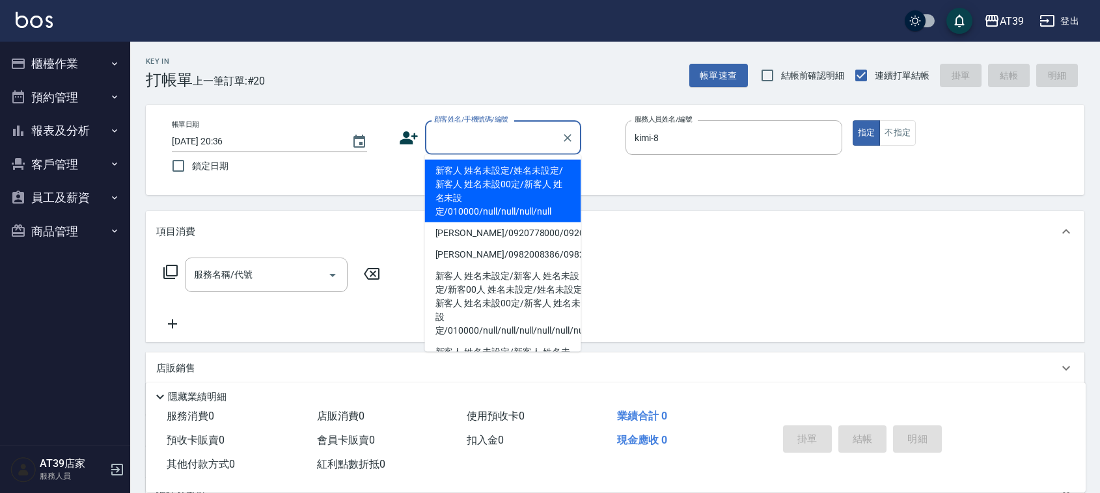
click at [521, 137] on div "顧客姓名/手機號碼/編號 顧客姓名/手機號碼/編號" at bounding box center [503, 137] width 156 height 34
click at [487, 177] on li "新客人 姓名未設定/姓名未設定/新客人 姓名未設00定/新客人 姓名未設定/010000/null/null/null/null" at bounding box center [503, 191] width 156 height 62
type input "新客人 姓名未設定/姓名未設定/新客人 姓名未設00定/新客人 姓名未設定/010000/null/null/null/null"
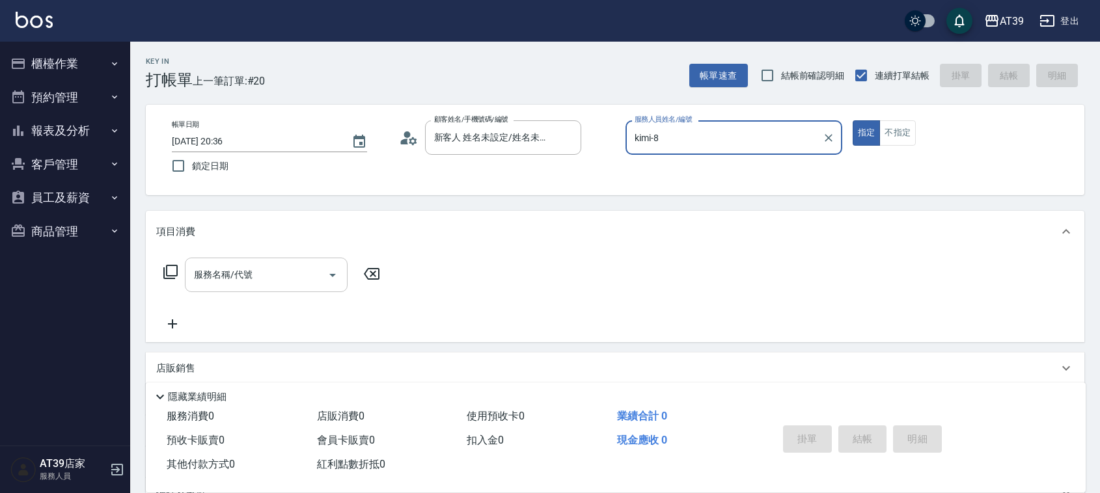
click at [305, 272] on input "服務名稱/代號" at bounding box center [256, 275] width 131 height 23
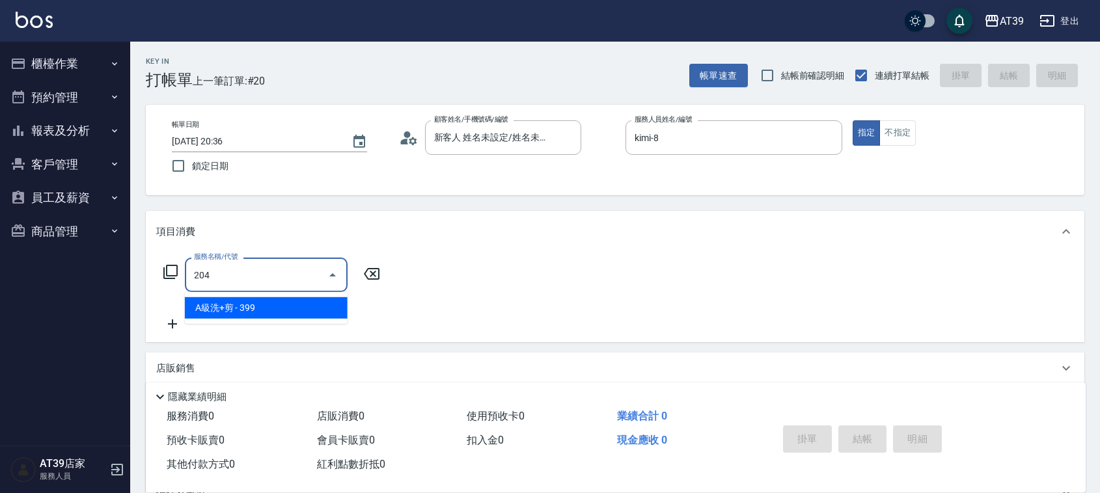
click at [314, 306] on span "A級洗+剪 - 399" at bounding box center [266, 307] width 163 height 21
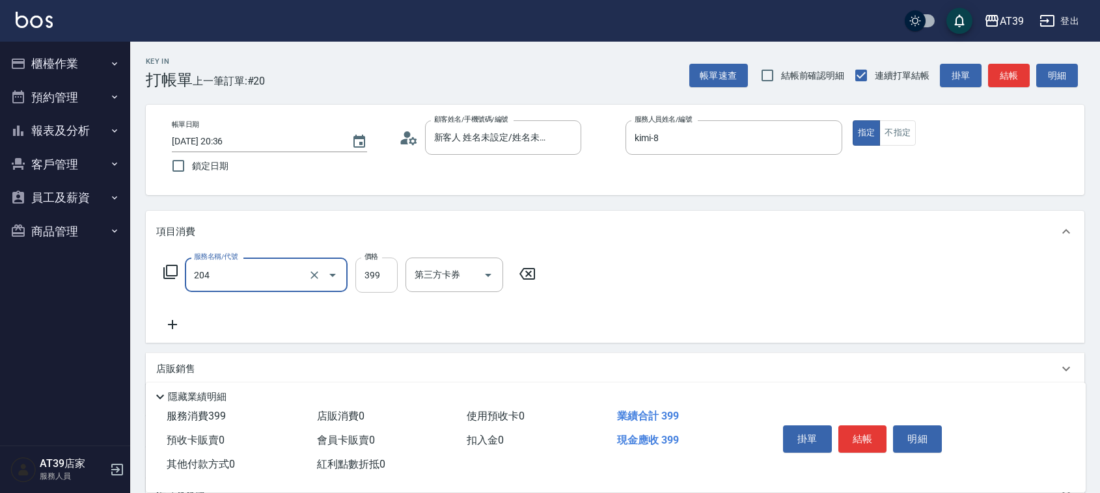
type input "A級洗+剪(204)"
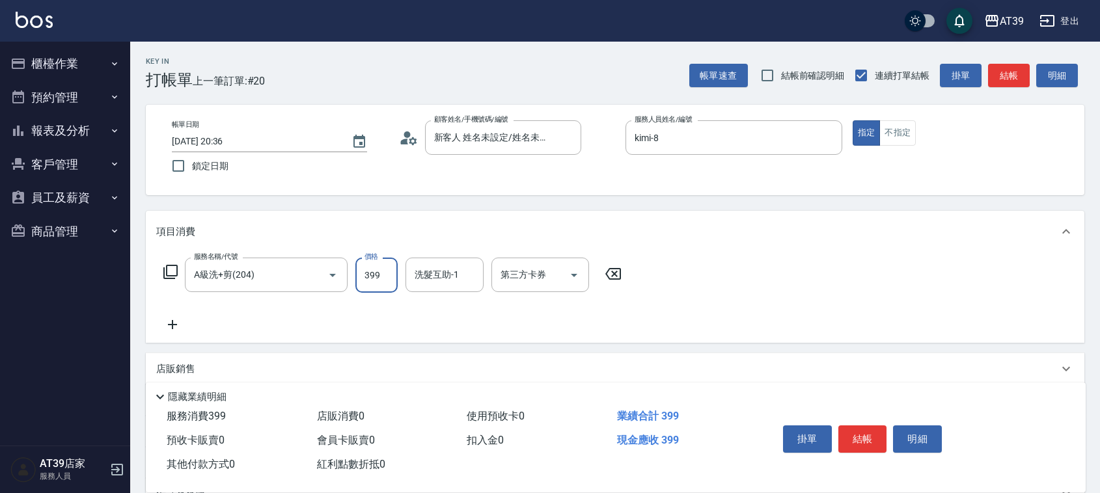
click at [370, 281] on input "399" at bounding box center [376, 275] width 42 height 35
type input "500"
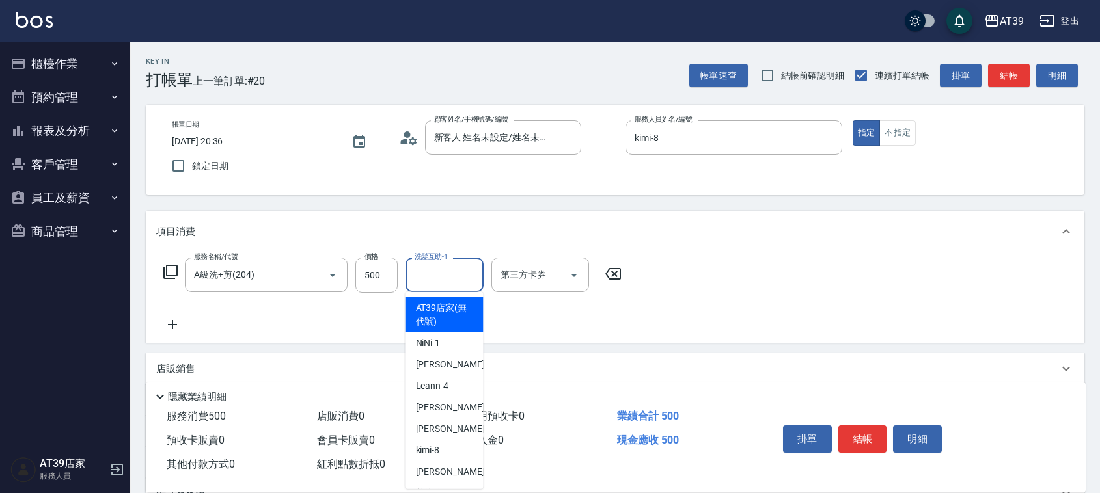
click at [465, 273] on input "洗髮互助-1" at bounding box center [444, 275] width 66 height 23
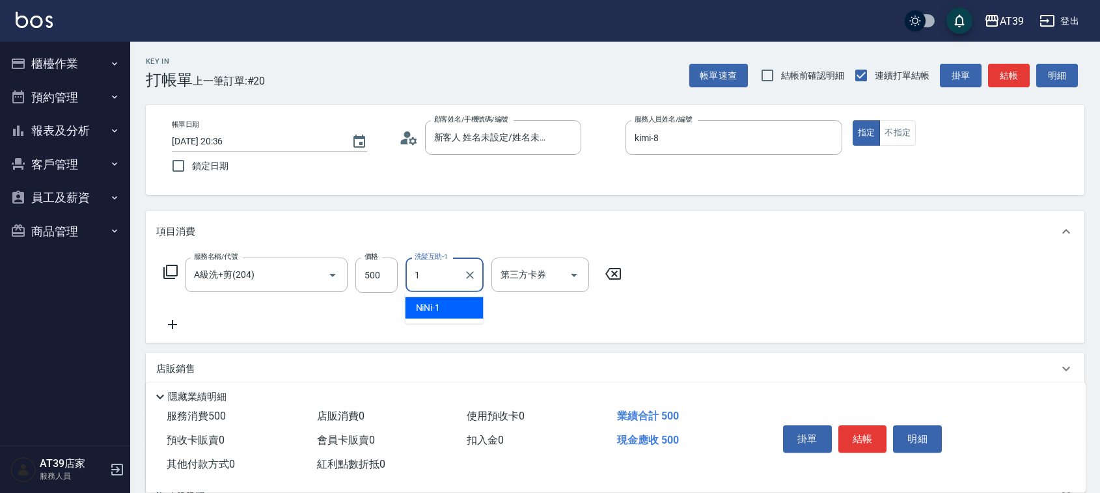
click at [459, 298] on div "NiNi -1" at bounding box center [444, 307] width 78 height 21
type input "NiNi-1"
click at [1005, 66] on button "結帳" at bounding box center [1009, 76] width 42 height 24
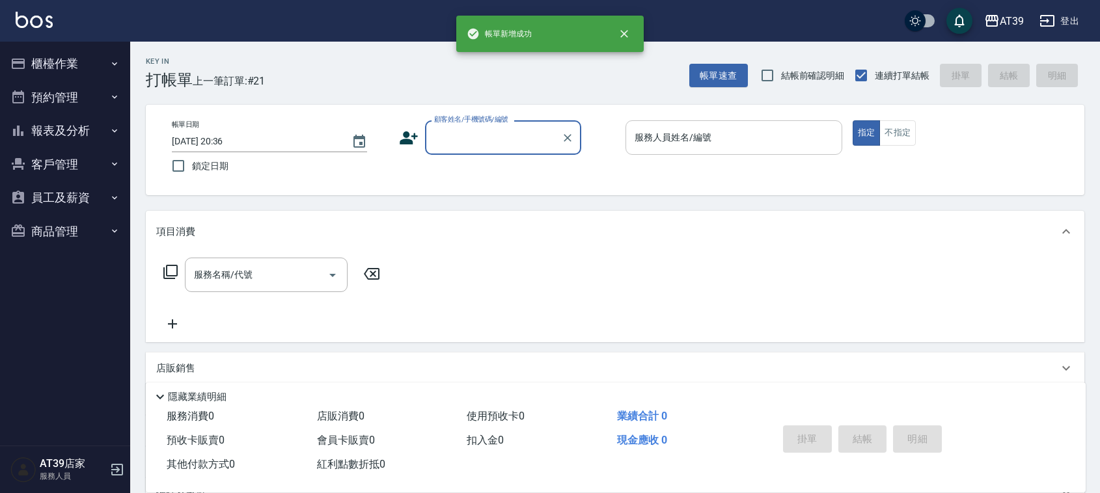
click at [742, 131] on input "服務人員姓名/編號" at bounding box center [733, 137] width 205 height 23
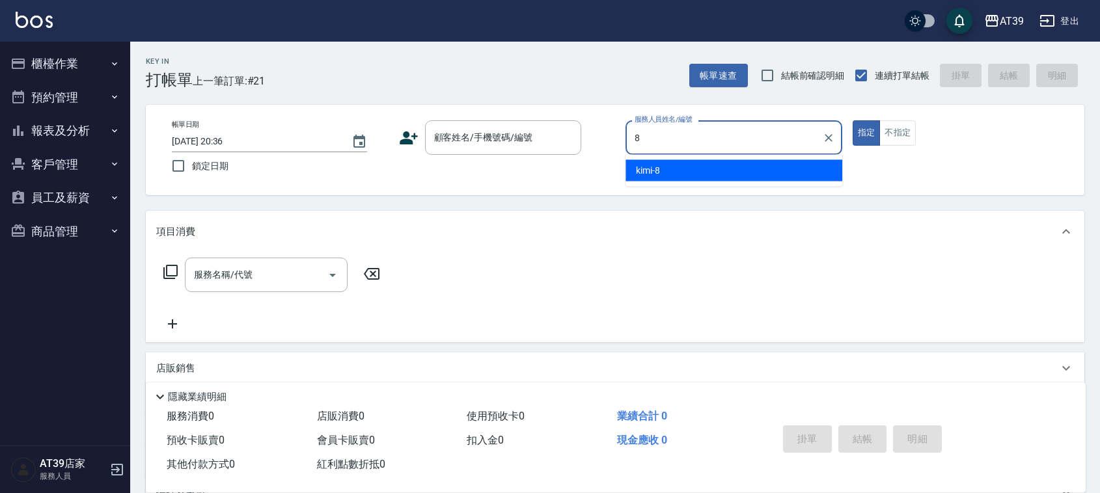
click at [718, 177] on div "kimi -8" at bounding box center [733, 170] width 217 height 21
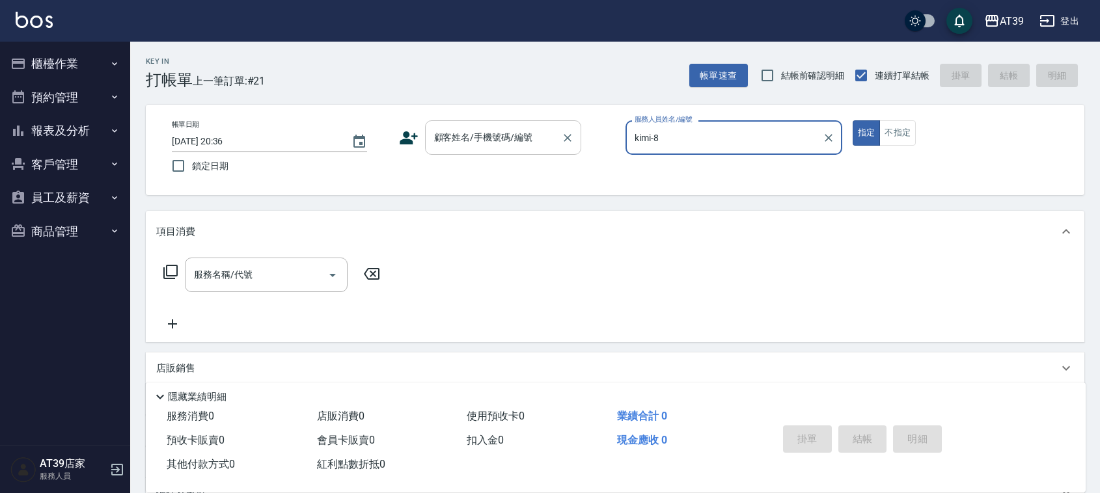
type input "kimi-8"
click at [532, 128] on input "顧客姓名/手機號碼/編號" at bounding box center [493, 137] width 125 height 23
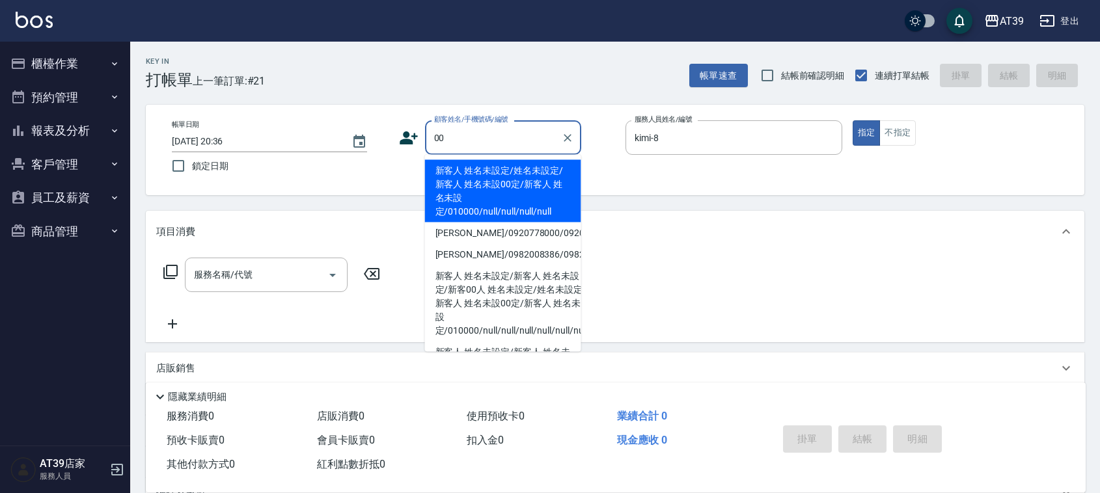
click at [504, 189] on li "新客人 姓名未設定/姓名未設定/新客人 姓名未設00定/新客人 姓名未設定/010000/null/null/null/null" at bounding box center [503, 191] width 156 height 62
type input "新客人 姓名未設定/姓名未設定/新客人 姓名未設00定/新客人 姓名未設定/010000/null/null/null/null"
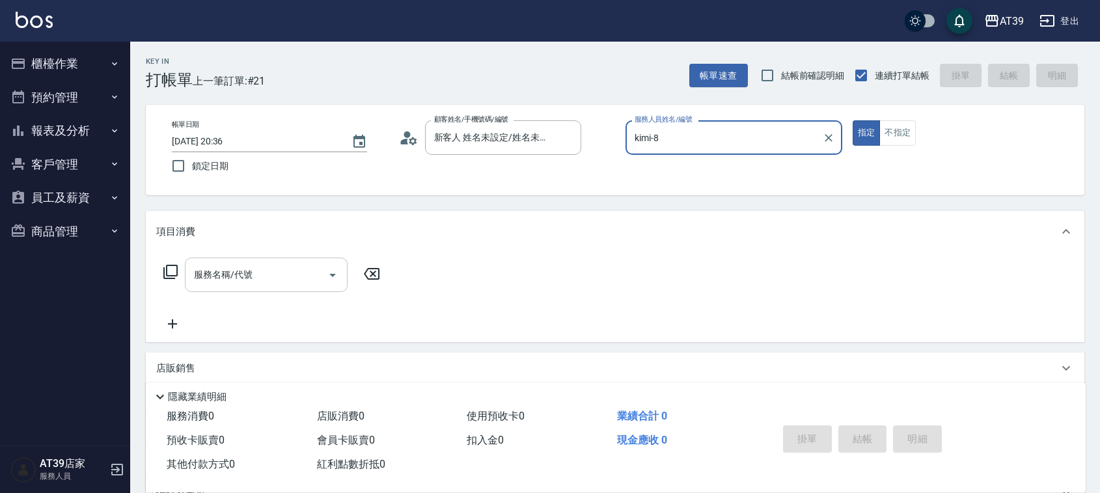
click at [290, 271] on input "服務名稱/代號" at bounding box center [256, 275] width 131 height 23
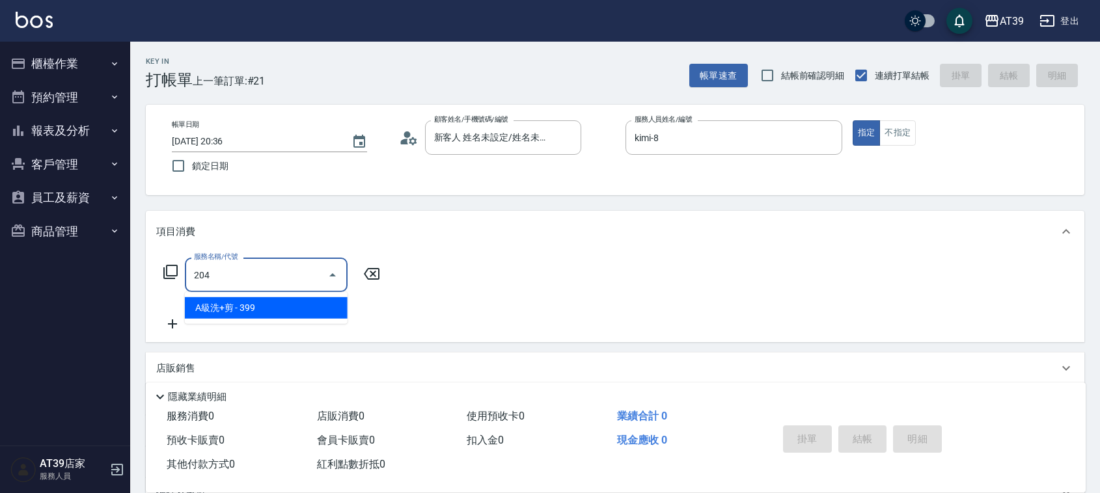
click at [298, 311] on span "A級洗+剪 - 399" at bounding box center [266, 307] width 163 height 21
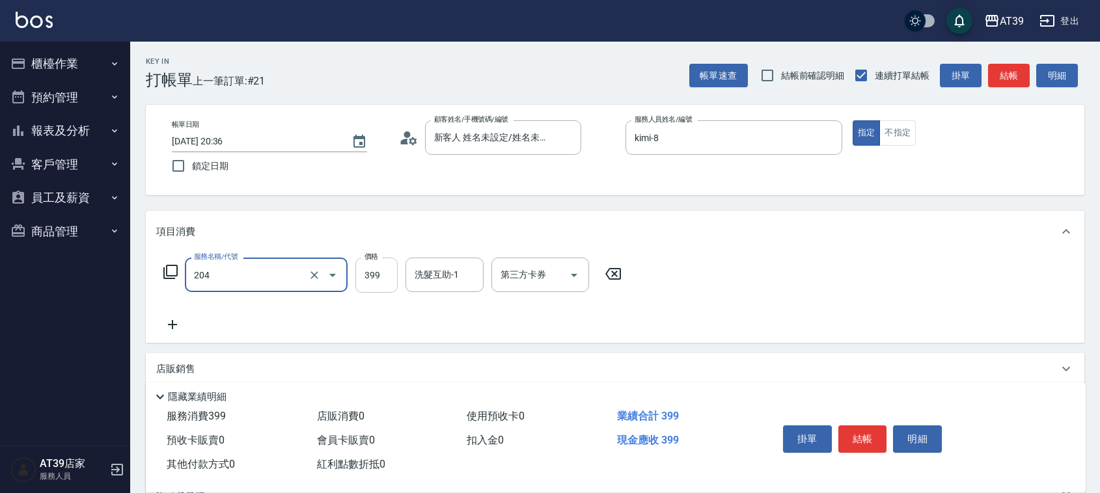
type input "A級洗+剪(204)"
click at [381, 280] on input "399" at bounding box center [376, 275] width 42 height 35
type input "500"
click at [420, 277] on div "洗髮互助-1 洗髮互助-1" at bounding box center [444, 275] width 78 height 34
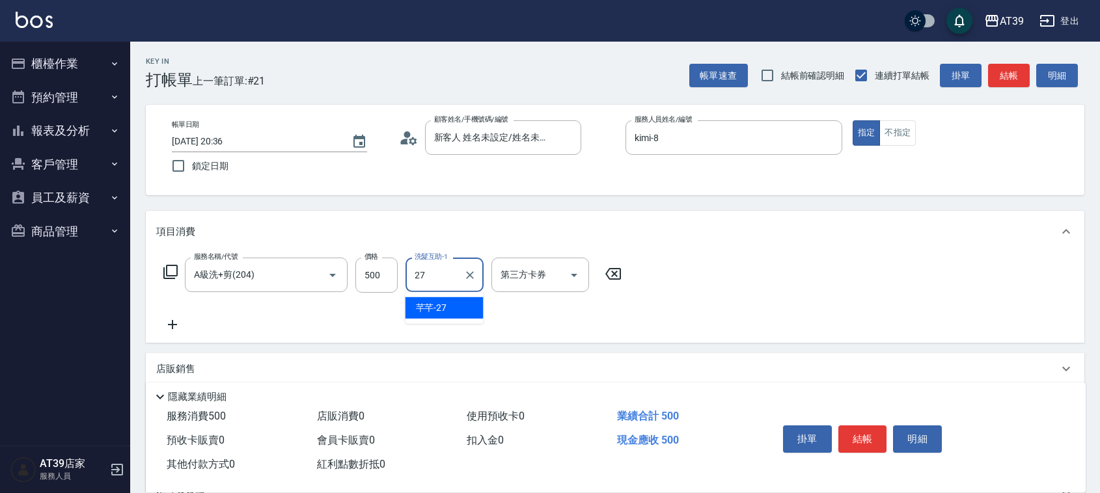
click at [420, 310] on span "芊芊 -27" at bounding box center [431, 308] width 31 height 14
type input "芊芊-27"
click at [994, 67] on button "結帳" at bounding box center [1009, 76] width 42 height 24
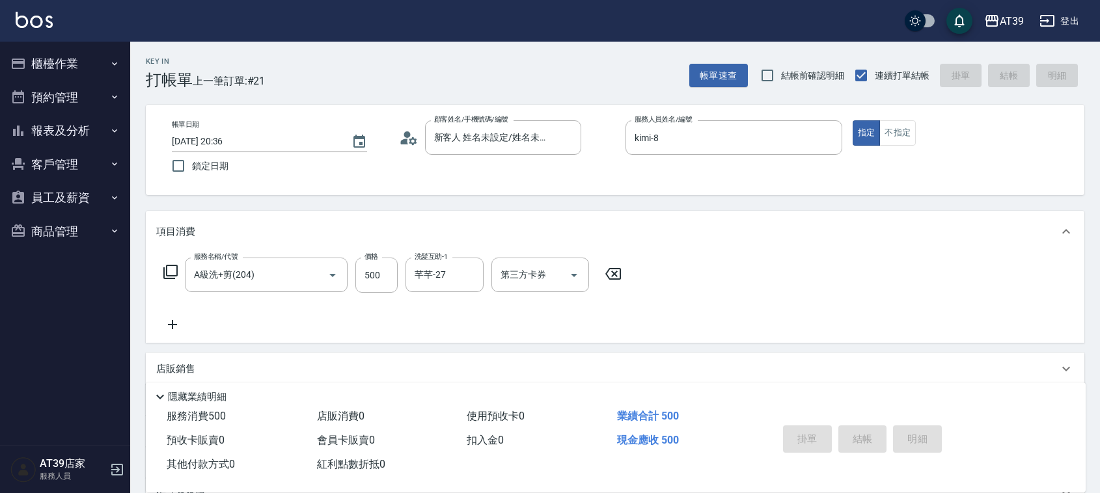
type input "2025/10/10 20:37"
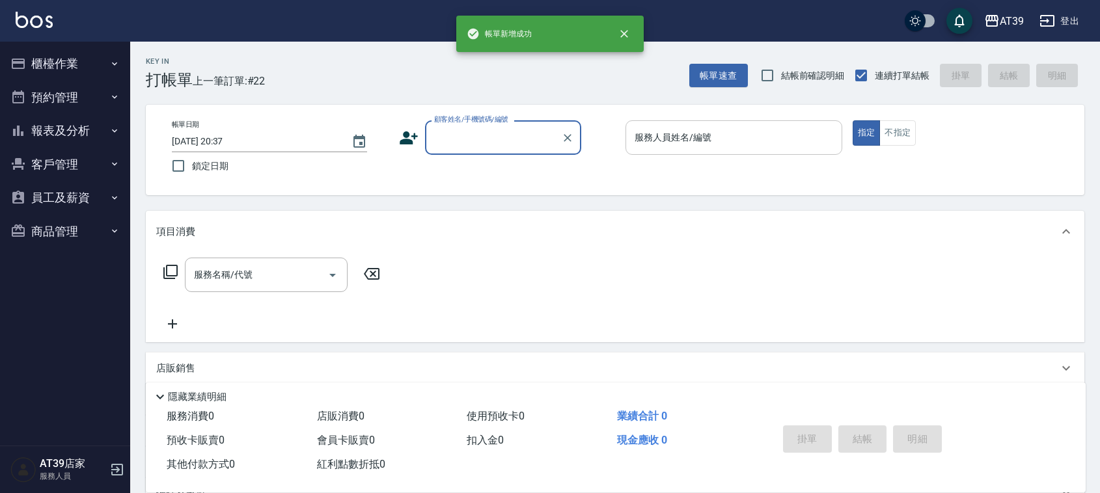
click at [750, 132] on input "服務人員姓名/編號" at bounding box center [733, 137] width 205 height 23
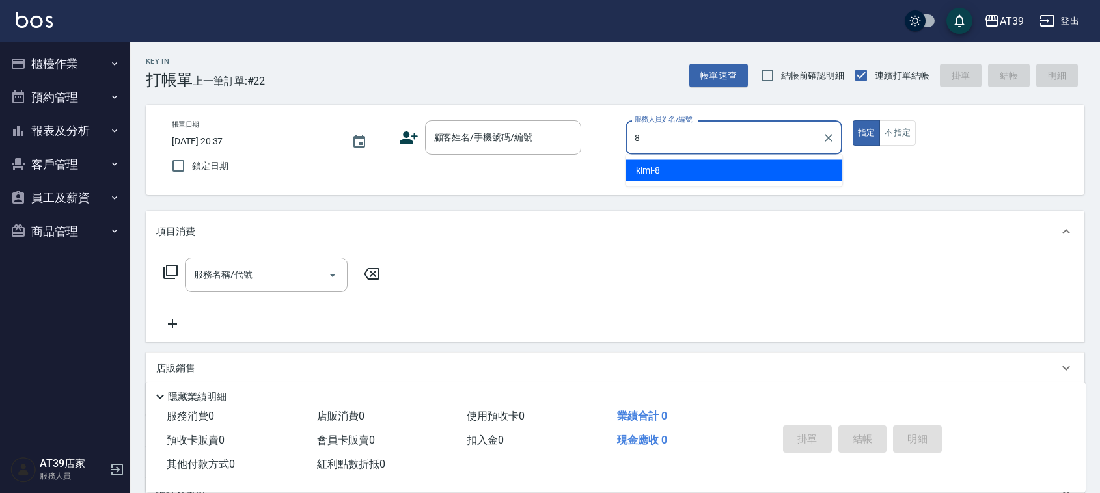
click at [720, 168] on div "kimi -8" at bounding box center [733, 170] width 217 height 21
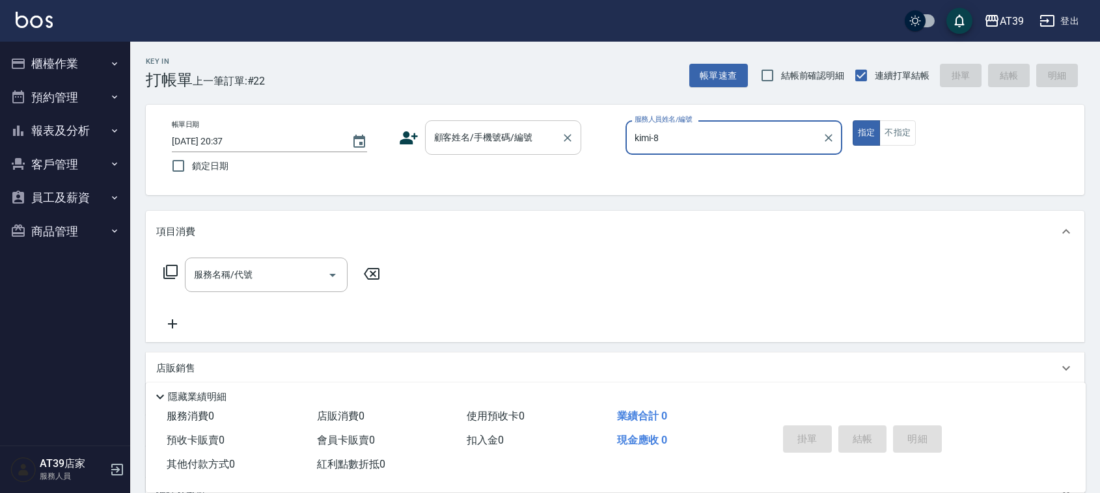
type input "kimi-8"
click at [510, 129] on div "顧客姓名/手機號碼/編號 顧客姓名/手機號碼/編號" at bounding box center [503, 137] width 156 height 34
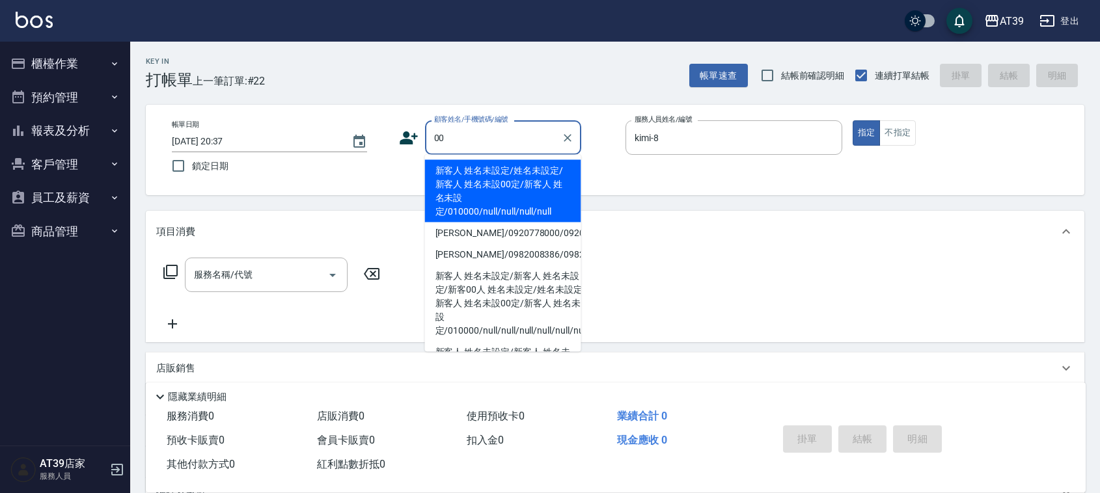
click at [463, 195] on li "新客人 姓名未設定/姓名未設定/新客人 姓名未設00定/新客人 姓名未設定/010000/null/null/null/null" at bounding box center [503, 191] width 156 height 62
type input "新客人 姓名未設定/姓名未設定/新客人 姓名未設00定/新客人 姓名未設定/010000/null/null/null/null"
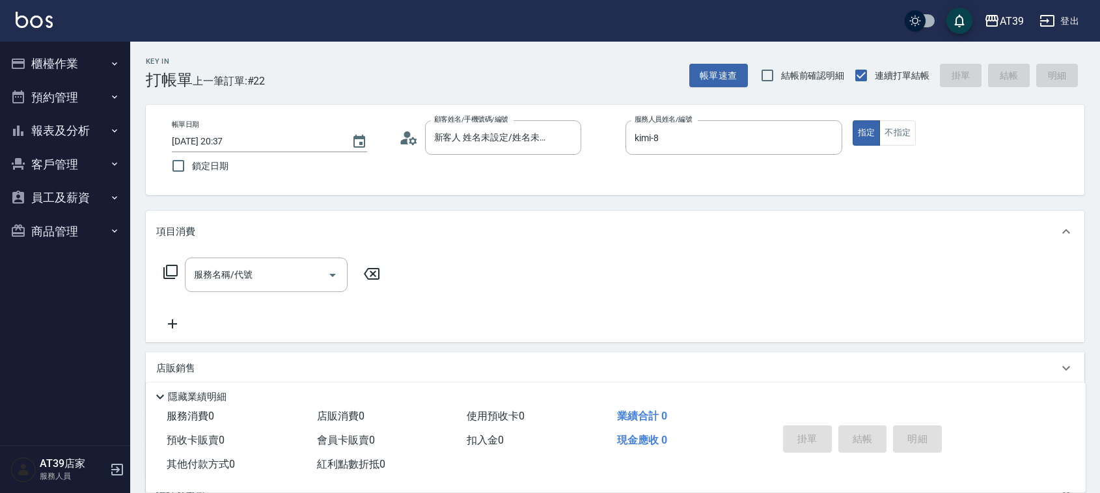
click at [271, 303] on div "服務名稱/代號 服務名稱/代號" at bounding box center [272, 295] width 232 height 74
click at [285, 281] on input "服務名稱/代號" at bounding box center [256, 275] width 131 height 23
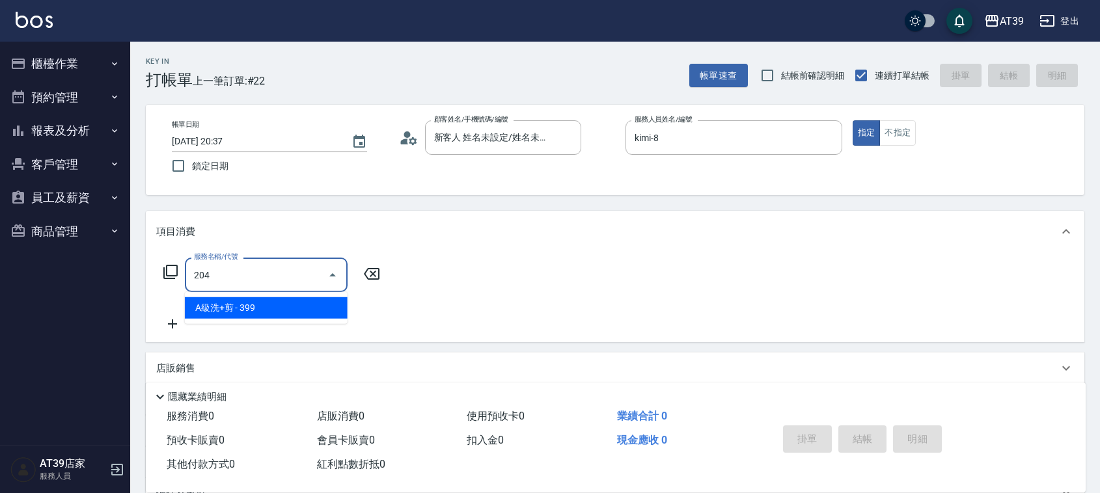
click at [298, 303] on span "A級洗+剪 - 399" at bounding box center [266, 307] width 163 height 21
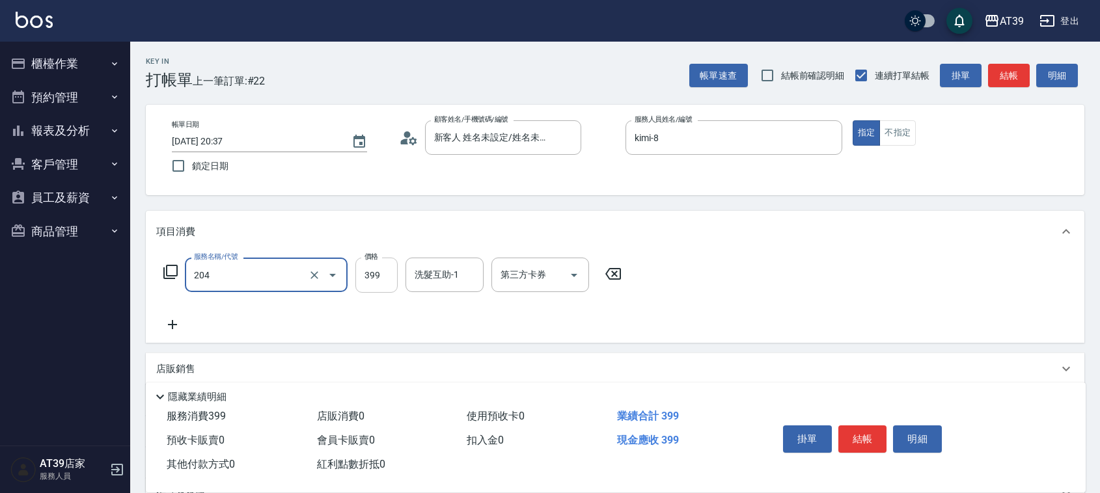
type input "A級洗+剪(204)"
click at [375, 278] on input "399" at bounding box center [376, 275] width 42 height 35
type input "500"
click at [433, 273] on input "洗髮互助-1" at bounding box center [444, 275] width 66 height 23
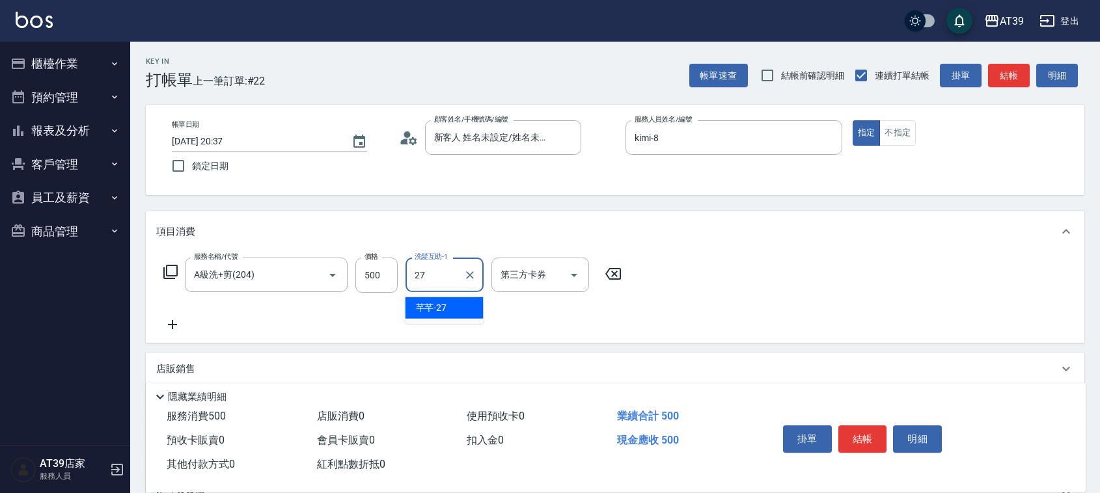
click at [426, 303] on span "芊芊 -27" at bounding box center [431, 308] width 31 height 14
type input "芊芊-27"
click at [1014, 76] on button "結帳" at bounding box center [1009, 76] width 42 height 24
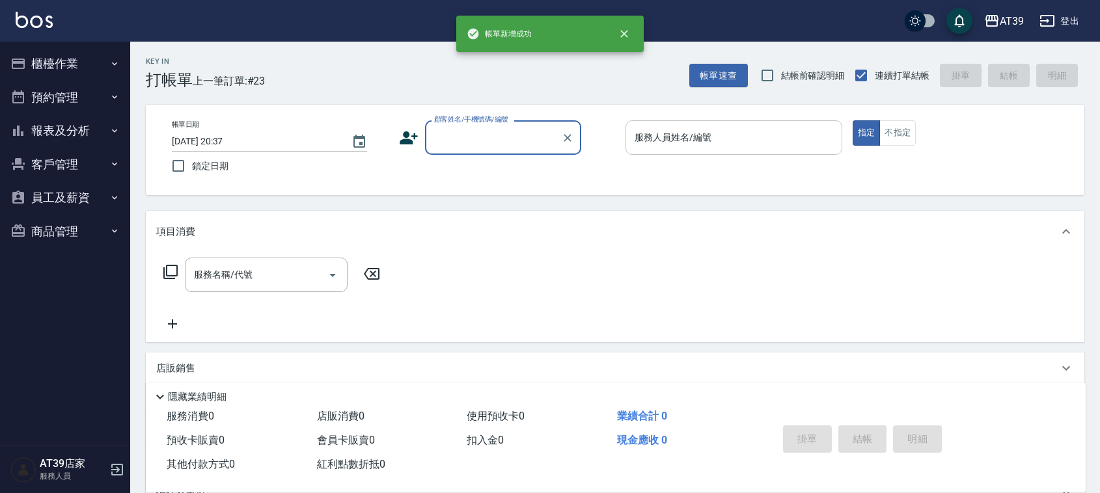
click at [728, 140] on input "服務人員姓名/編號" at bounding box center [733, 137] width 205 height 23
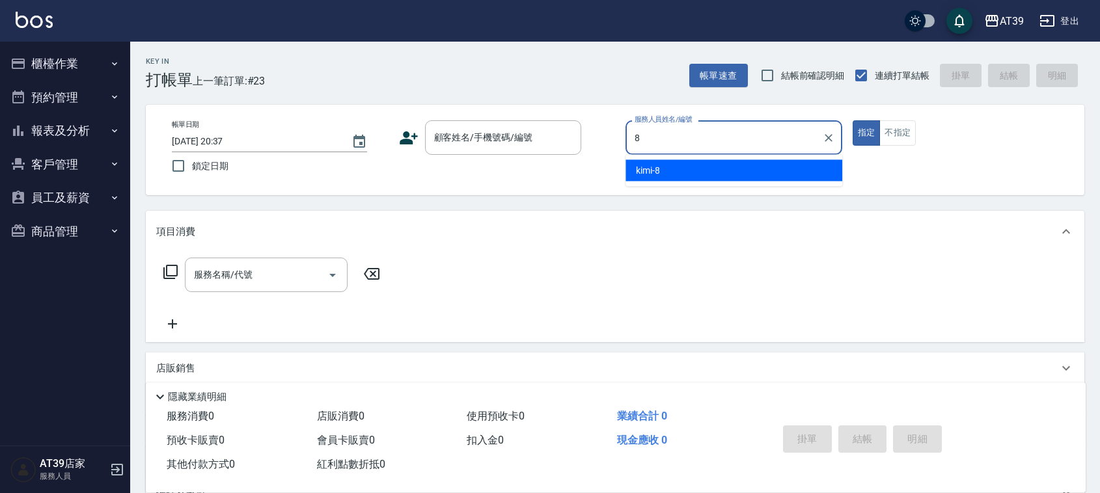
click at [708, 176] on div "kimi -8" at bounding box center [733, 170] width 217 height 21
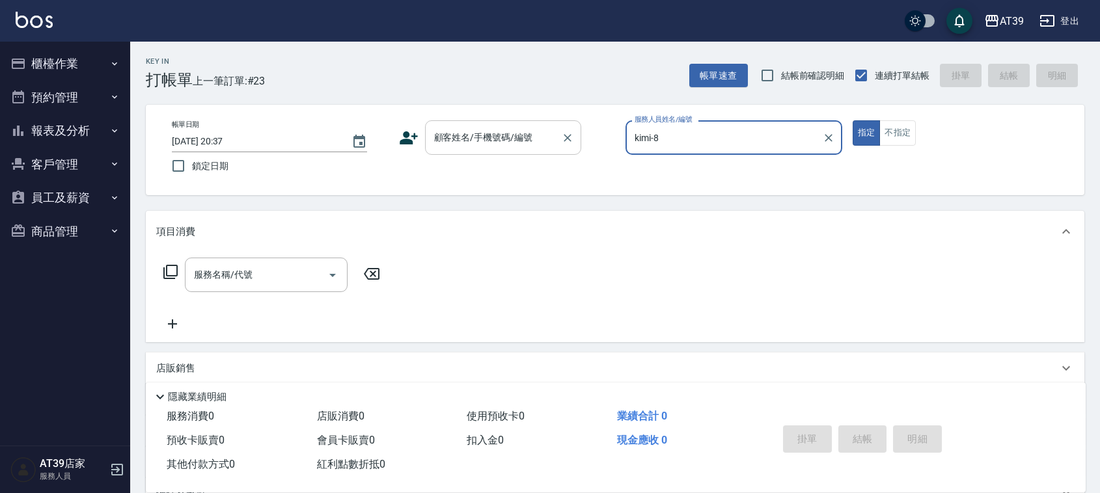
type input "kimi-8"
click at [525, 127] on input "顧客姓名/手機號碼/編號" at bounding box center [493, 137] width 125 height 23
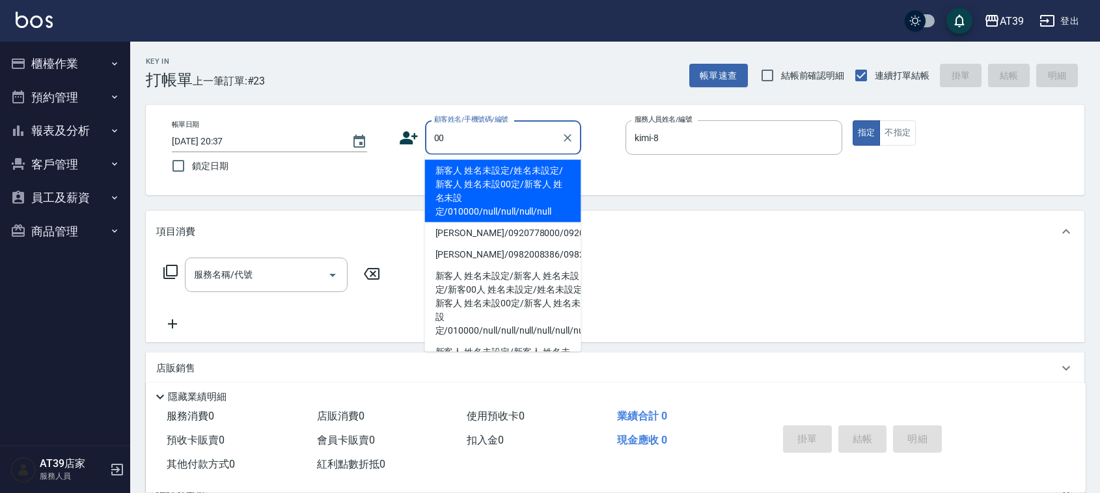
drag, startPoint x: 515, startPoint y: 173, endPoint x: 772, endPoint y: 163, distance: 257.3
click at [515, 174] on li "新客人 姓名未設定/姓名未設定/新客人 姓名未設00定/新客人 姓名未設定/010000/null/null/null/null" at bounding box center [503, 191] width 156 height 62
type input "新客人 姓名未設定/姓名未設定/新客人 姓名未設00定/新客人 姓名未設定/010000/null/null/null/null"
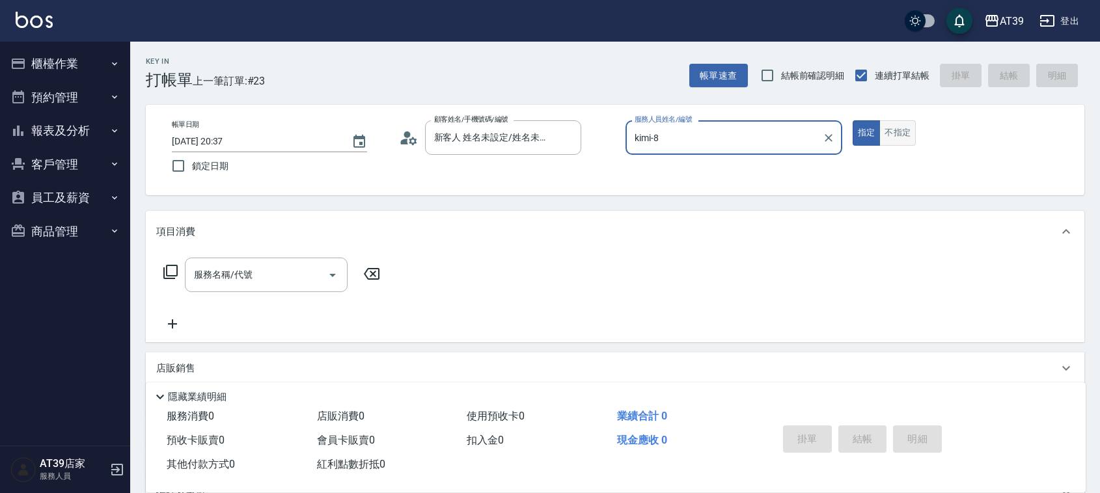
click at [897, 130] on button "不指定" at bounding box center [897, 132] width 36 height 25
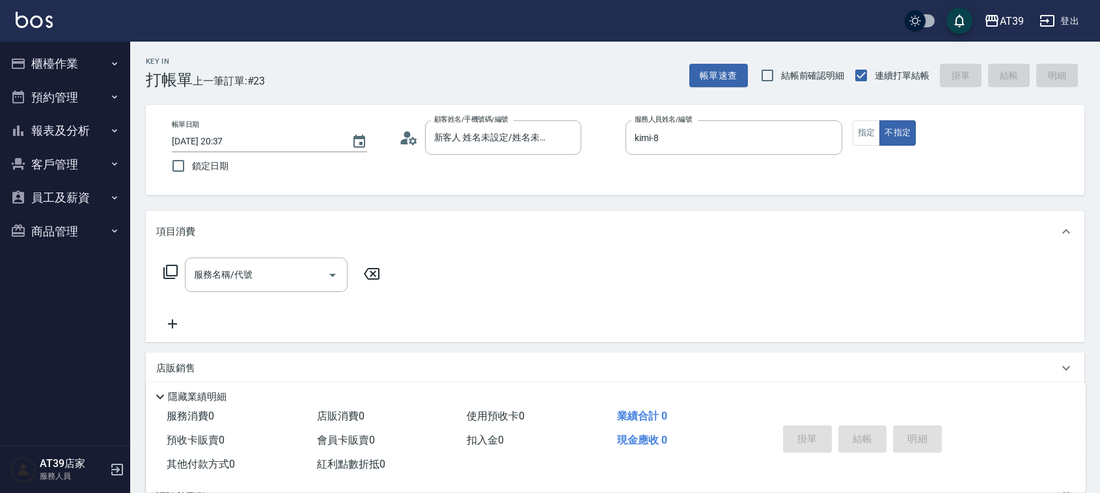
click at [168, 279] on icon at bounding box center [170, 272] width 14 height 14
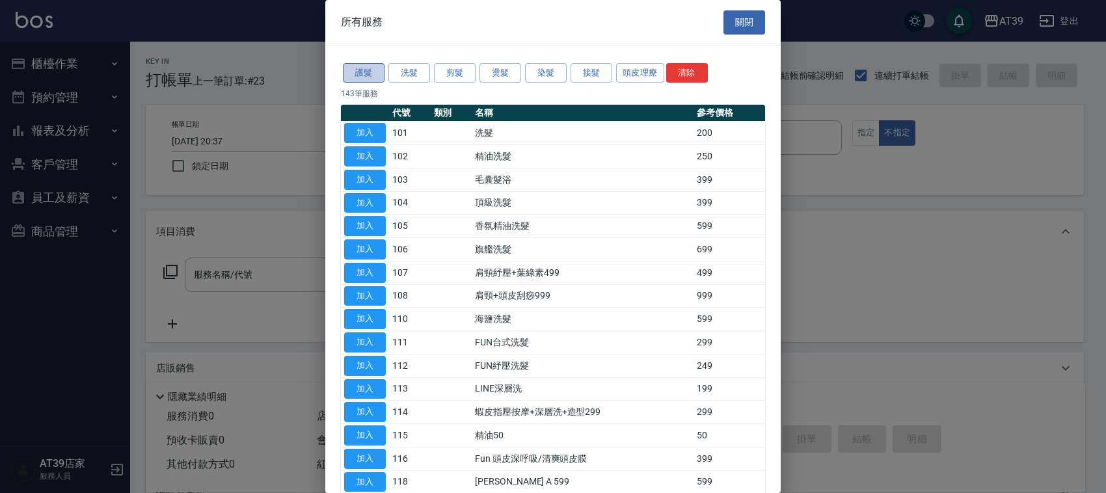
click at [374, 75] on button "護髮" at bounding box center [364, 73] width 42 height 20
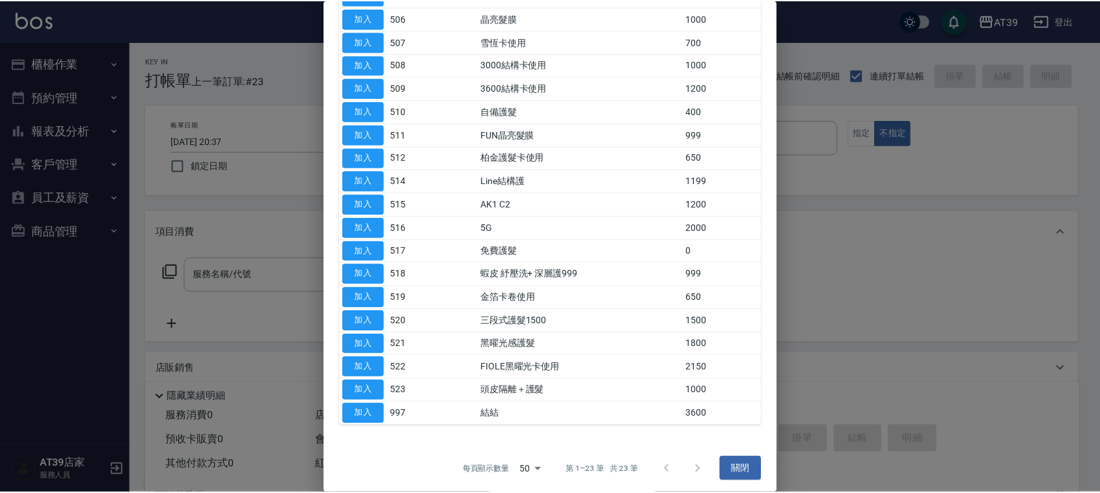
scroll to position [238, 0]
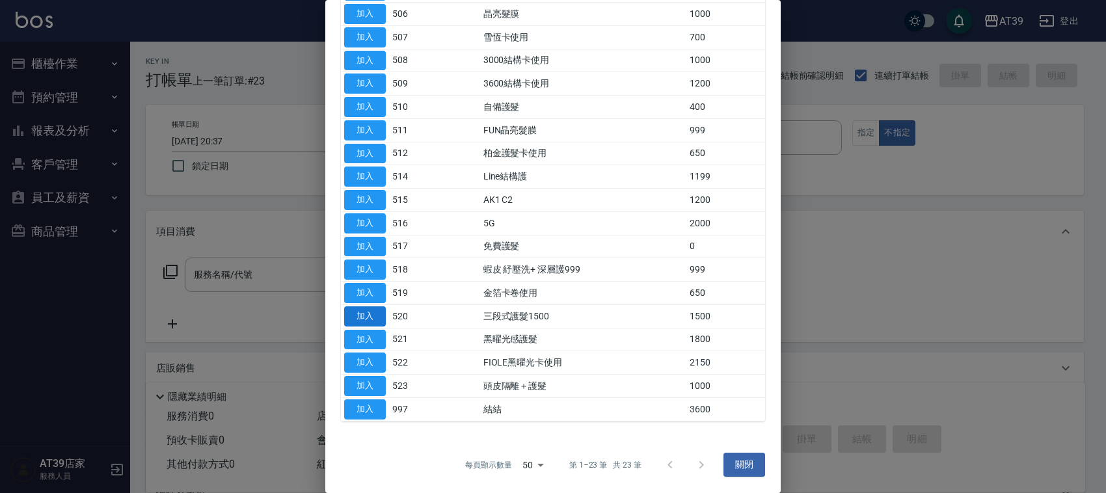
click at [353, 314] on button "加入" at bounding box center [365, 316] width 42 height 20
type input "三段式護髮1500(520)"
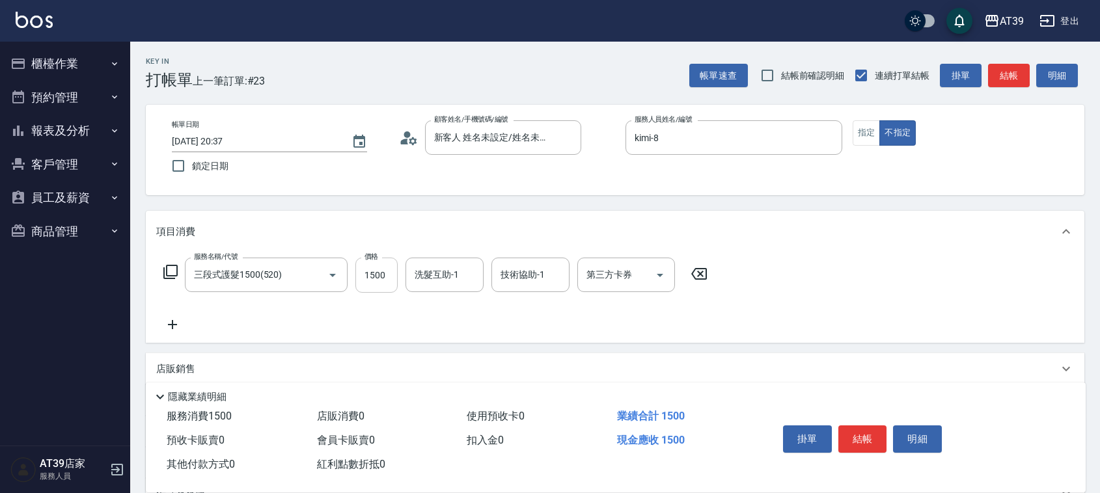
click at [387, 279] on input "1500" at bounding box center [376, 275] width 42 height 35
type input "1399"
click at [1014, 68] on button "結帳" at bounding box center [1009, 76] width 42 height 24
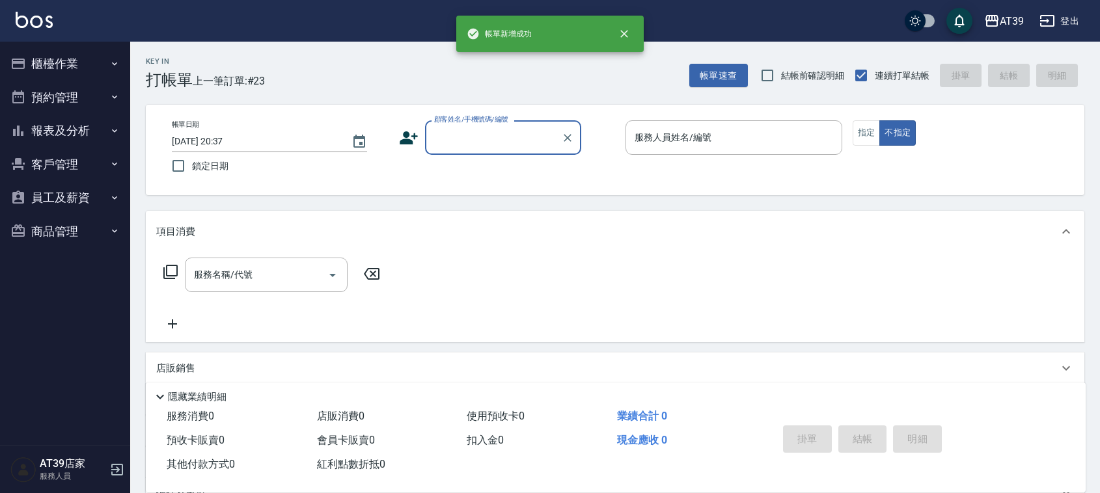
scroll to position [0, 0]
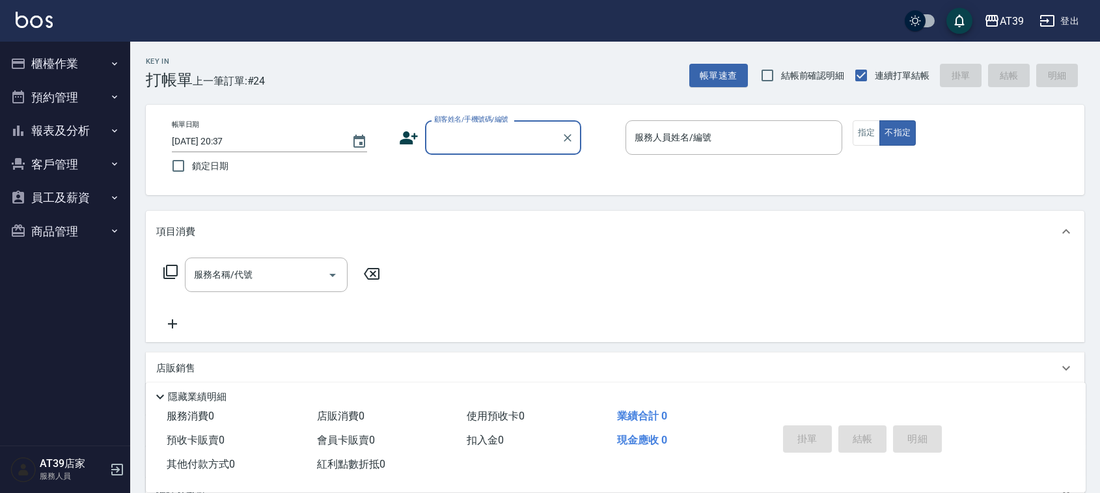
click at [53, 140] on button "報表及分析" at bounding box center [65, 131] width 120 height 34
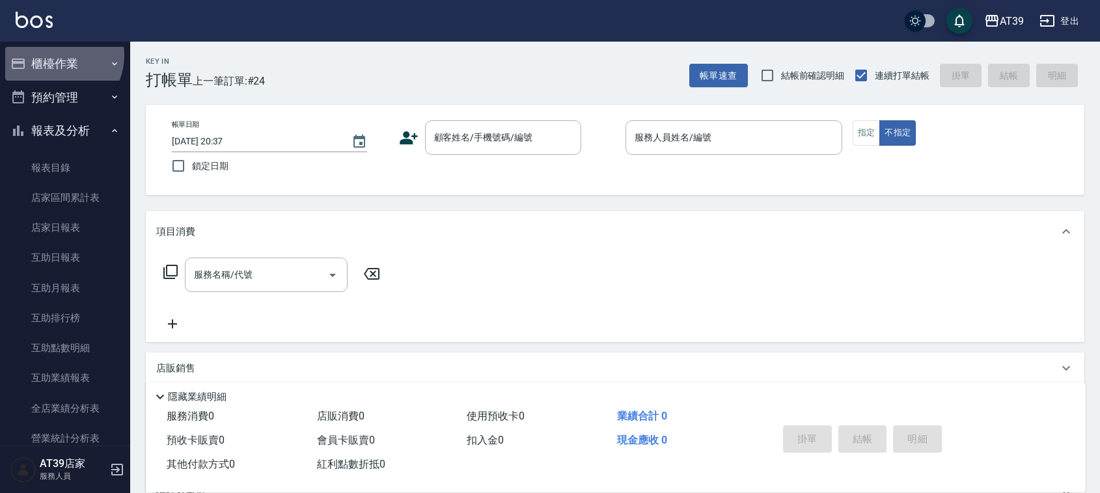
click at [55, 55] on button "櫃檯作業" at bounding box center [65, 64] width 120 height 34
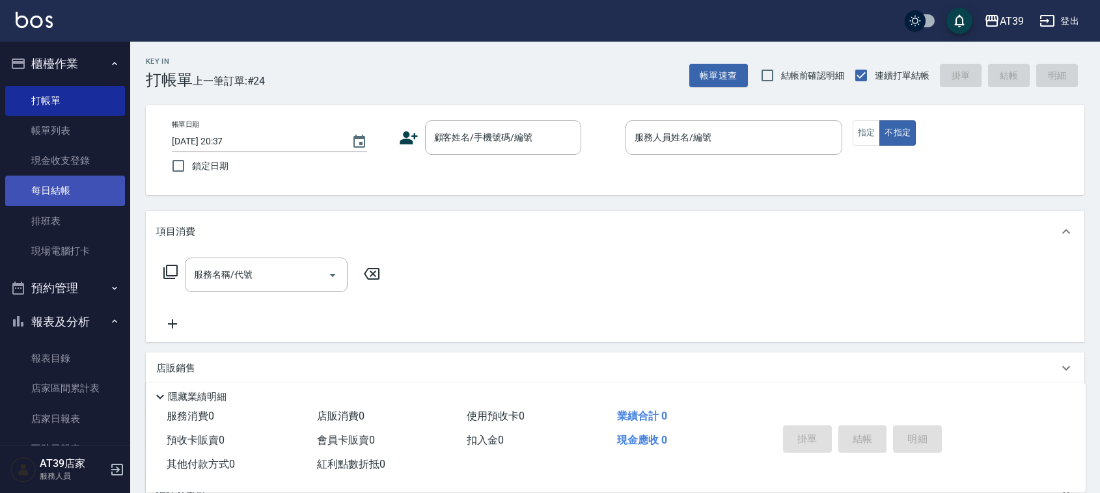
click at [75, 185] on link "每日結帳" at bounding box center [65, 191] width 120 height 30
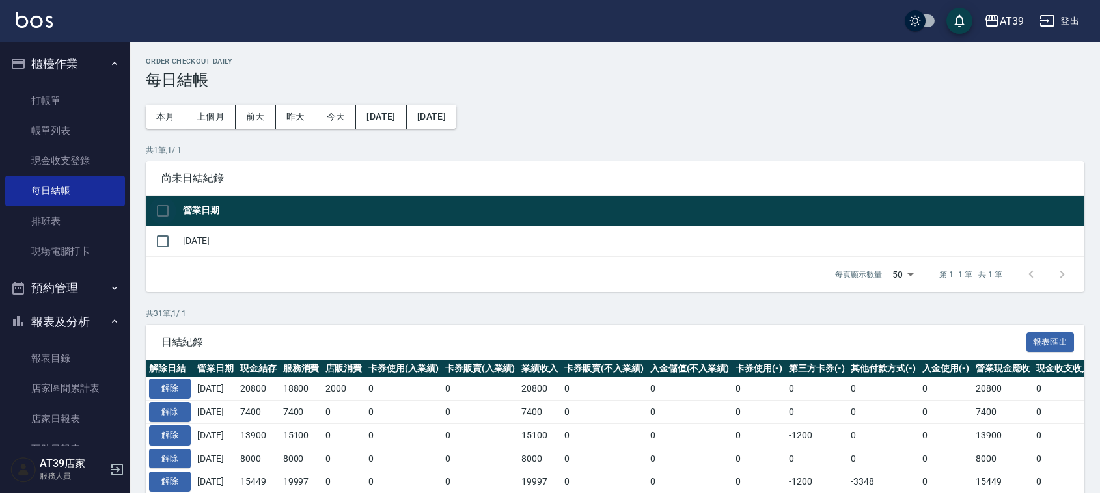
click at [157, 219] on input "checkbox" at bounding box center [162, 210] width 27 height 27
checkbox input "true"
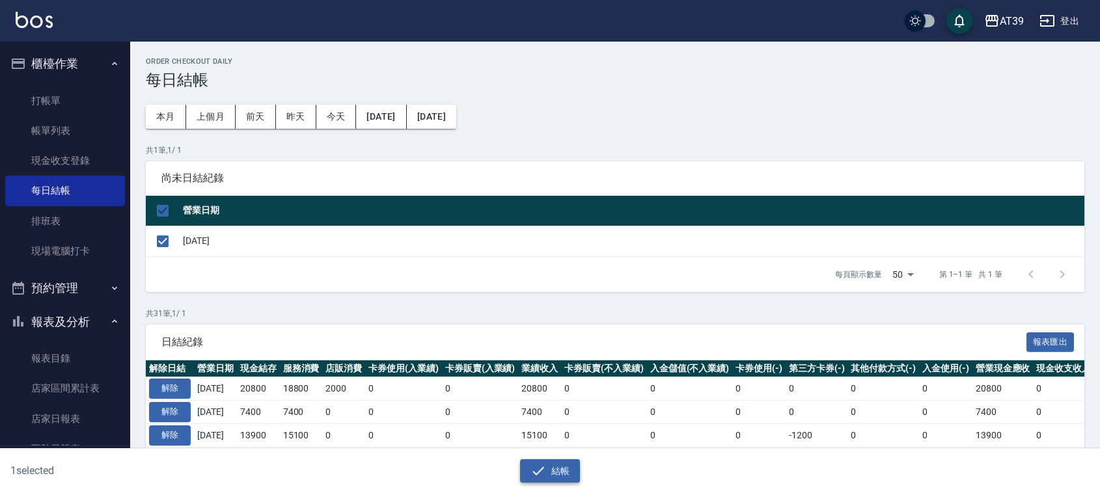
click at [551, 466] on button "結帳" at bounding box center [550, 471] width 61 height 24
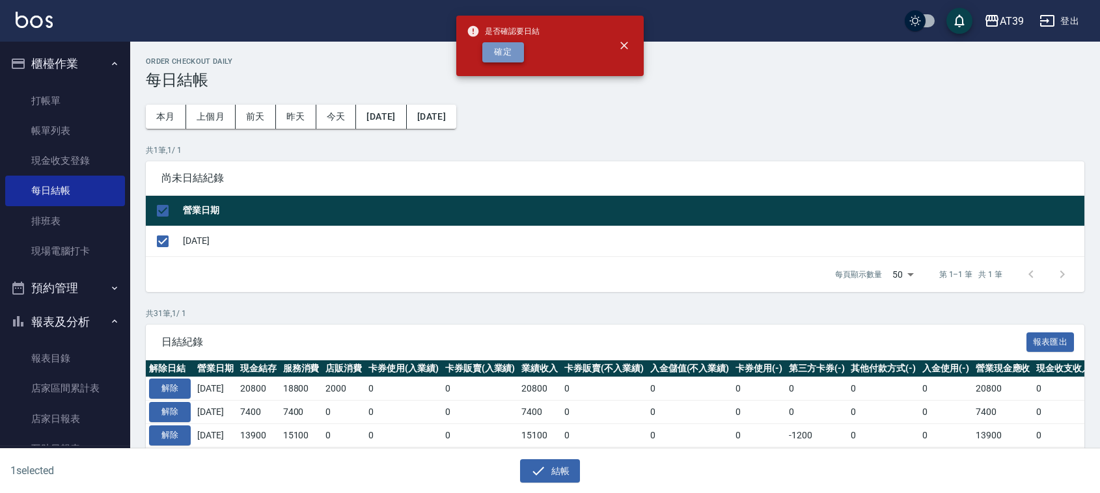
click at [511, 57] on button "確定" at bounding box center [503, 52] width 42 height 20
checkbox input "false"
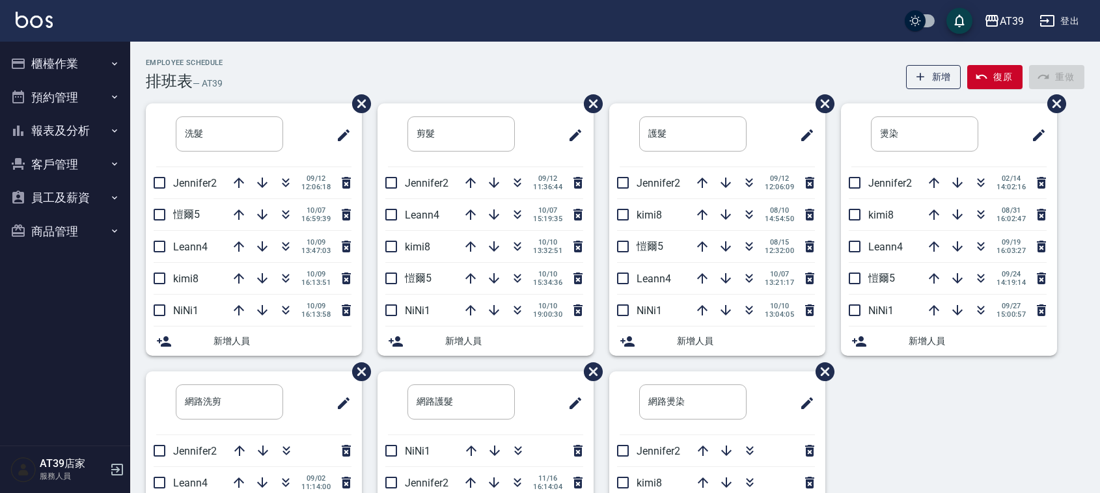
click at [647, 83] on div "Employee Schedule 排班表 — AT39 新增 復原 重做" at bounding box center [615, 75] width 938 height 32
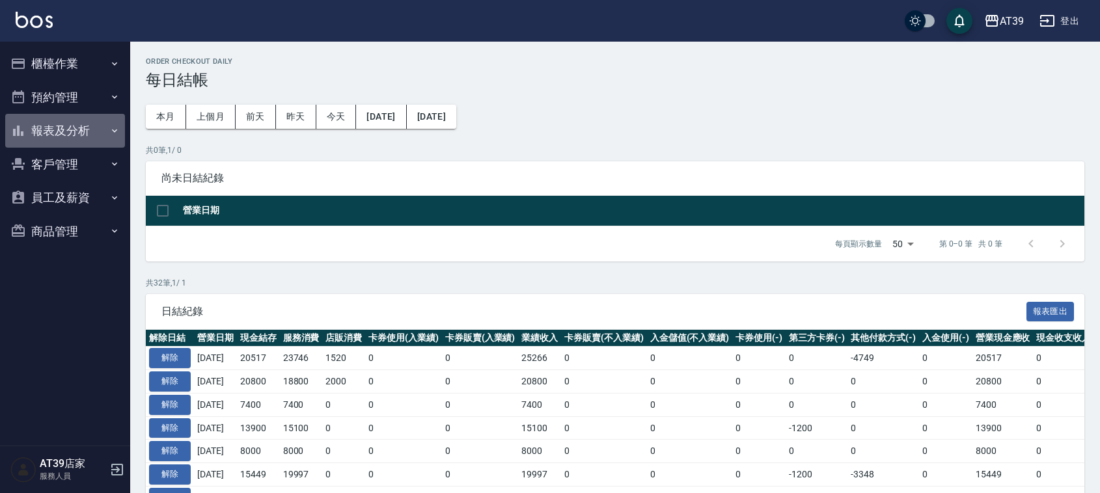
click at [53, 128] on button "報表及分析" at bounding box center [65, 131] width 120 height 34
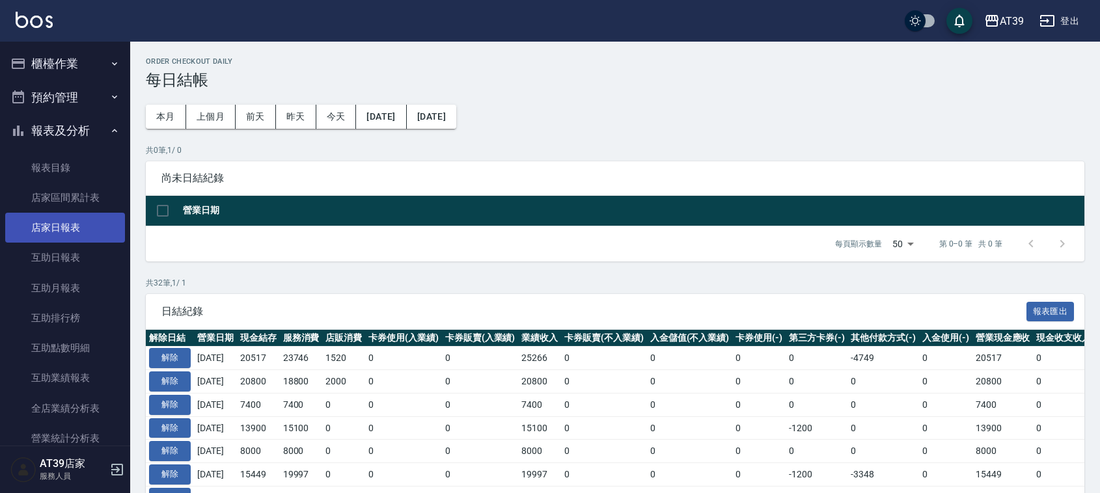
click at [75, 236] on link "店家日報表" at bounding box center [65, 228] width 120 height 30
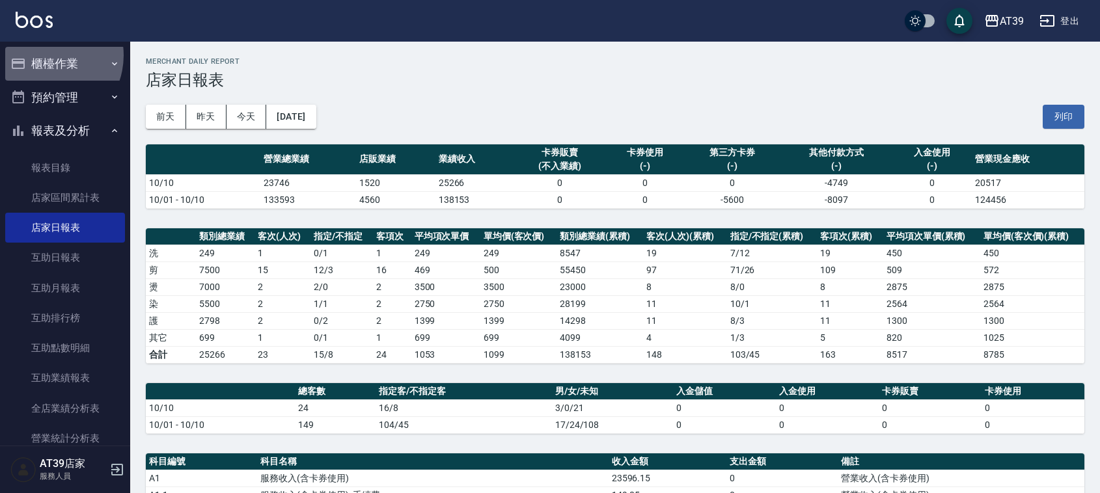
click at [44, 55] on button "櫃檯作業" at bounding box center [65, 64] width 120 height 34
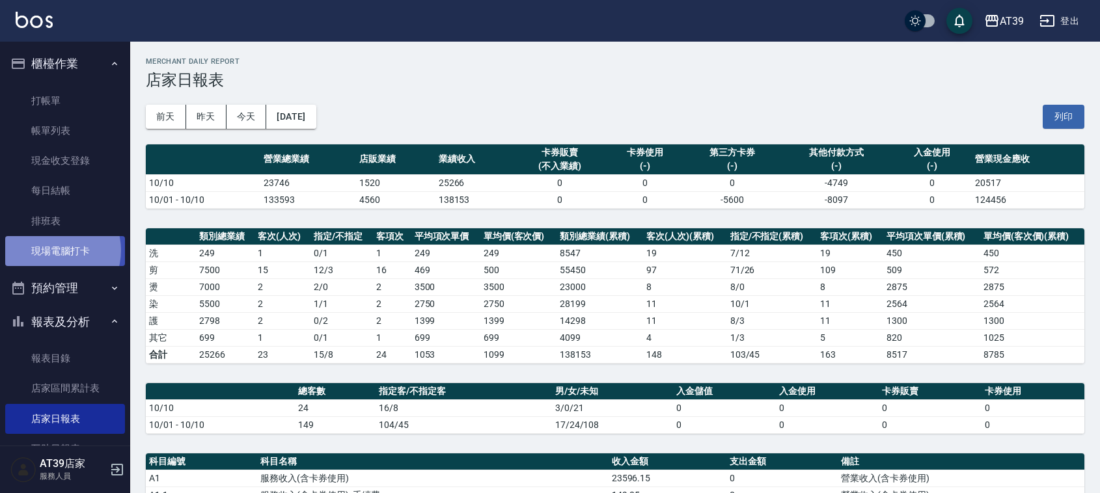
click at [53, 251] on link "現場電腦打卡" at bounding box center [65, 251] width 120 height 30
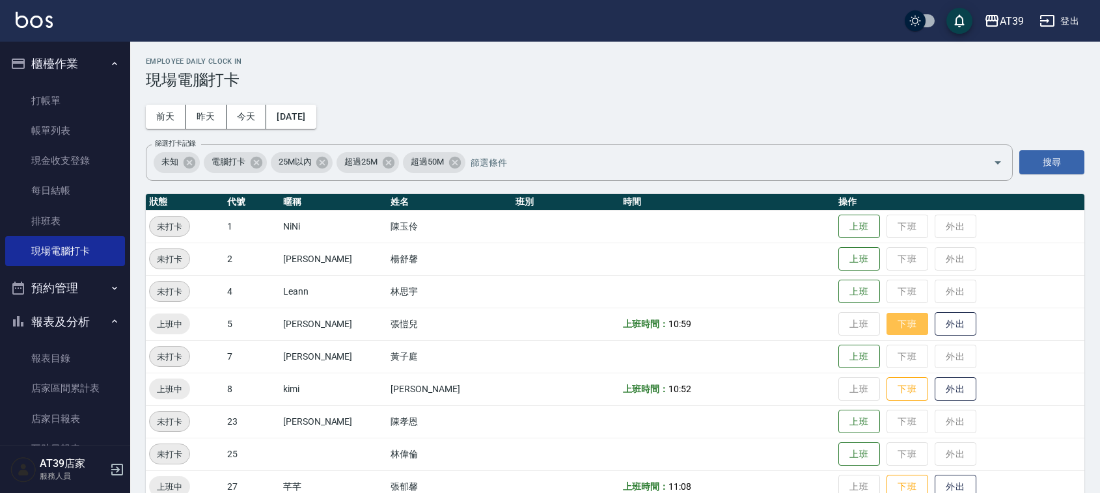
click at [890, 330] on button "下班" at bounding box center [907, 324] width 42 height 23
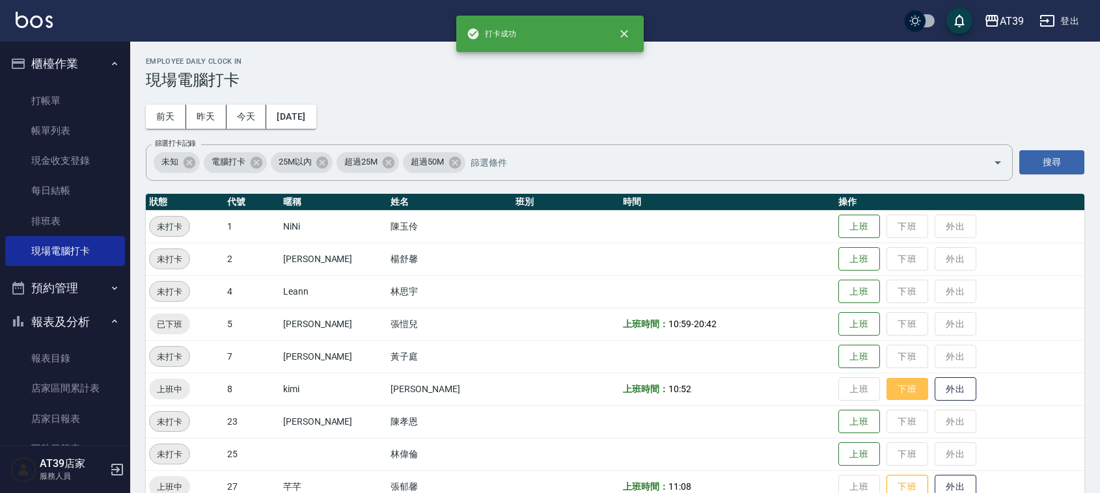
click at [886, 390] on button "下班" at bounding box center [907, 389] width 42 height 23
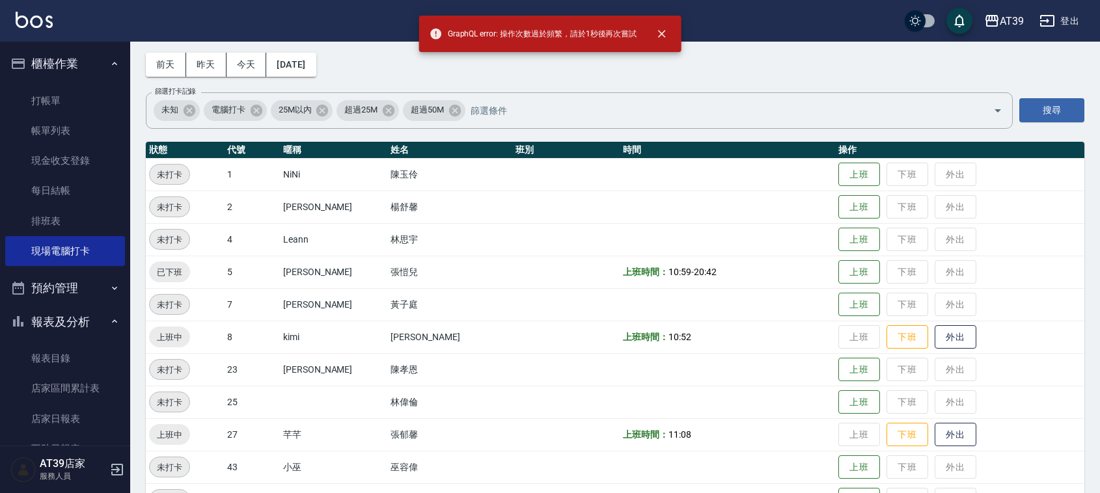
scroll to position [81, 0]
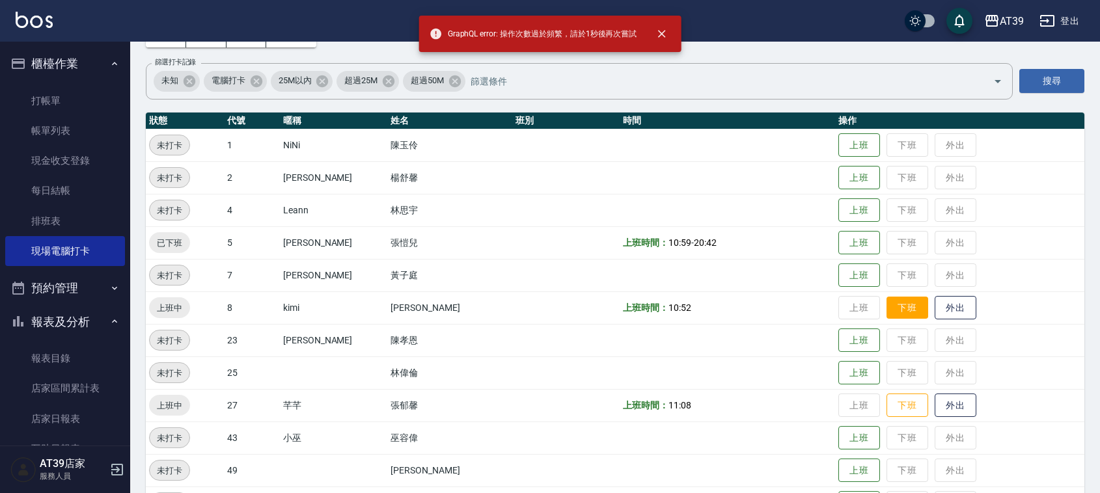
click at [886, 312] on button "下班" at bounding box center [907, 308] width 42 height 23
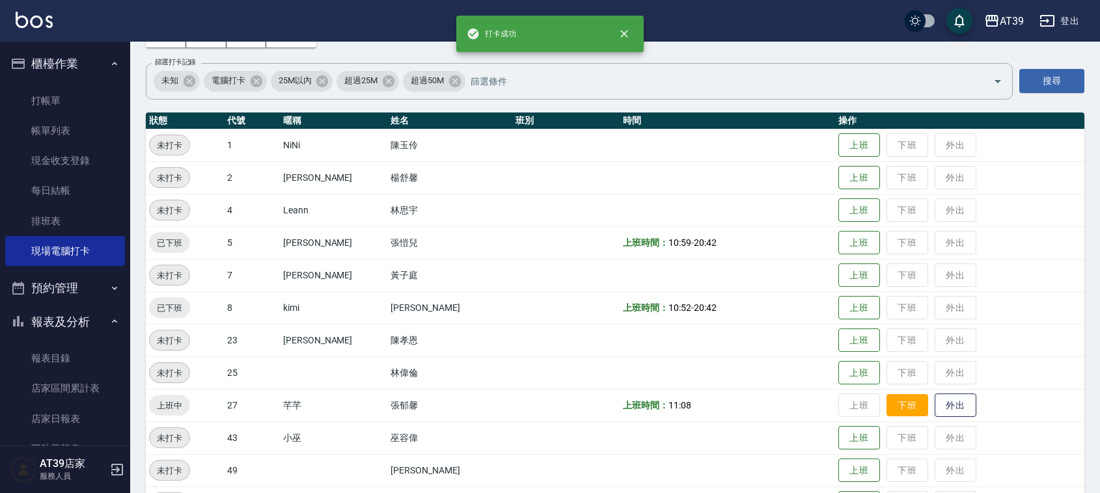
click at [886, 405] on button "下班" at bounding box center [907, 405] width 42 height 23
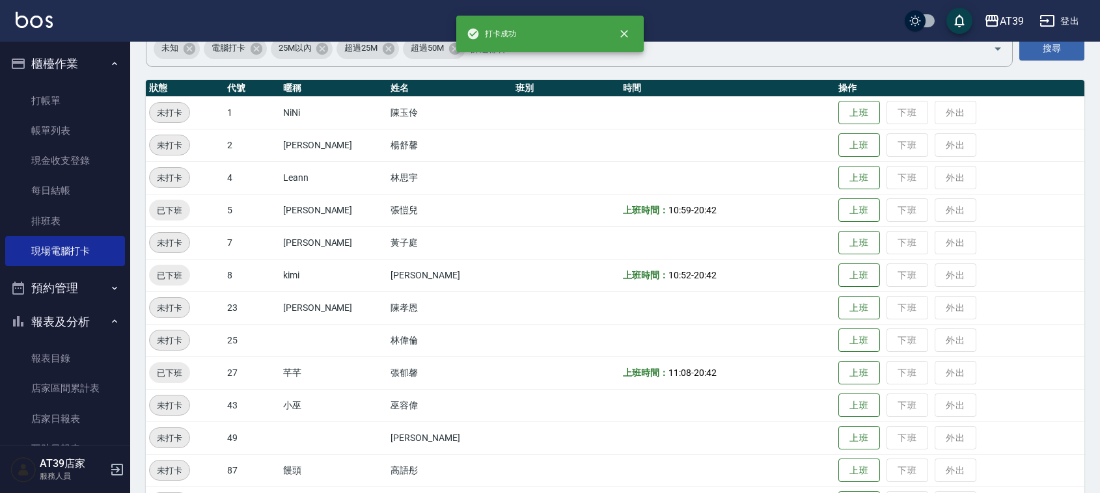
scroll to position [0, 0]
